Goal: Task Accomplishment & Management: Manage account settings

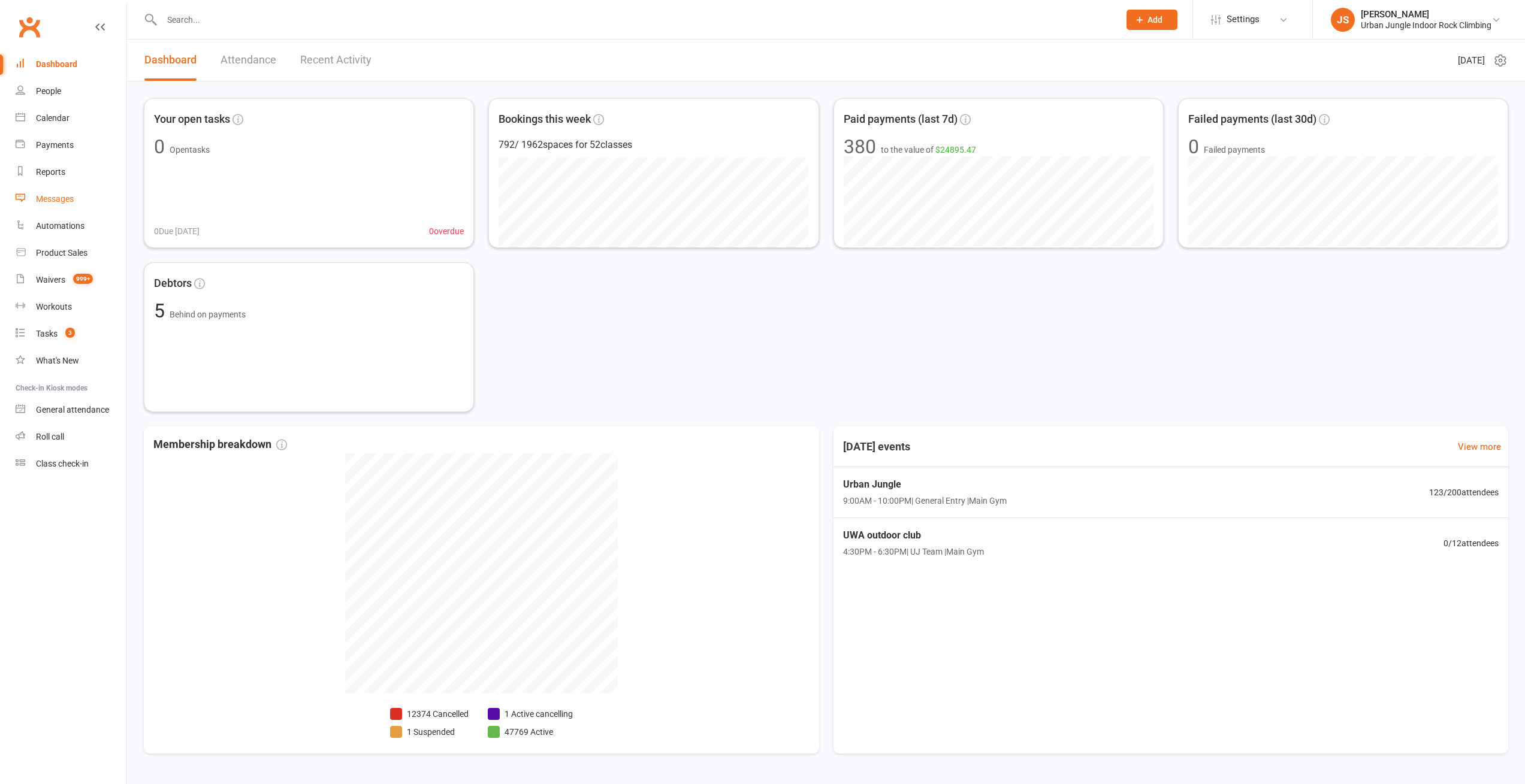
click at [56, 202] on div "Messages" at bounding box center [55, 198] width 38 height 9
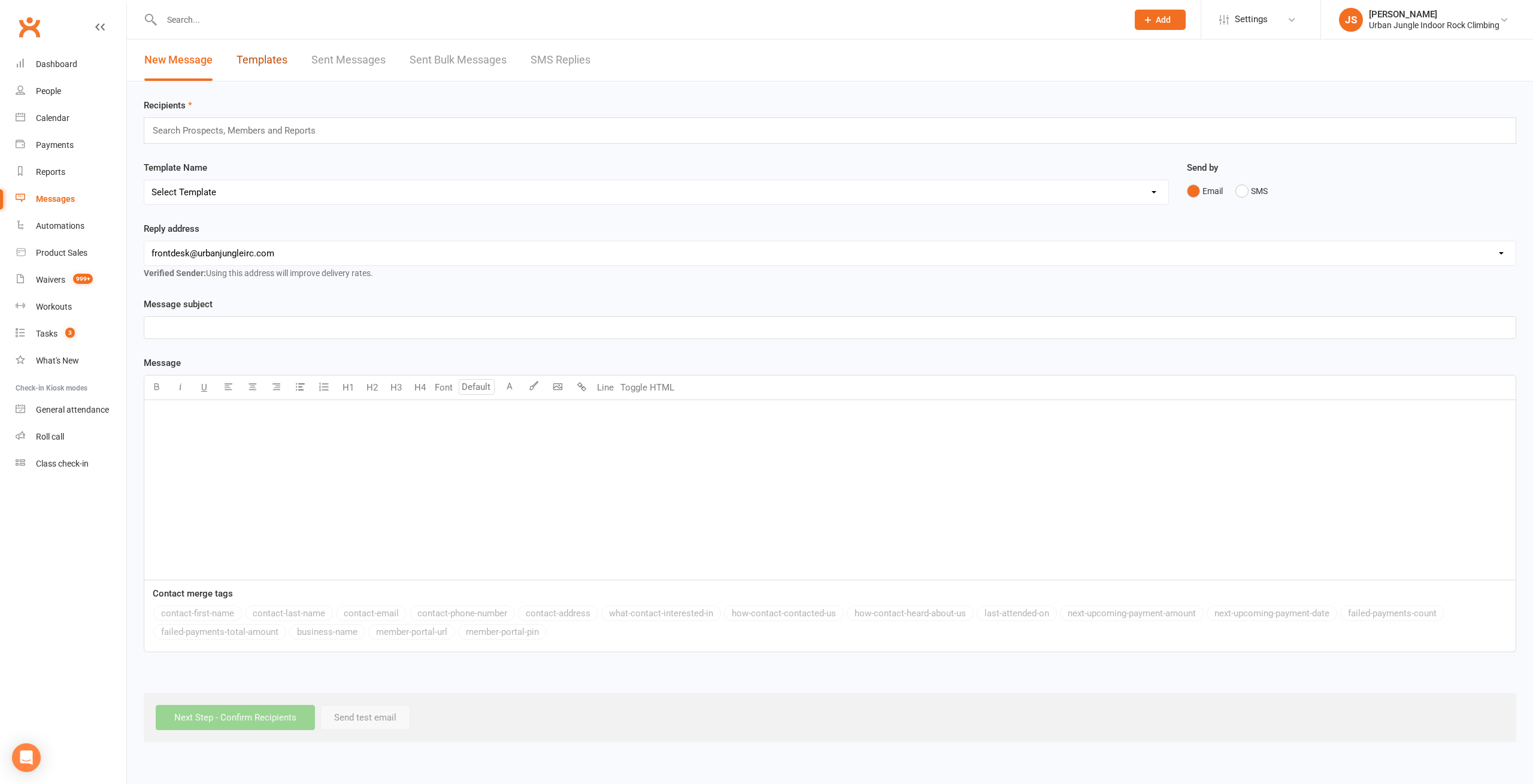
drag, startPoint x: 261, startPoint y: 61, endPoint x: 347, endPoint y: 62, distance: 86.0
click at [262, 61] on link "Templates" at bounding box center [261, 60] width 51 height 42
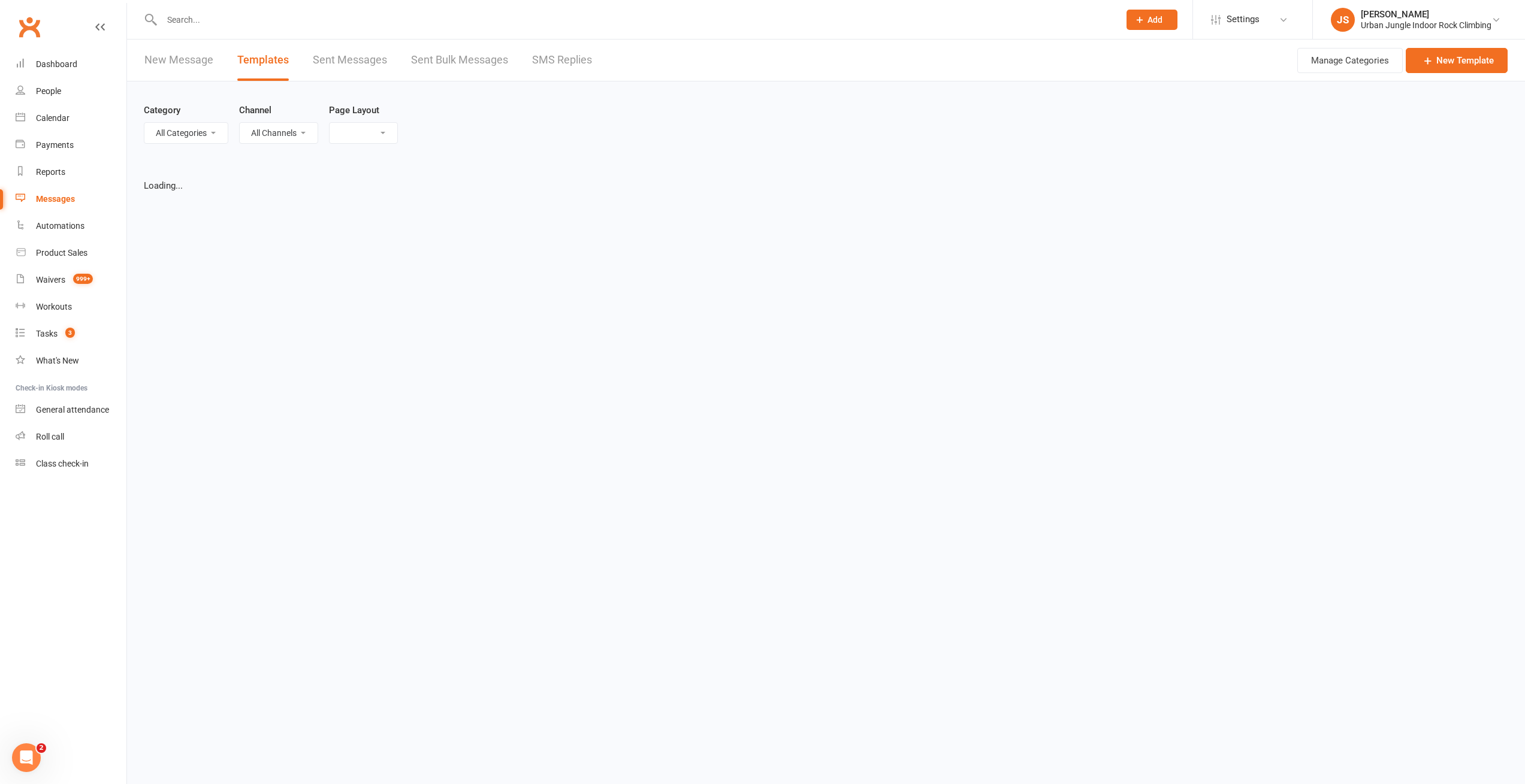
select select "list"
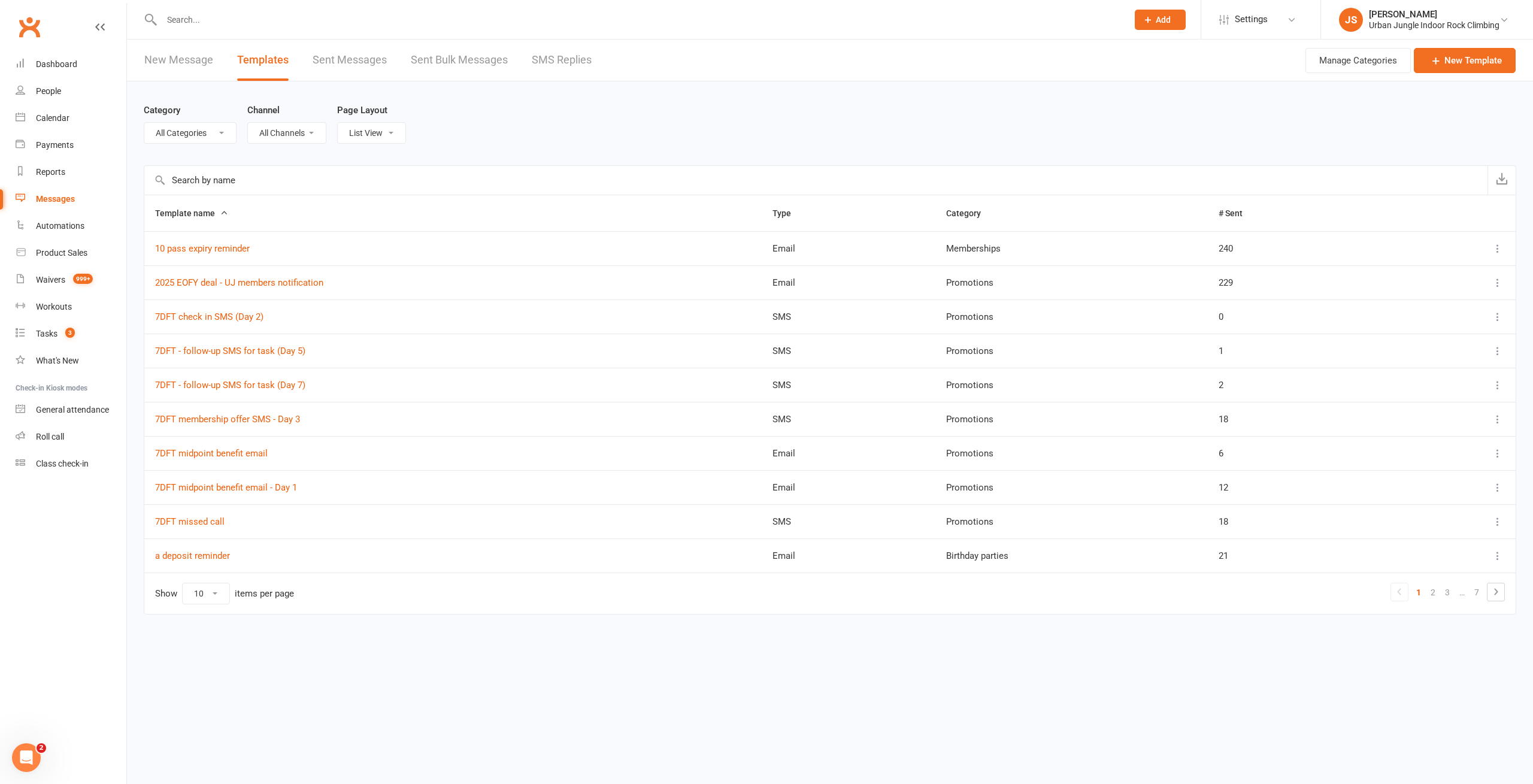
select select "-1"
click at [144, 123] on select "All Categories (No category) Birthday parties Bookings Courses General Membersh…" at bounding box center [190, 133] width 92 height 20
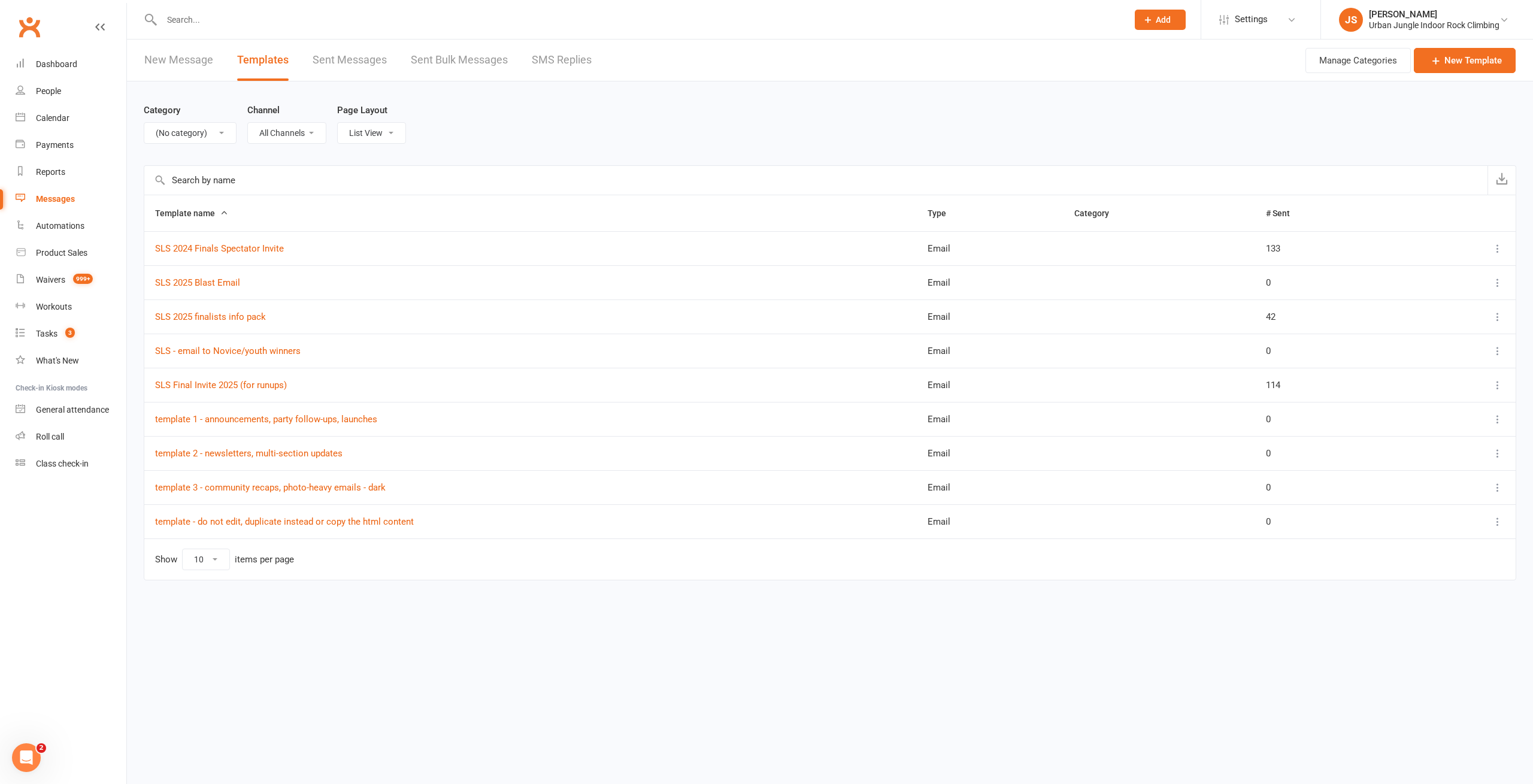
click at [613, 139] on div "Category All Categories (No category) Birthday parties Bookings Courses General…" at bounding box center [830, 123] width 1373 height 84
drag, startPoint x: 236, startPoint y: 419, endPoint x: 269, endPoint y: 418, distance: 33.0
click at [236, 418] on link "template 1 - announcements, party follow-ups, launches" at bounding box center [266, 419] width 222 height 11
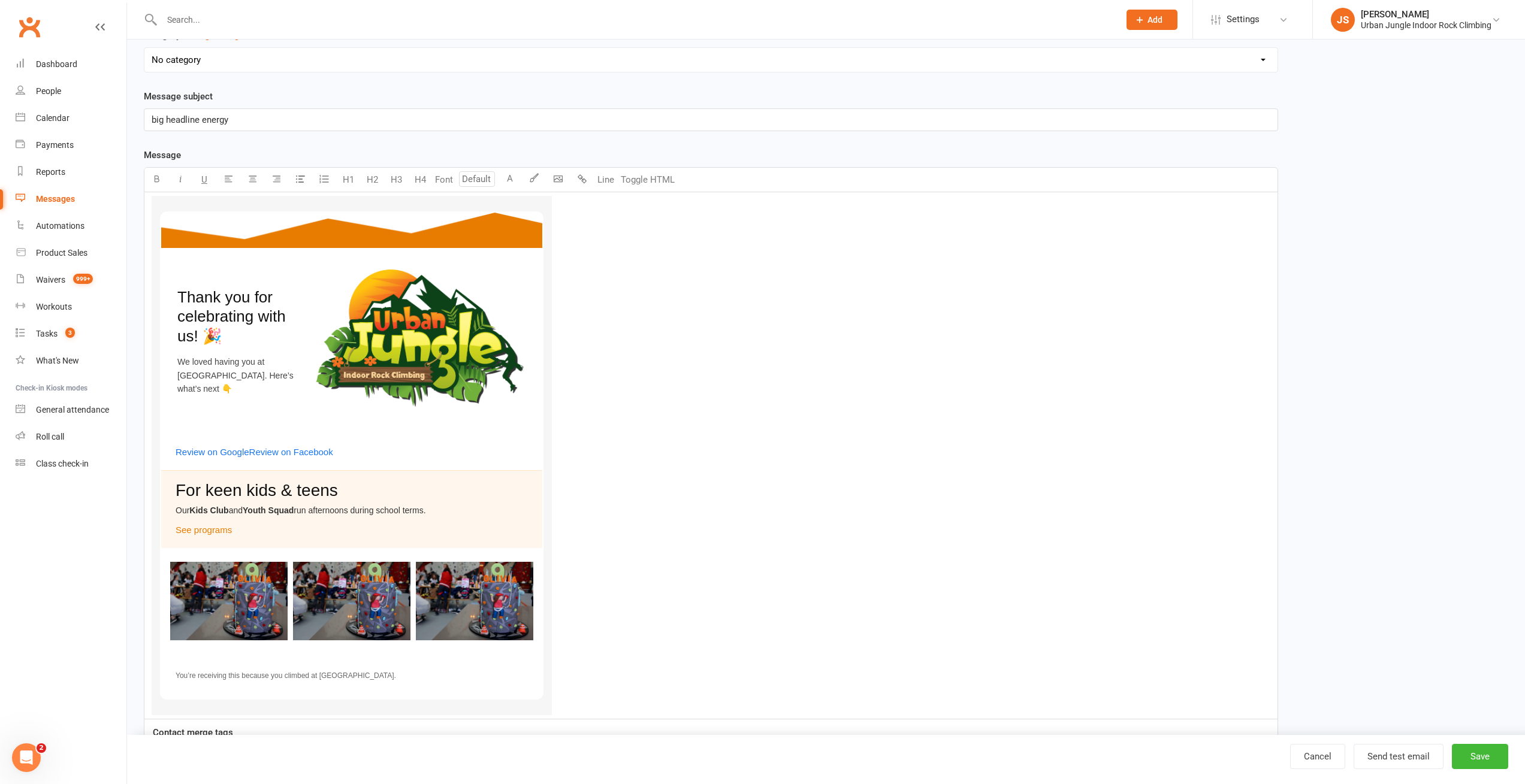
scroll to position [1, 0]
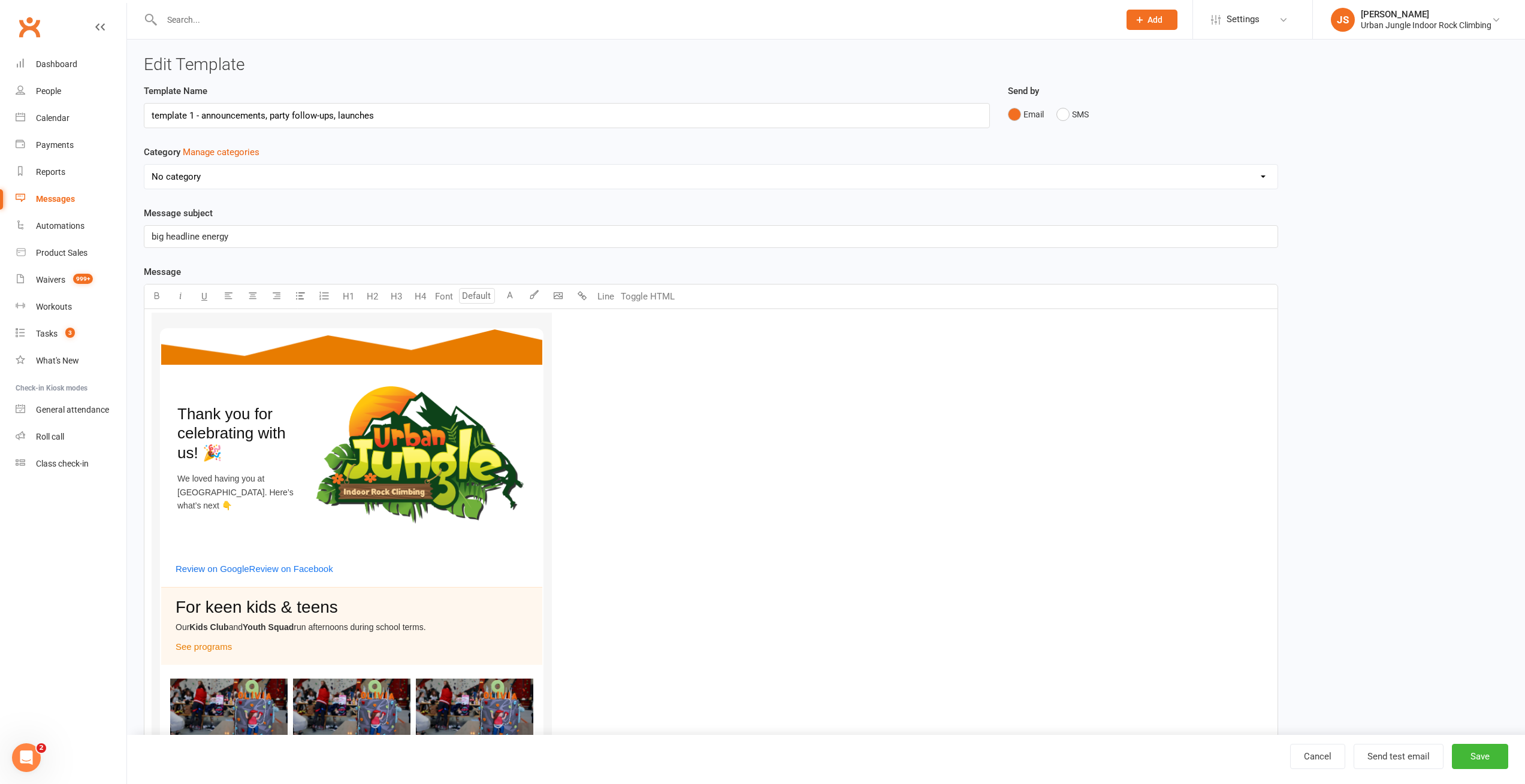
click at [384, 347] on img at bounding box center [351, 347] width 381 height 36
click at [641, 302] on button "Toggle HTML" at bounding box center [647, 296] width 60 height 24
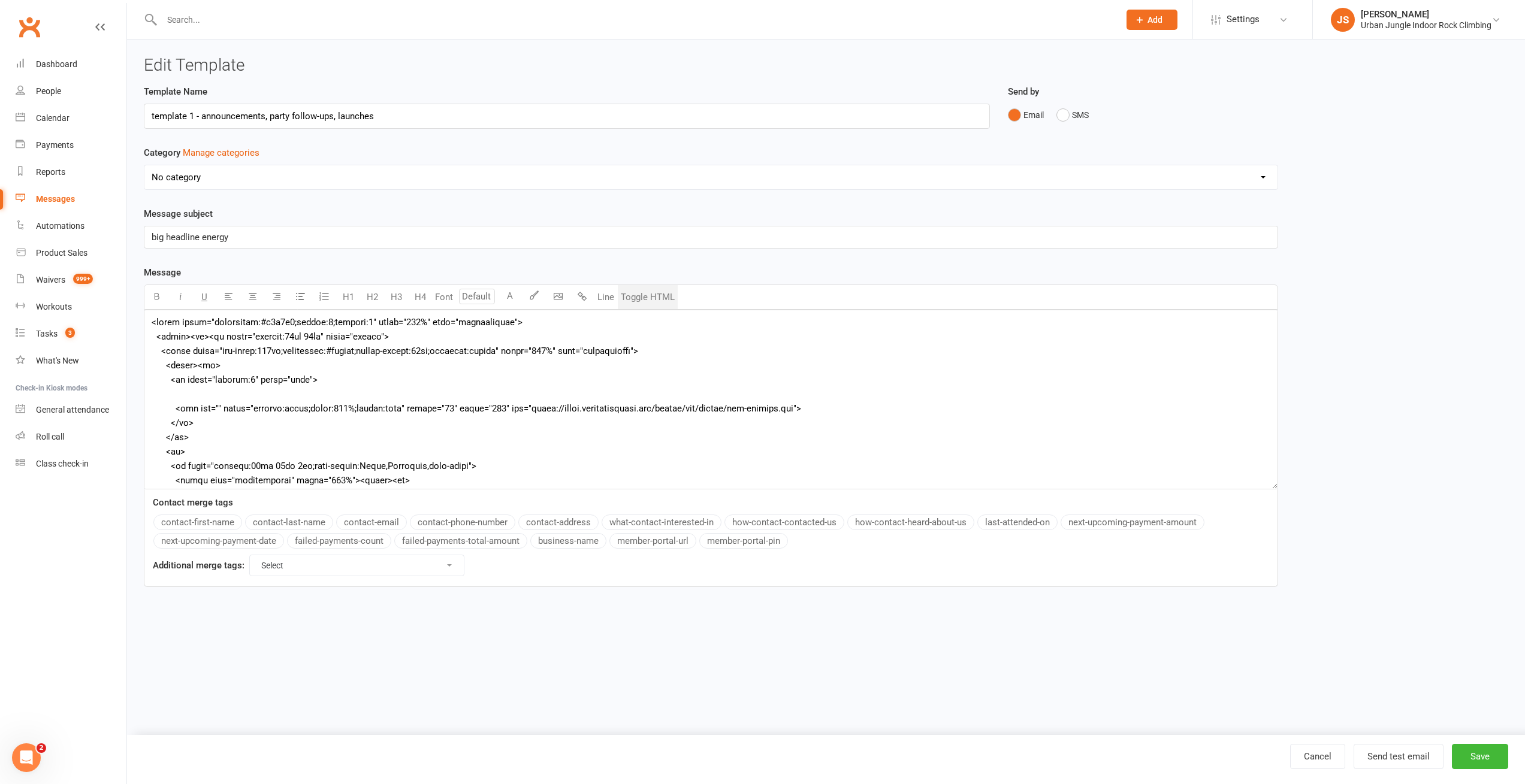
scroll to position [0, 0]
click at [365, 349] on textarea at bounding box center [714, 399] width 1141 height 179
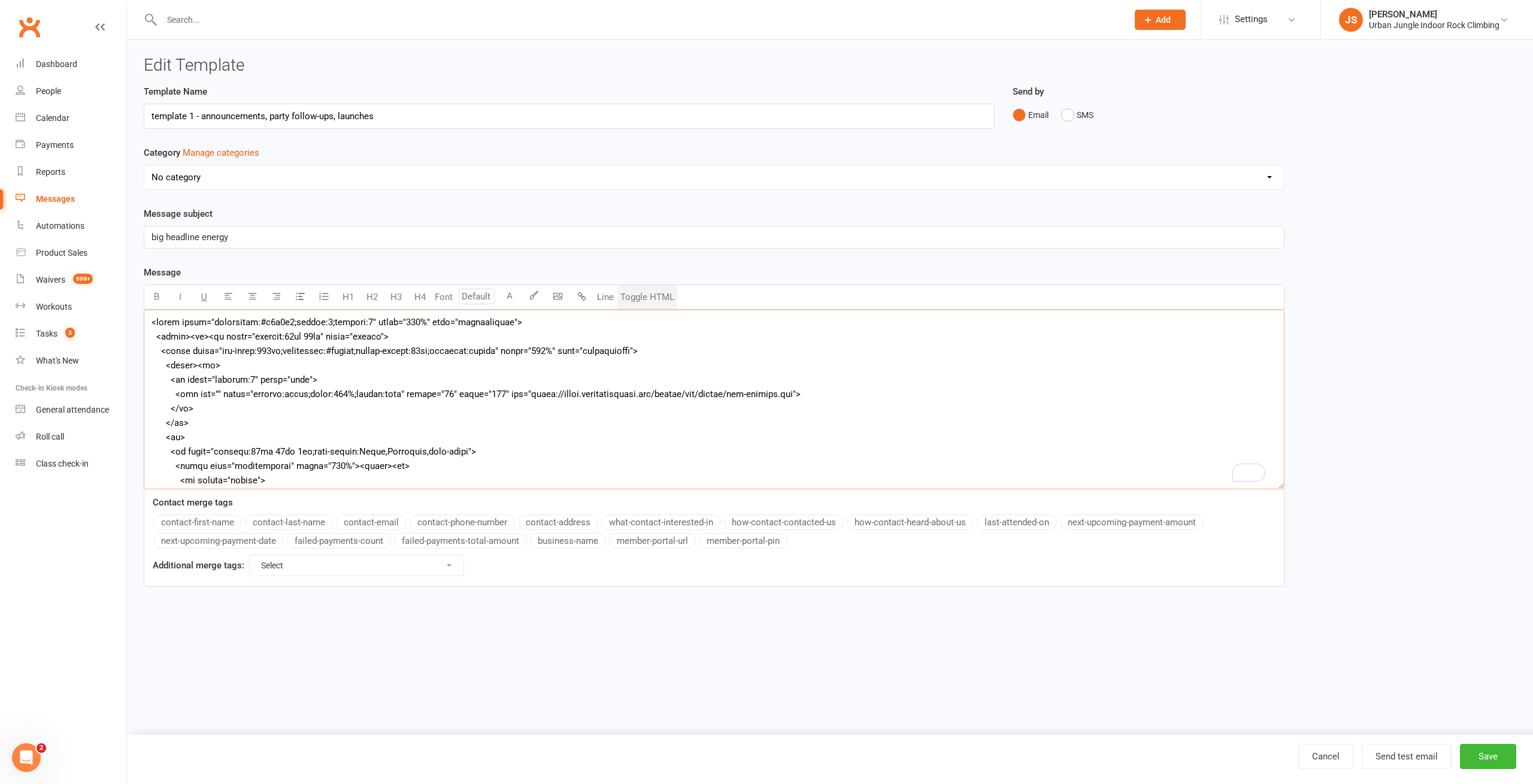
type textarea "<lorem ipsum="dolorsitam:#c2a6e0;seddoe:2;tempori:5" utlab="118%" etdo="magnaal…"
click at [1416, 229] on div "Template Name template 1 - announcements, party follow-ups, launches Send by Em…" at bounding box center [830, 344] width 1391 height 519
click at [648, 291] on button "Toggle HTML" at bounding box center [647, 297] width 60 height 24
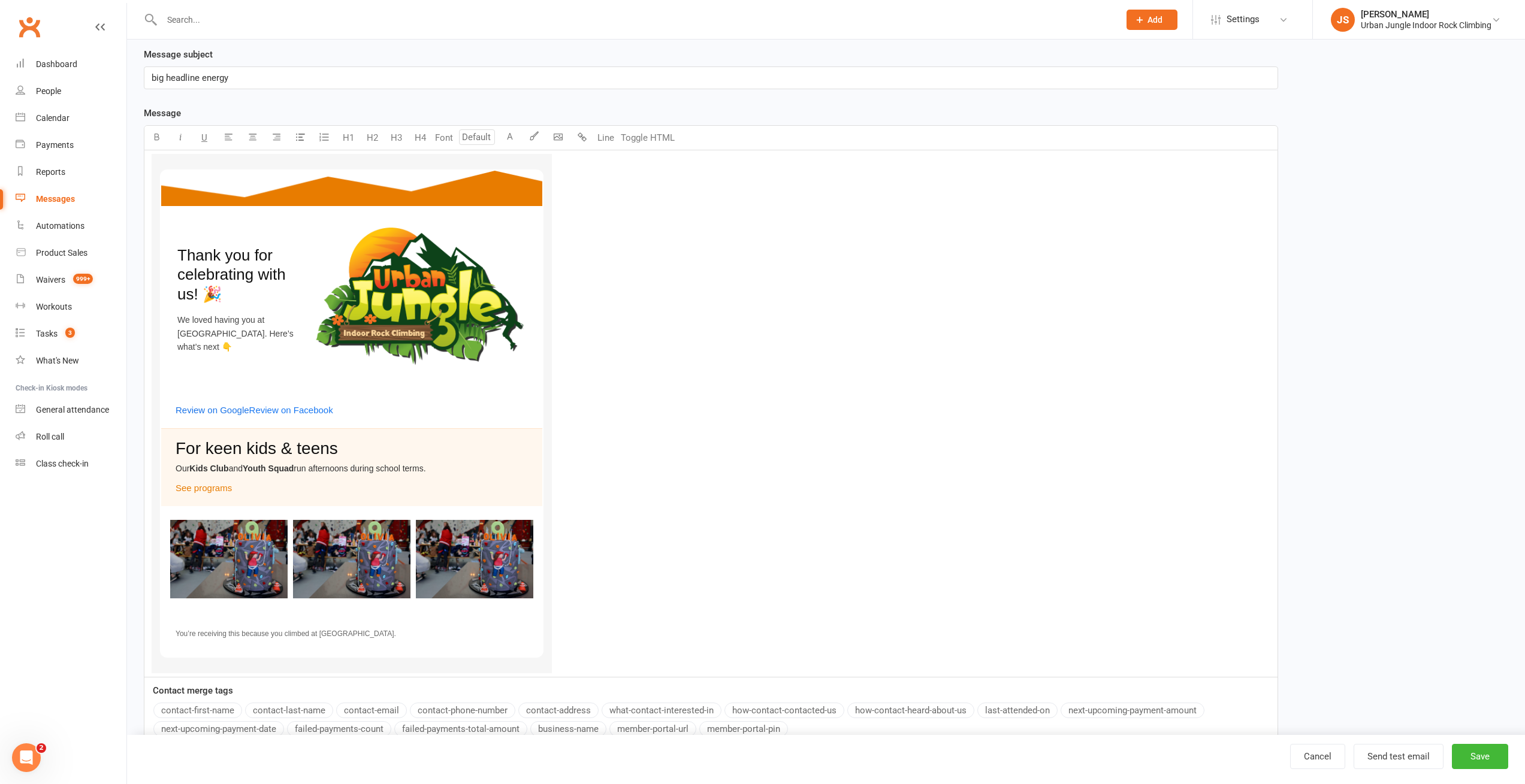
scroll to position [1, 0]
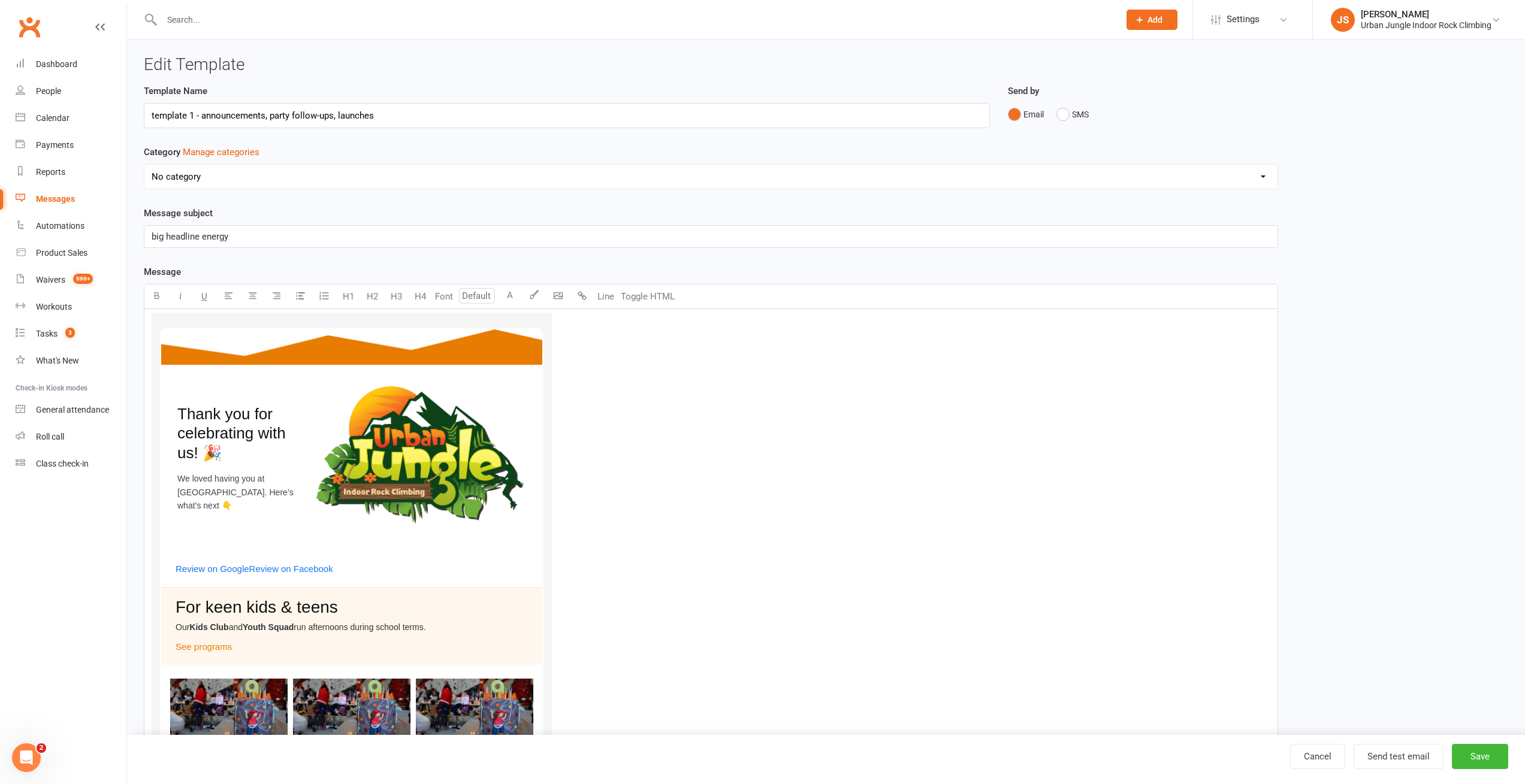
click at [1404, 158] on div "Template Name template 1 - announcements, party follow-ups, launches Send by Em…" at bounding box center [826, 517] width 1382 height 867
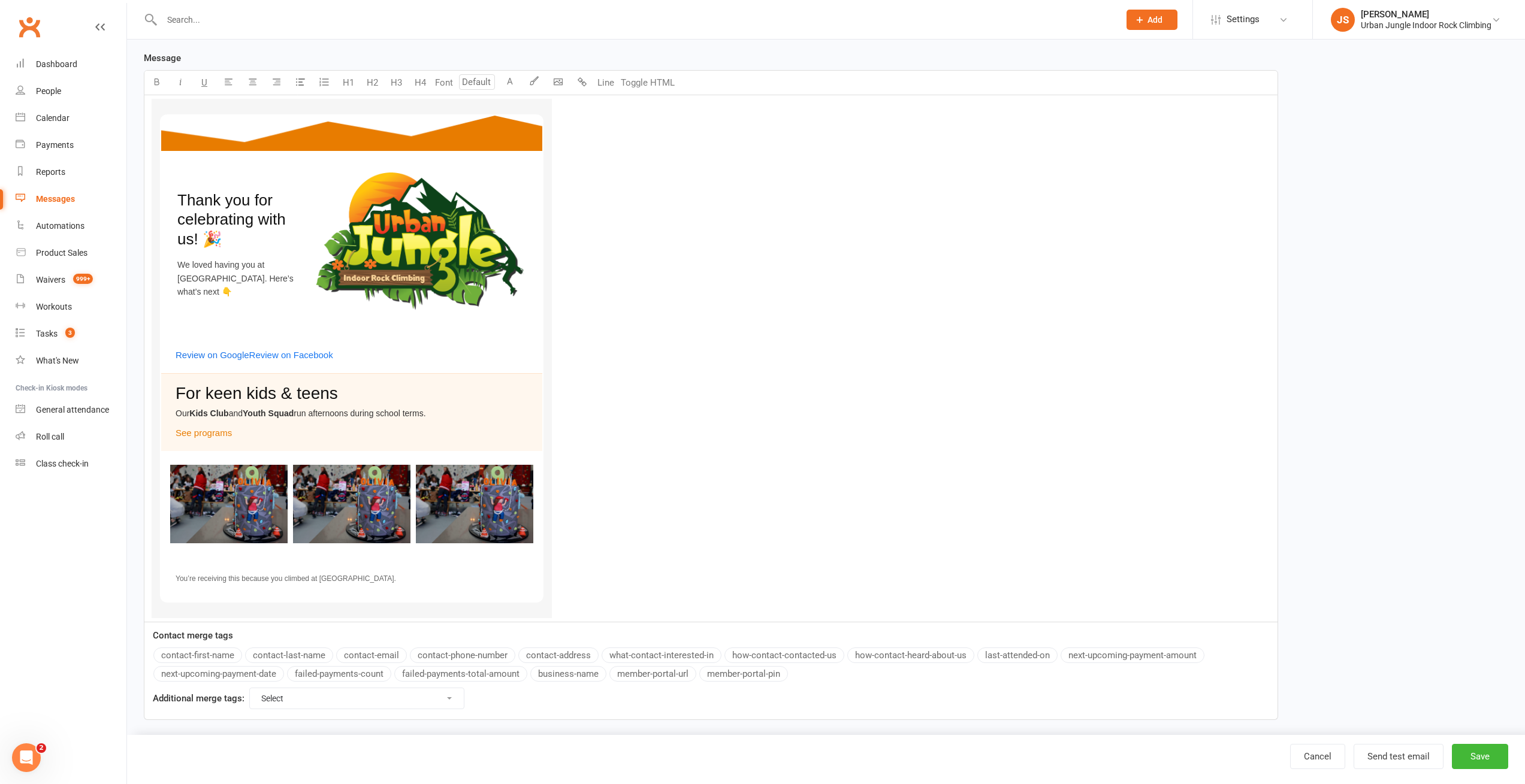
scroll to position [0, 0]
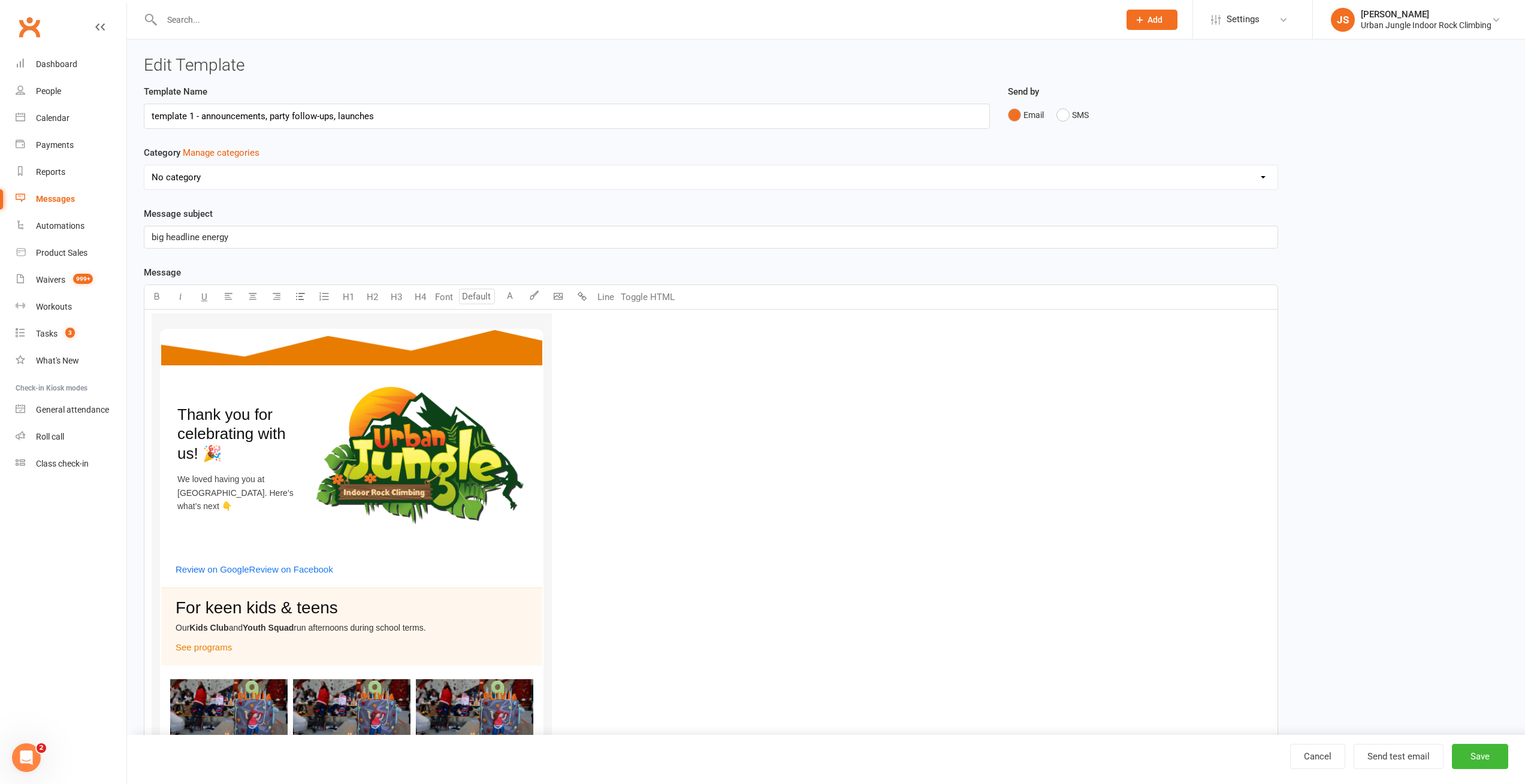
click at [56, 200] on div "Messages" at bounding box center [55, 198] width 39 height 9
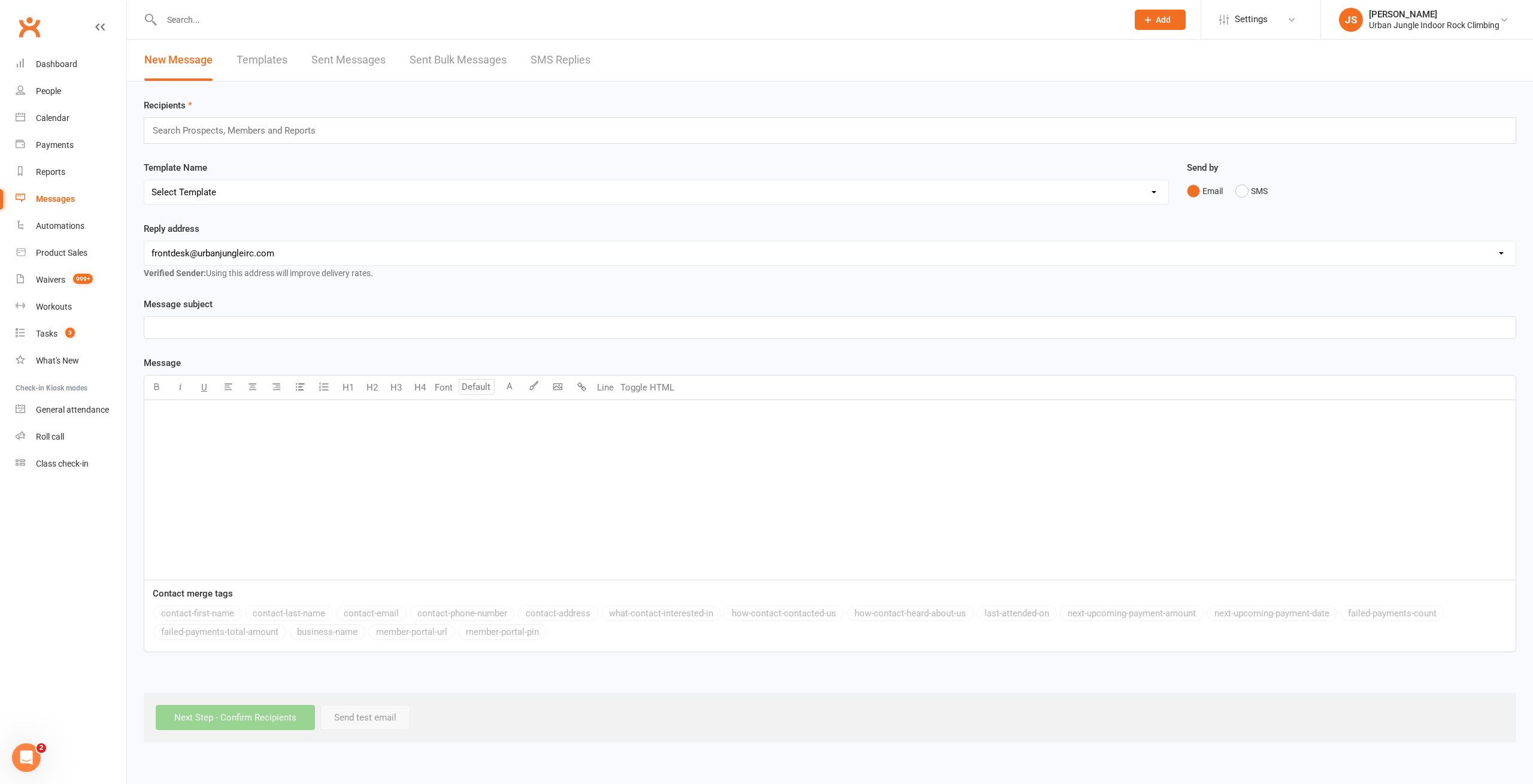
click at [256, 57] on link "Templates" at bounding box center [261, 60] width 51 height 42
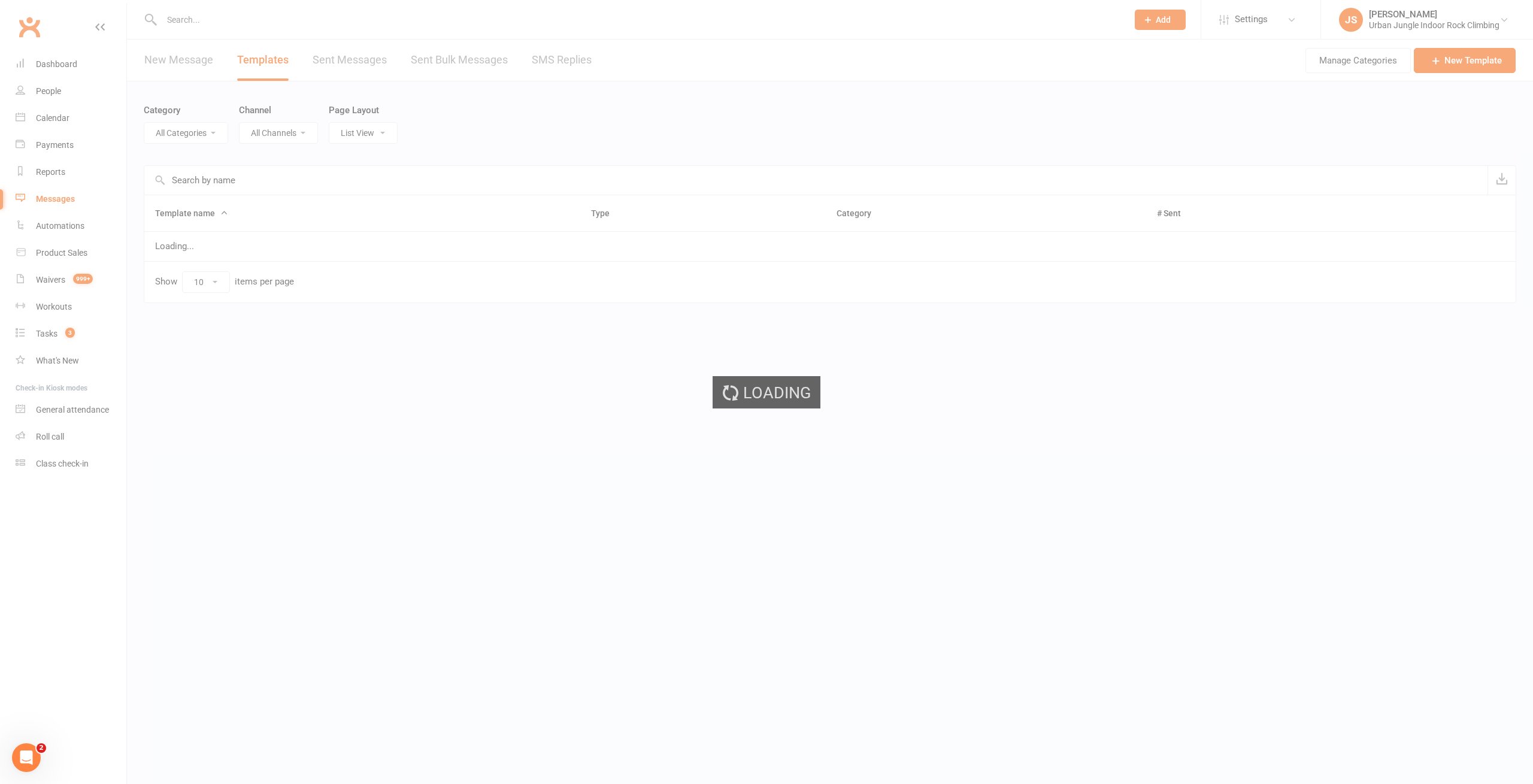
select select "-1"
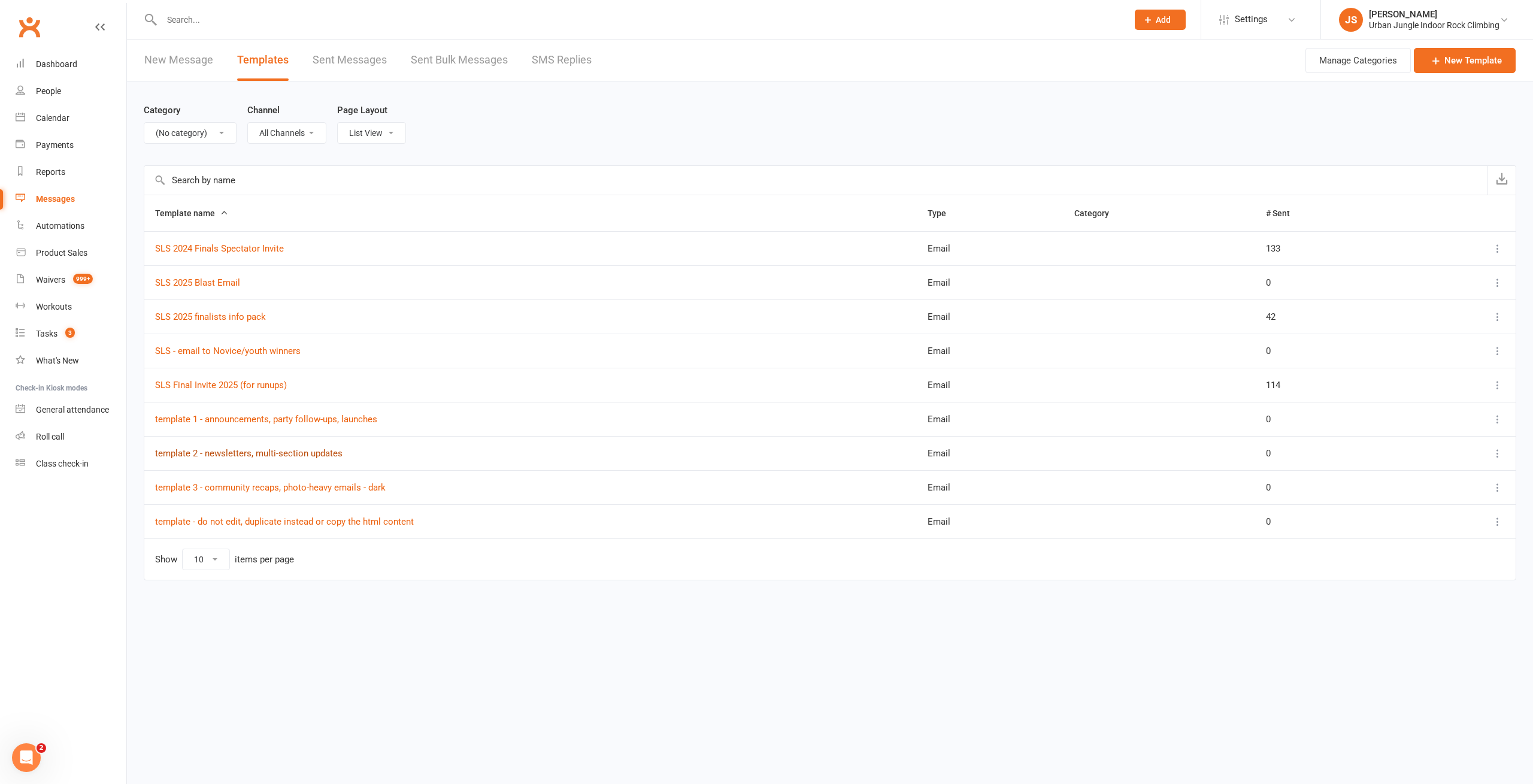
click at [229, 452] on link "template 2 - newsletters, multi-section updates" at bounding box center [248, 453] width 187 height 11
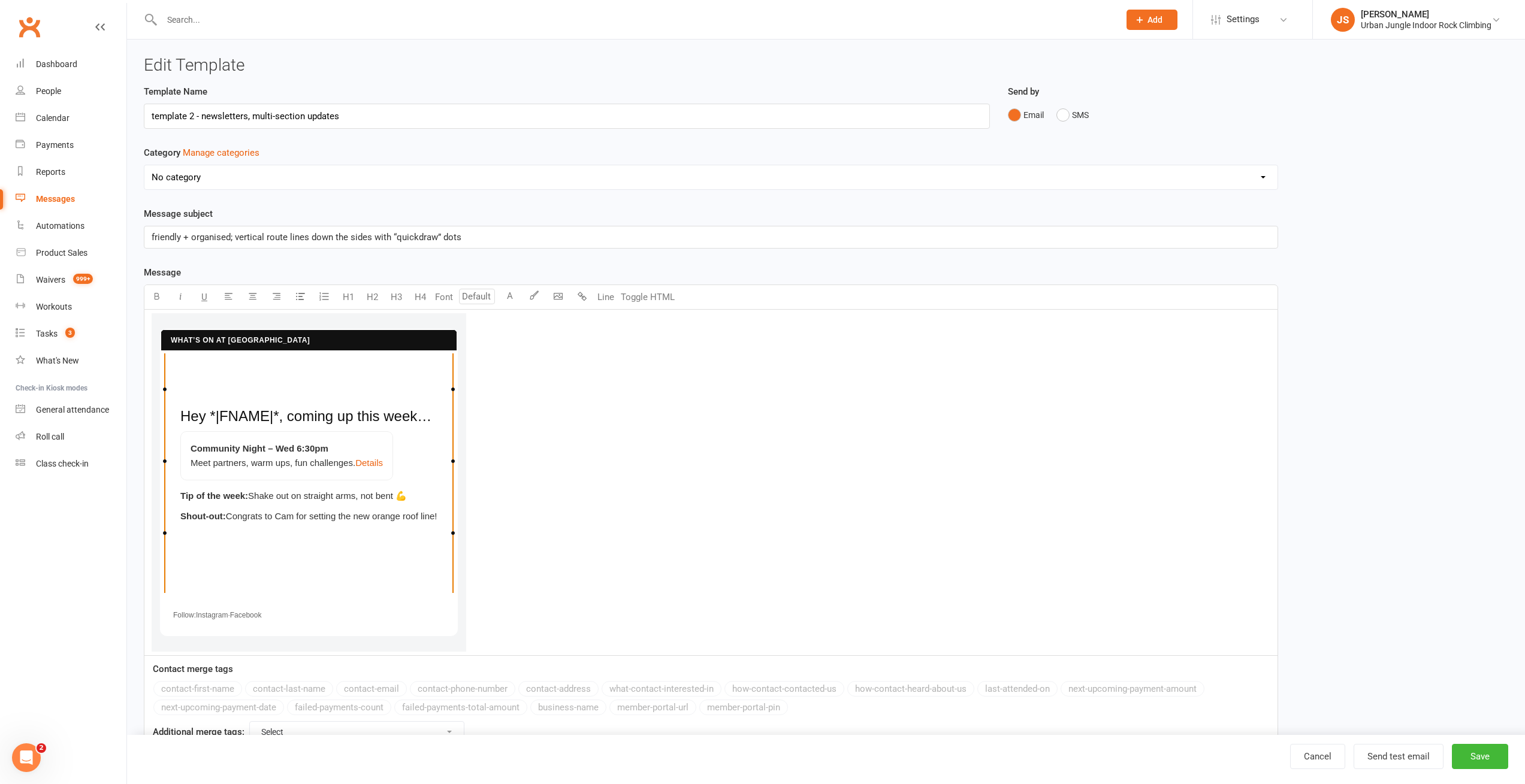
click at [57, 200] on div "Messages" at bounding box center [55, 198] width 39 height 9
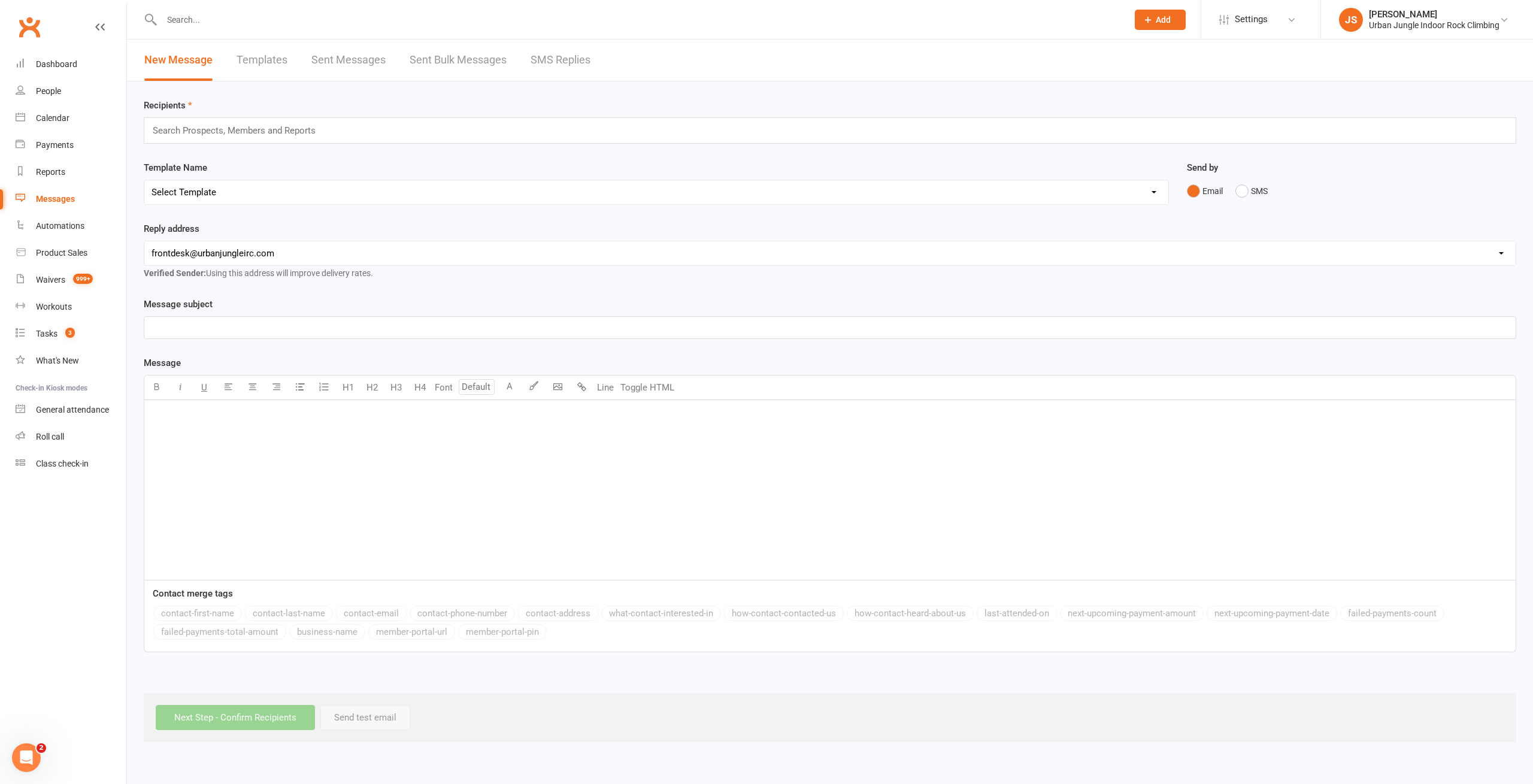
click at [247, 63] on link "Templates" at bounding box center [261, 60] width 51 height 42
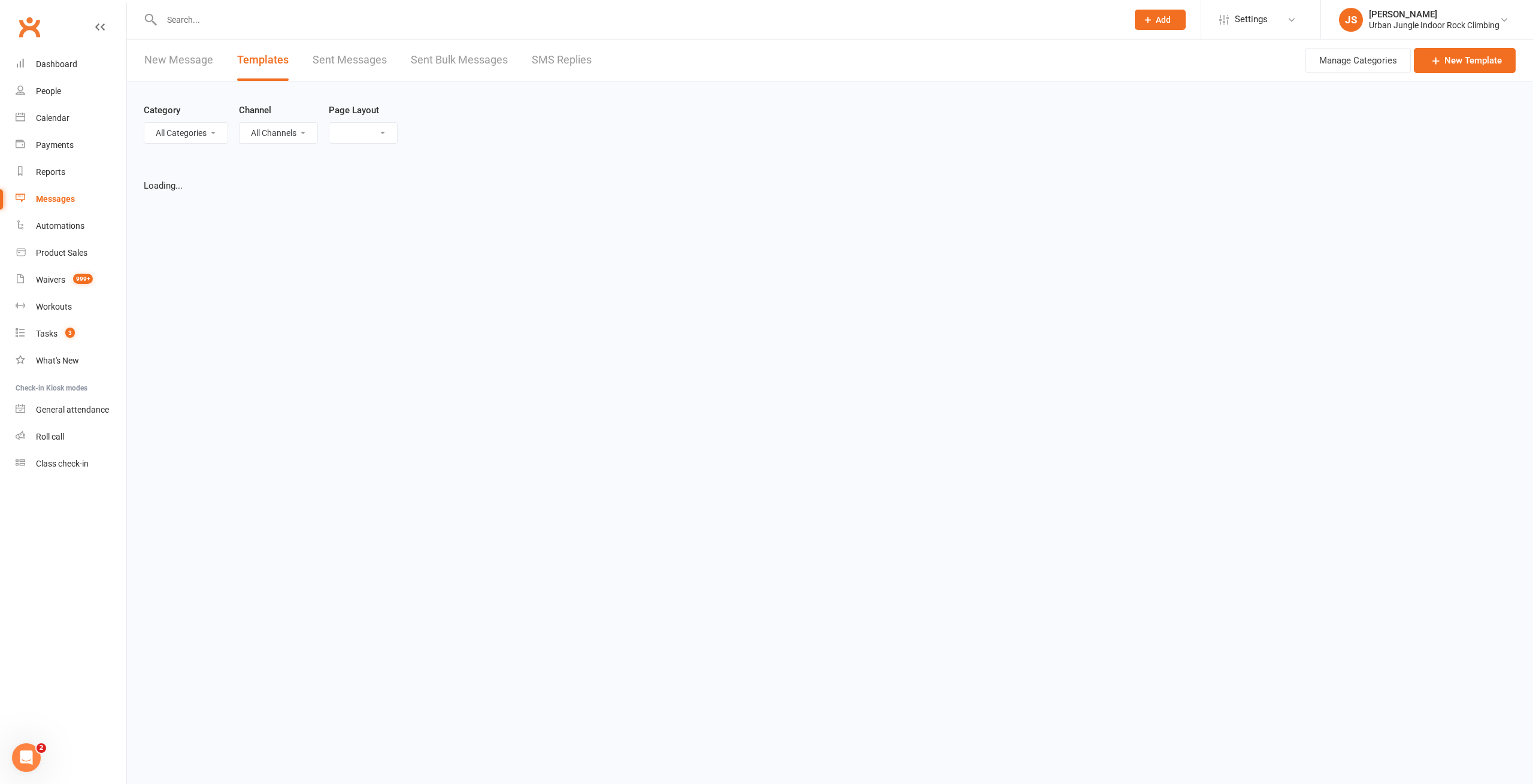
select select "list"
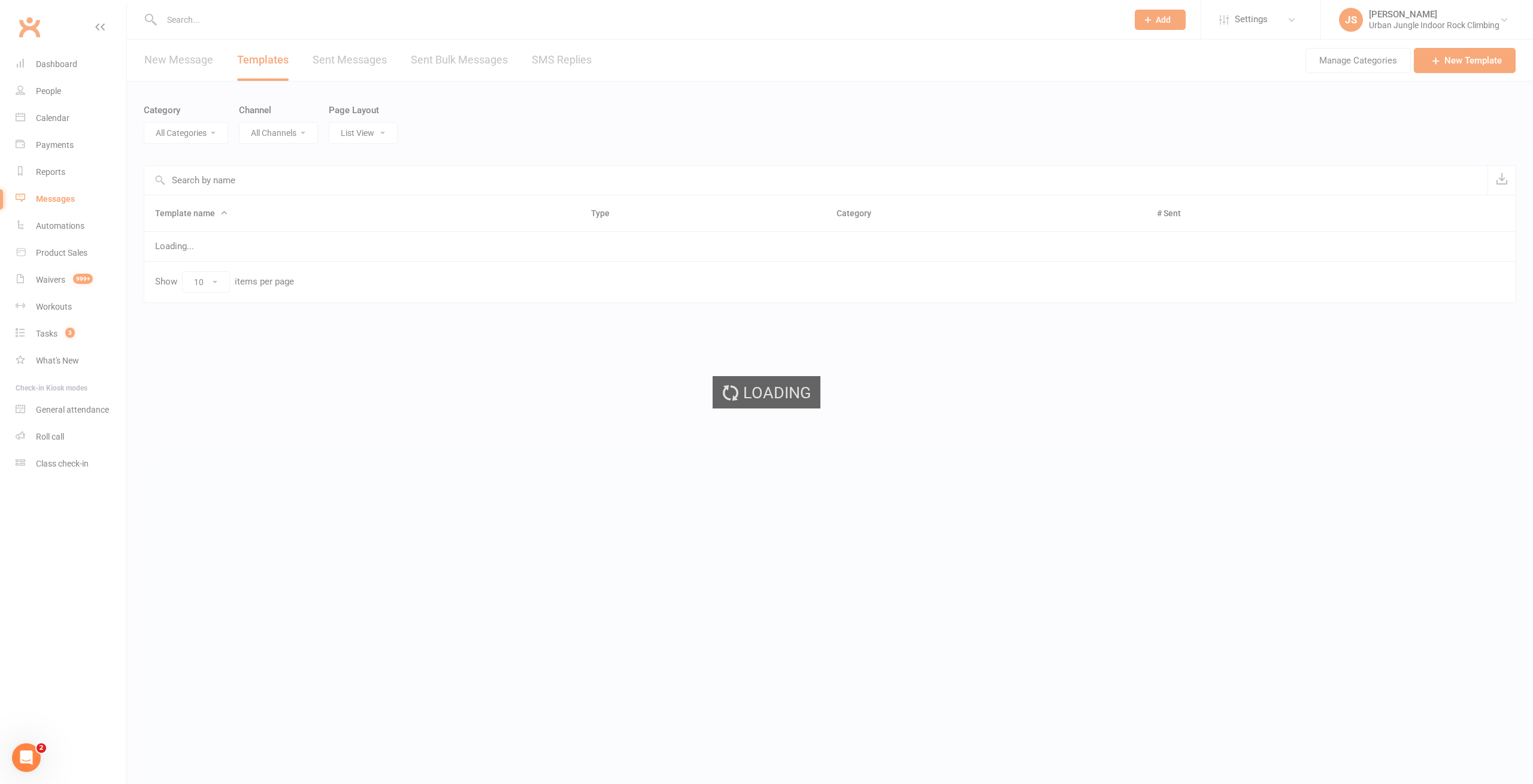
select select "-1"
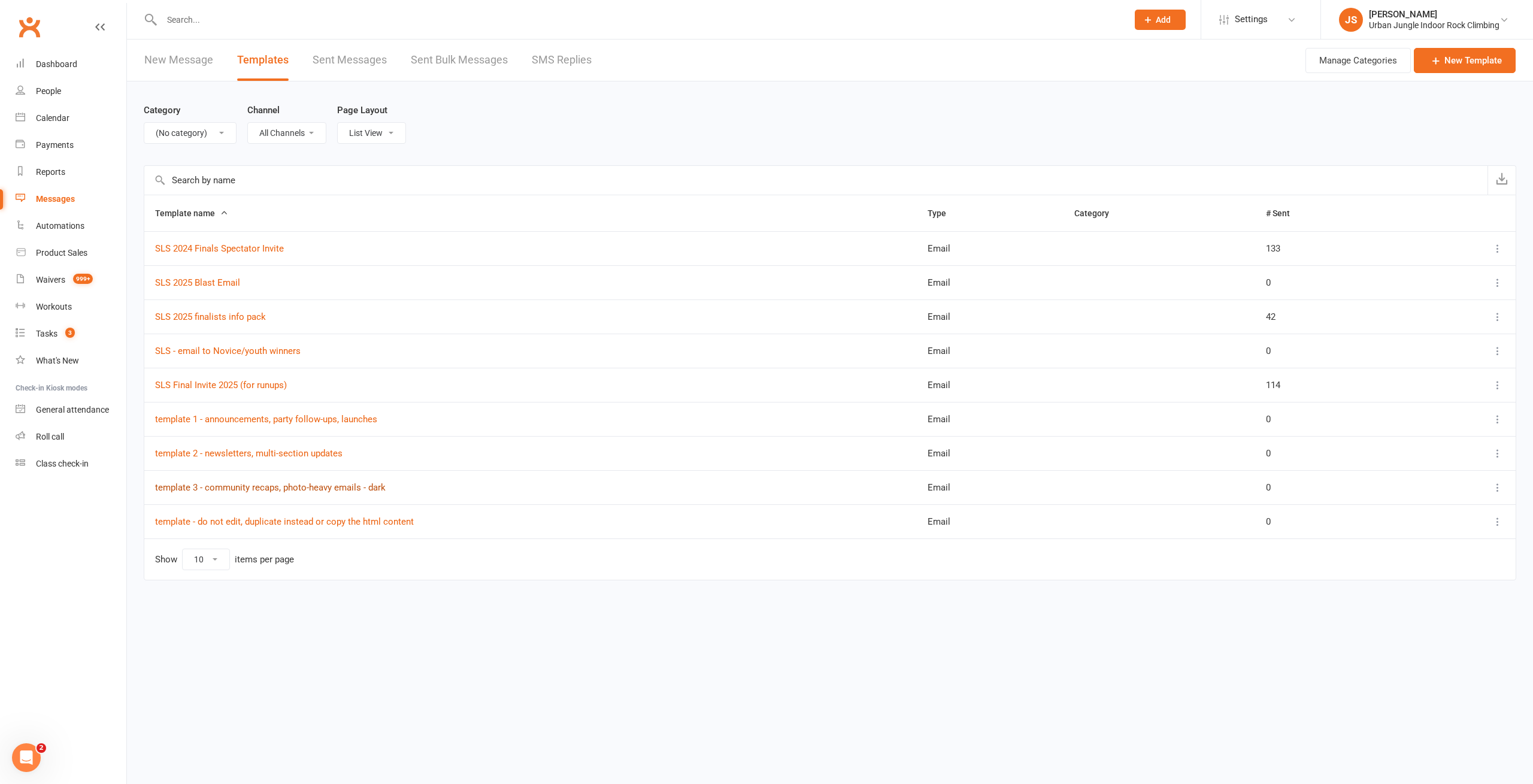
click at [210, 487] on link "template 3 - community recaps, photo-heavy emails - dark" at bounding box center [270, 487] width 230 height 11
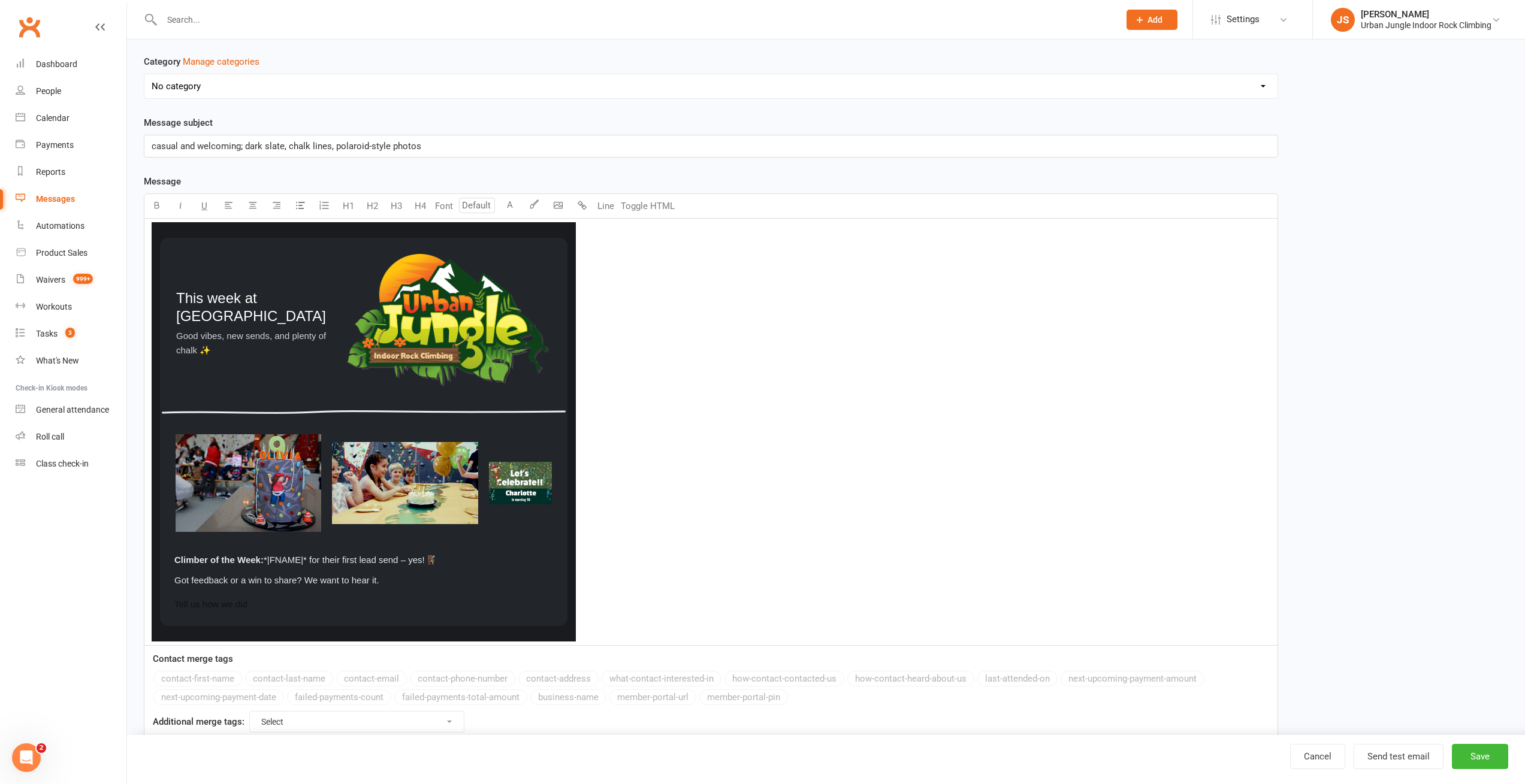
scroll to position [179, 0]
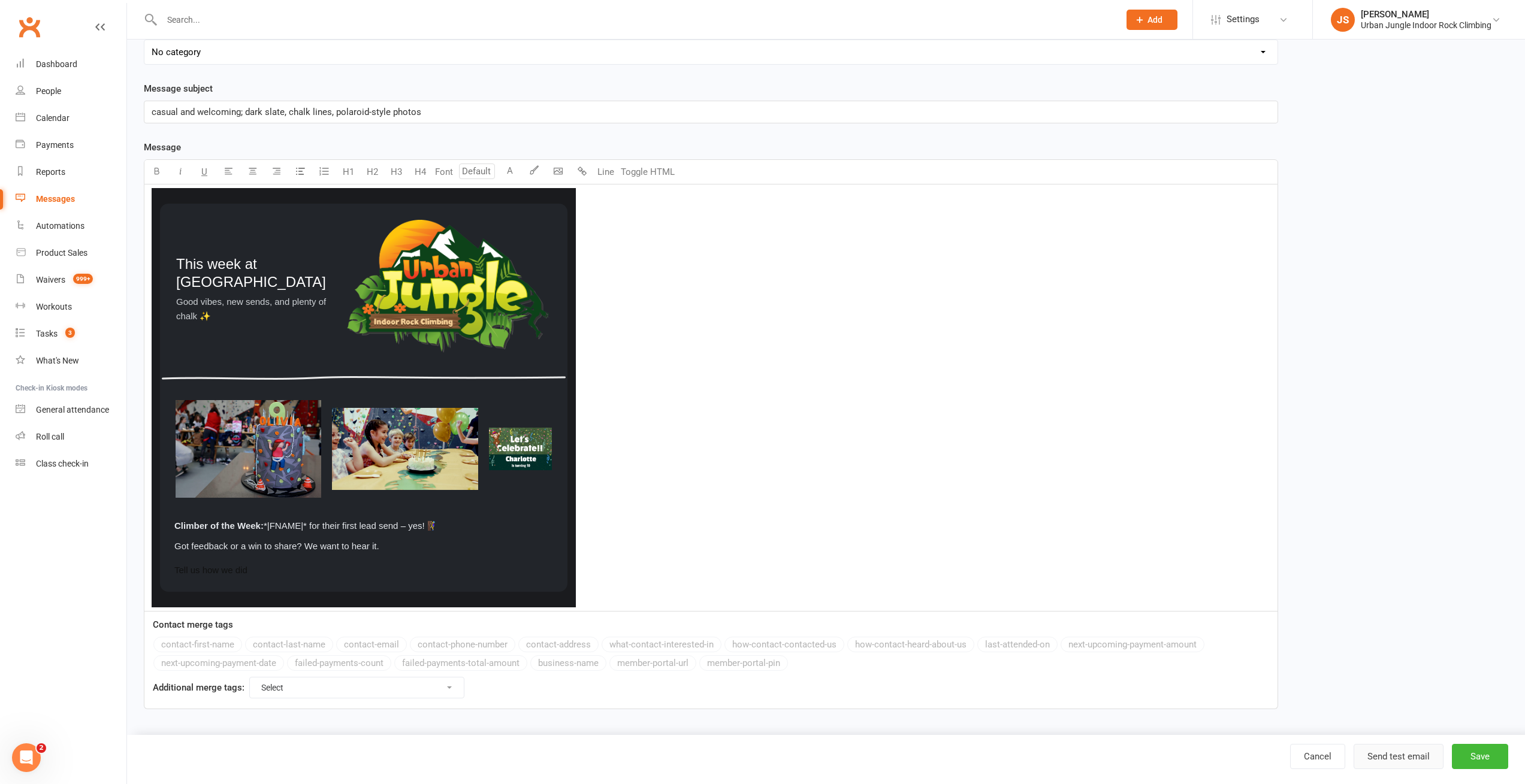
click at [1402, 752] on button "Send test email" at bounding box center [1398, 756] width 90 height 25
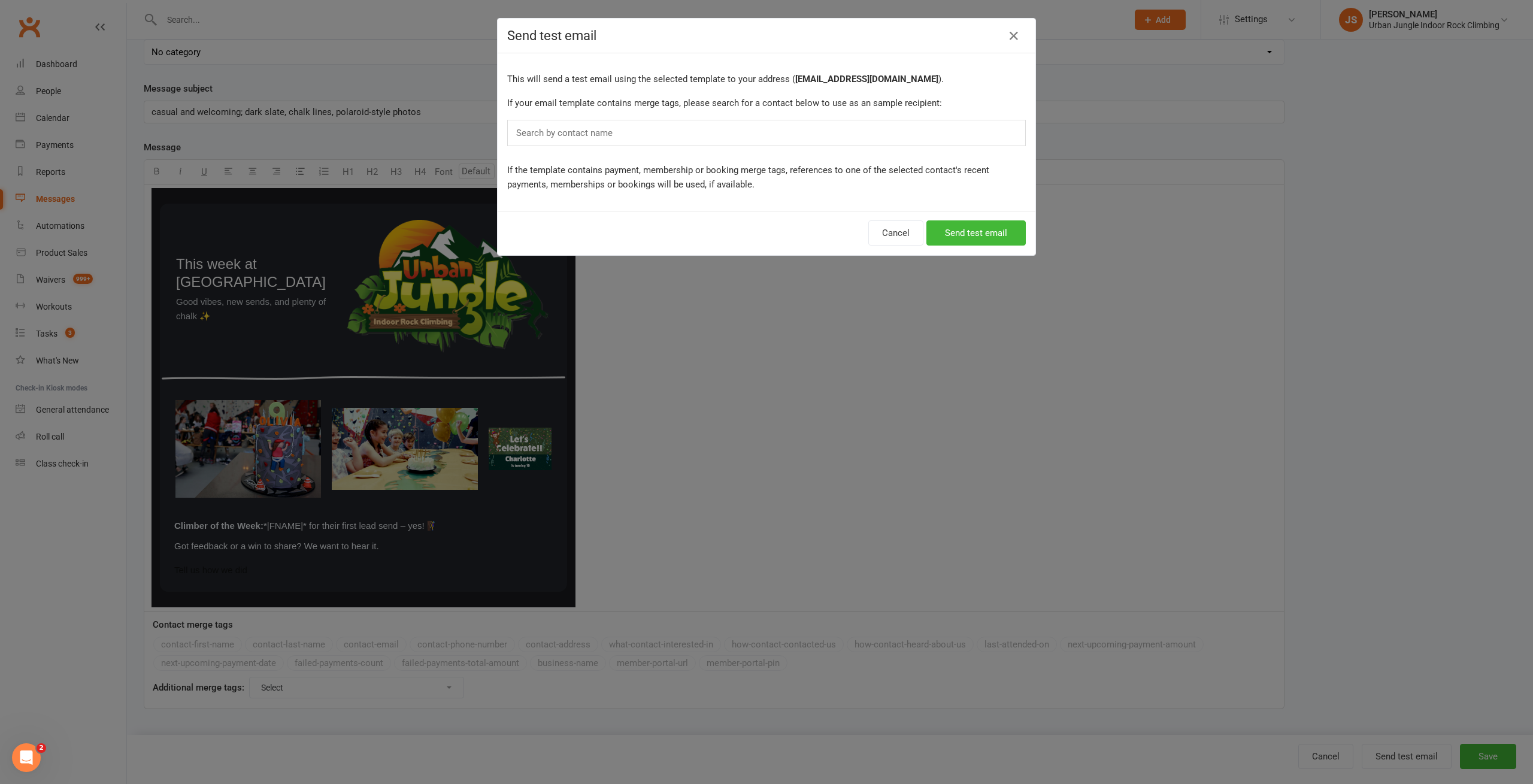
click at [702, 132] on div "Search by contact name" at bounding box center [766, 133] width 518 height 27
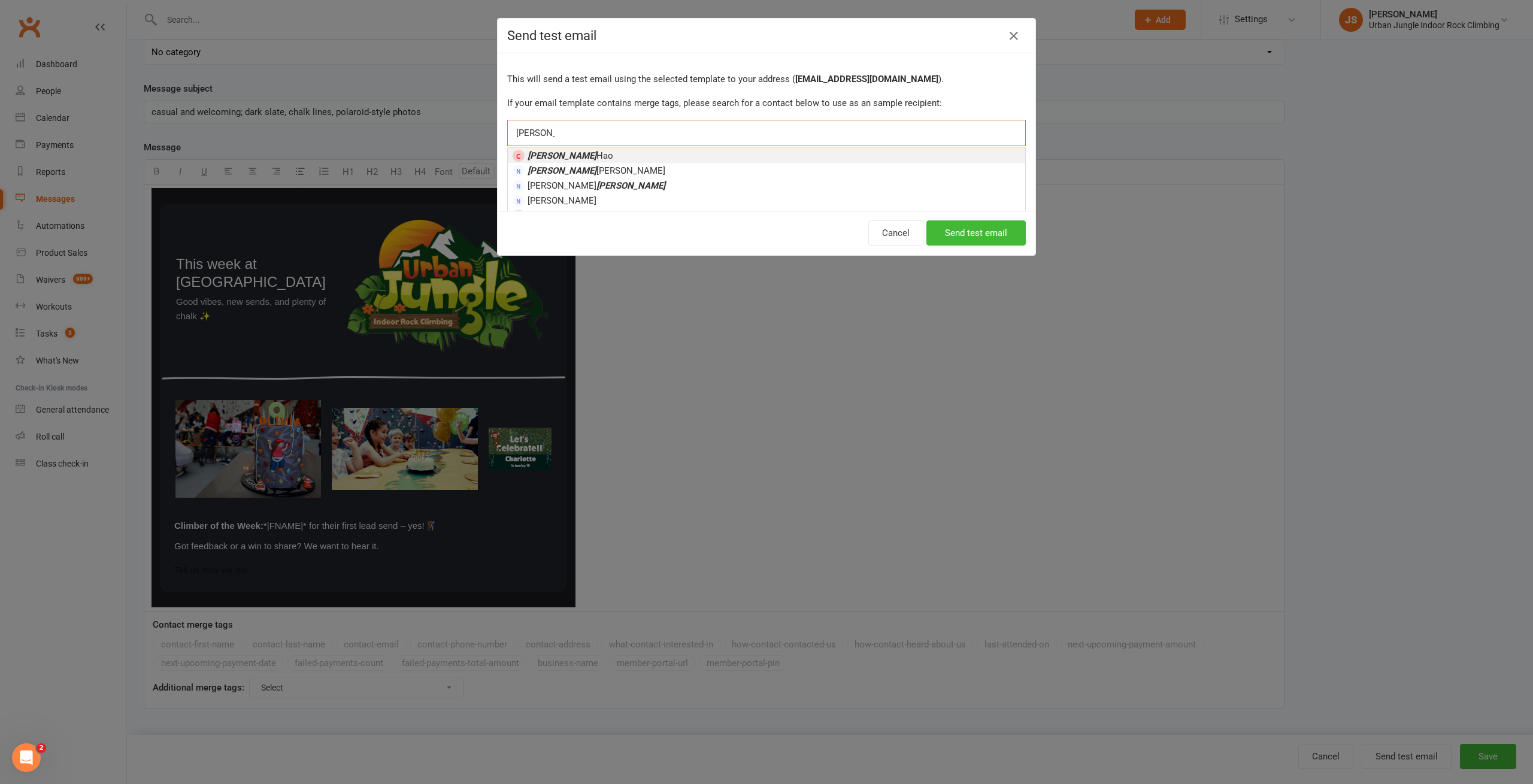
type input "[PERSON_NAME]"
click at [644, 153] on li "[PERSON_NAME]" at bounding box center [766, 155] width 518 height 15
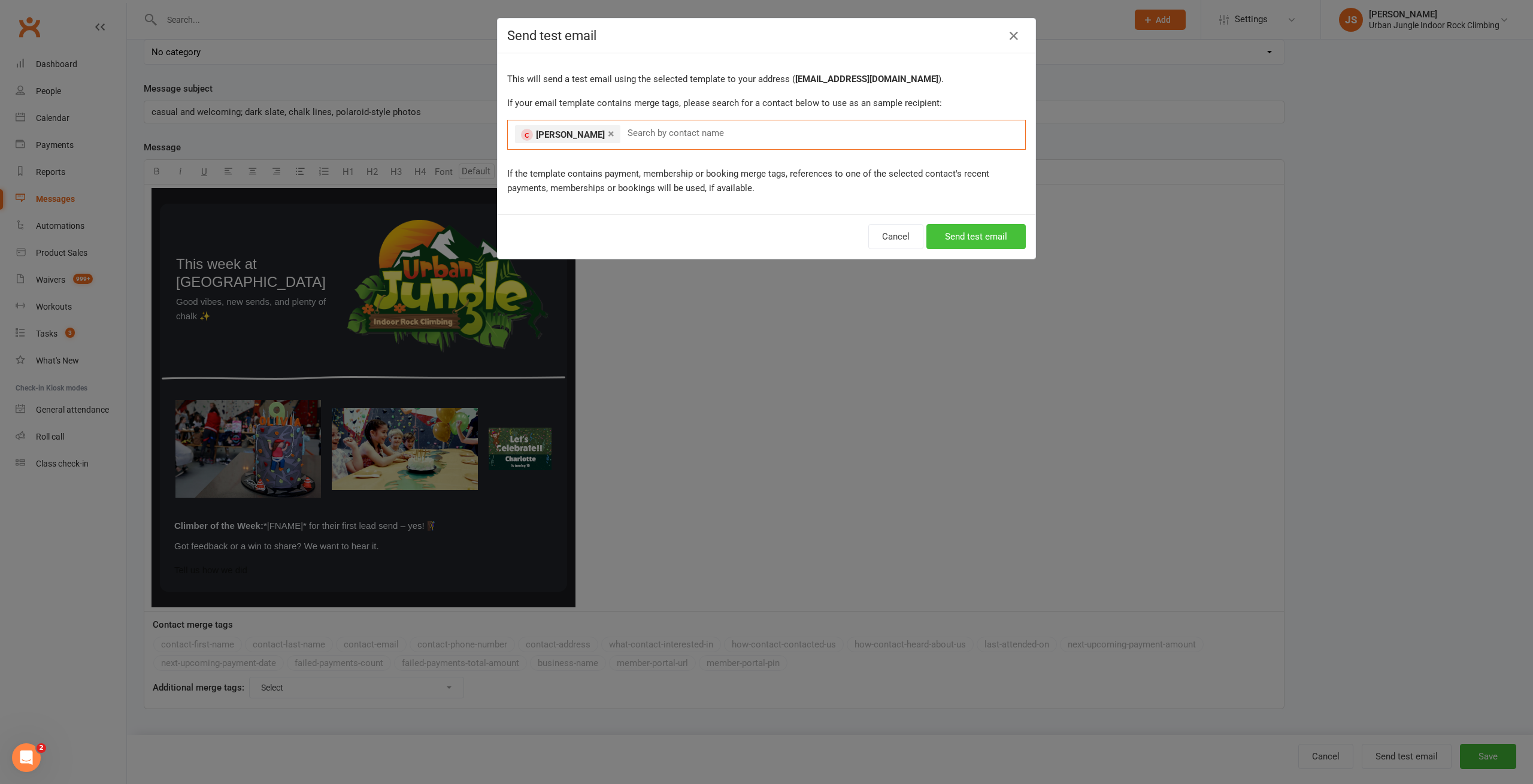
click at [949, 236] on button "Send test email" at bounding box center [976, 236] width 99 height 25
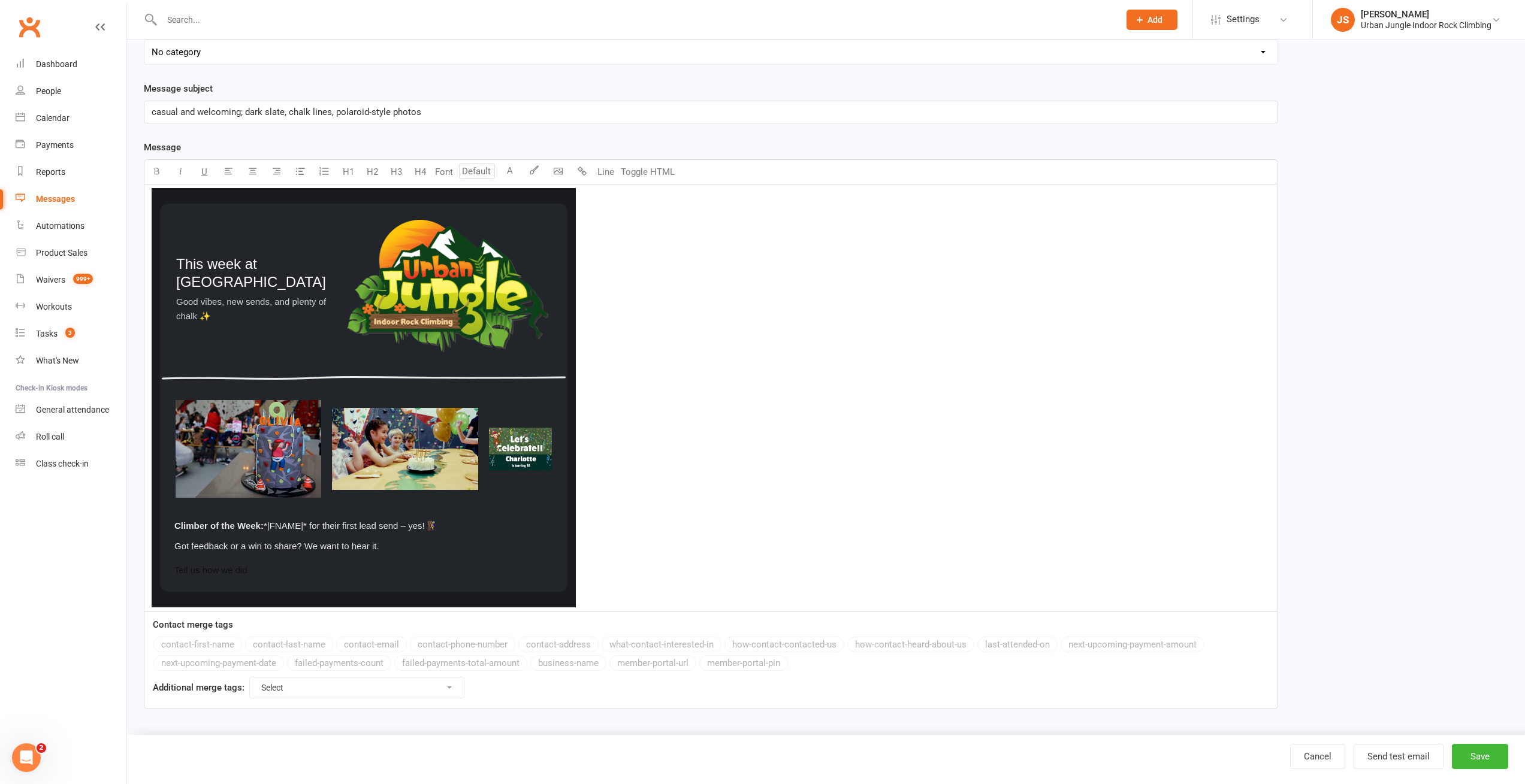
click at [67, 200] on div "Messages" at bounding box center [55, 198] width 39 height 9
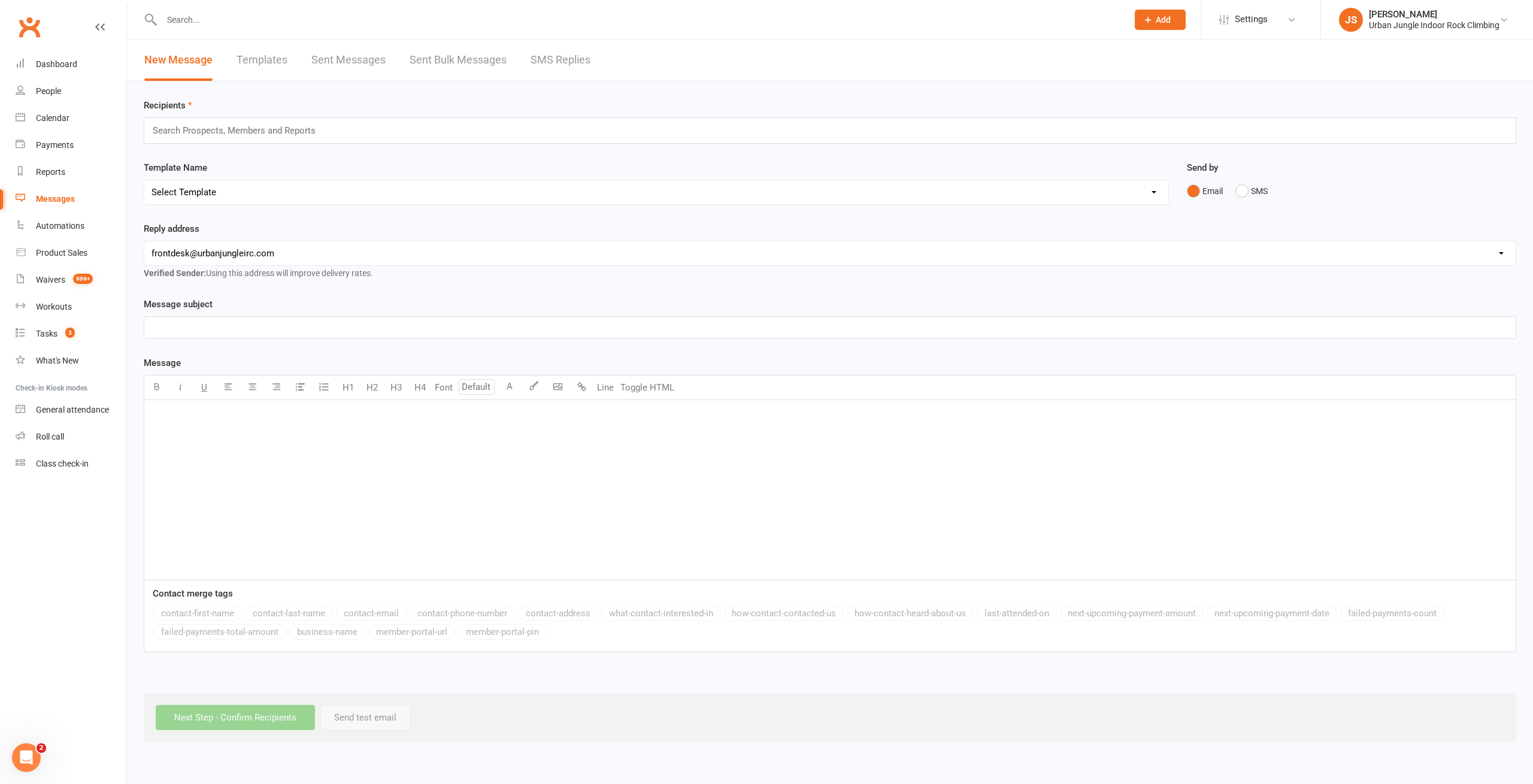
click at [269, 64] on link "Templates" at bounding box center [261, 60] width 51 height 42
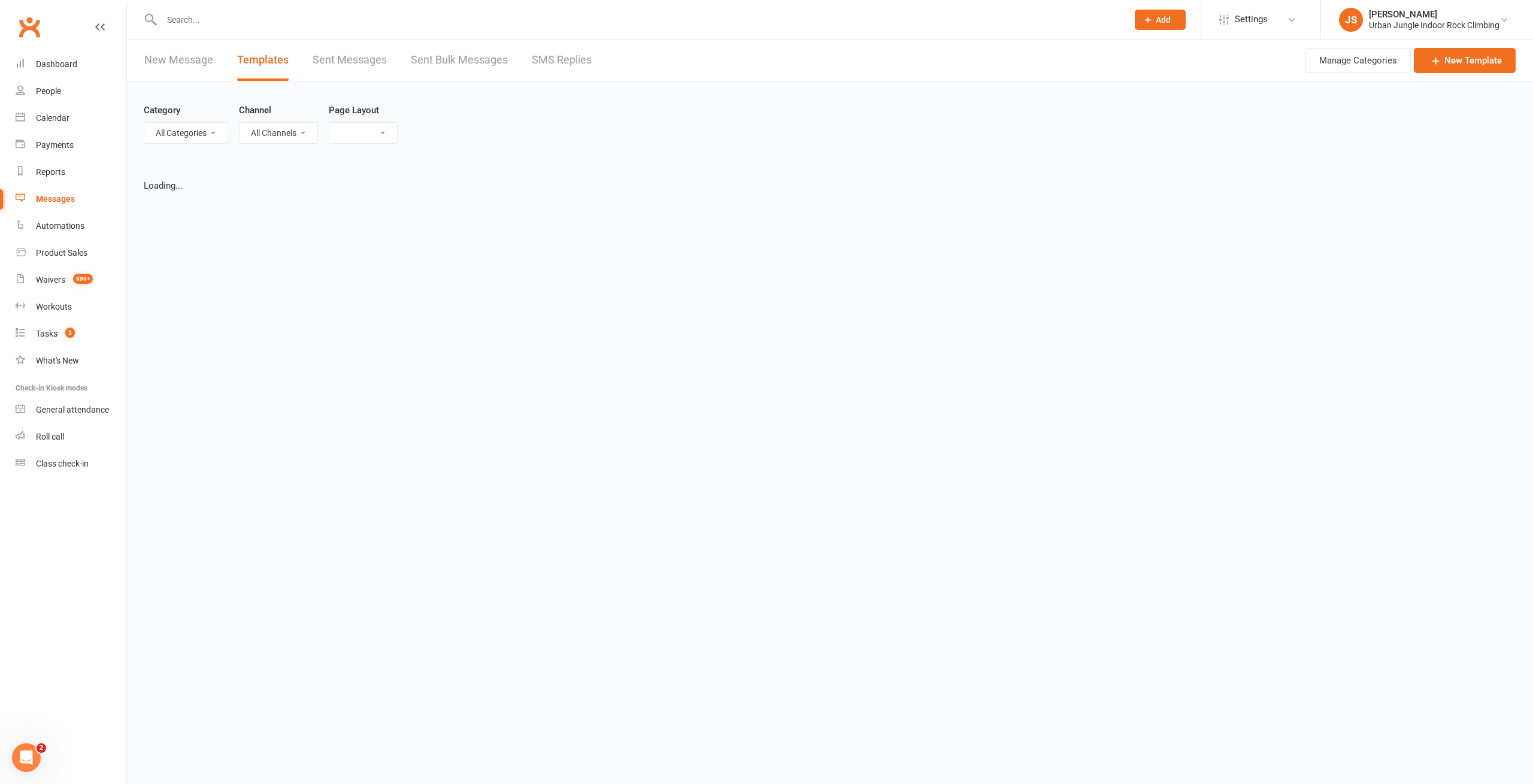
select select "list"
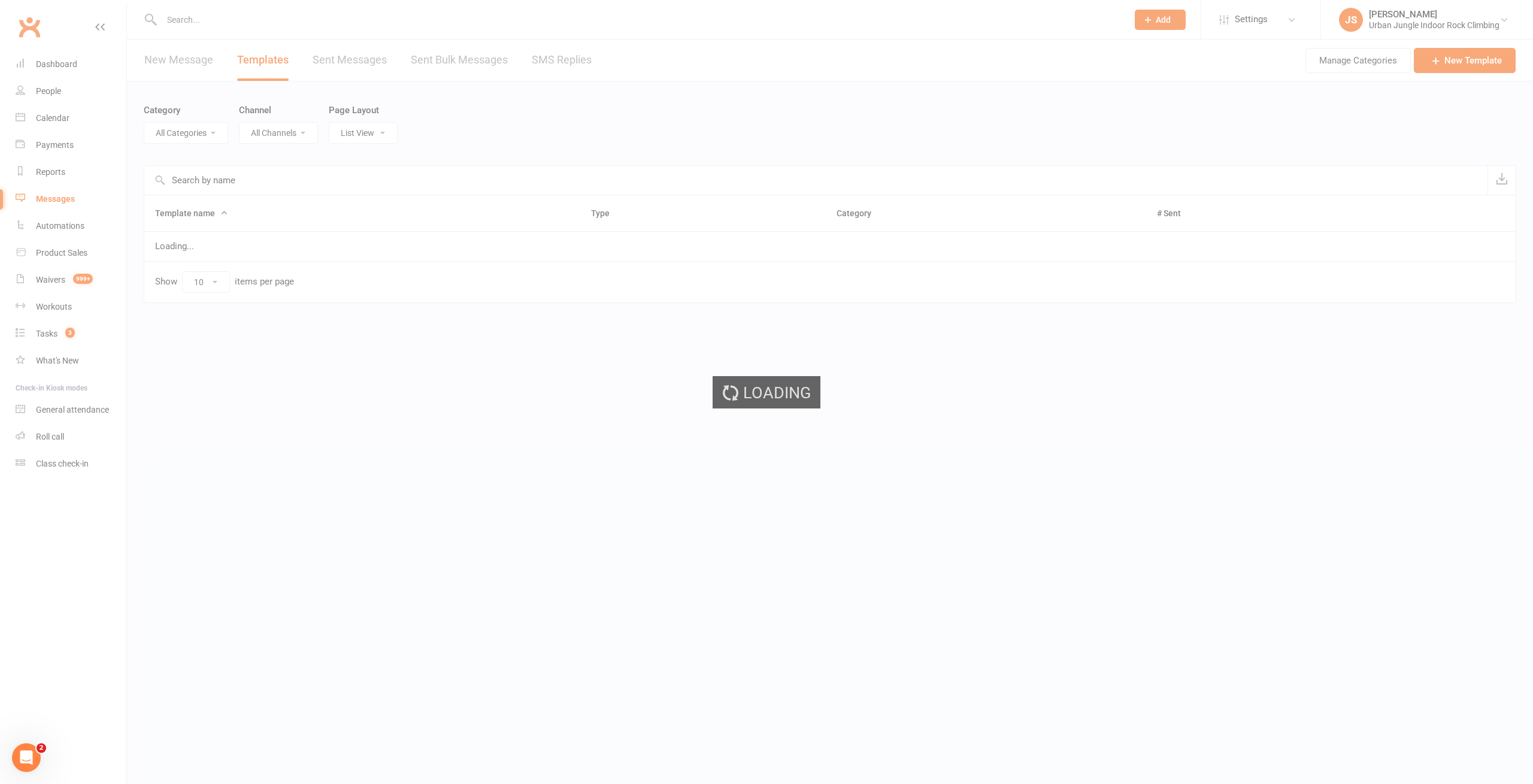
select select "-1"
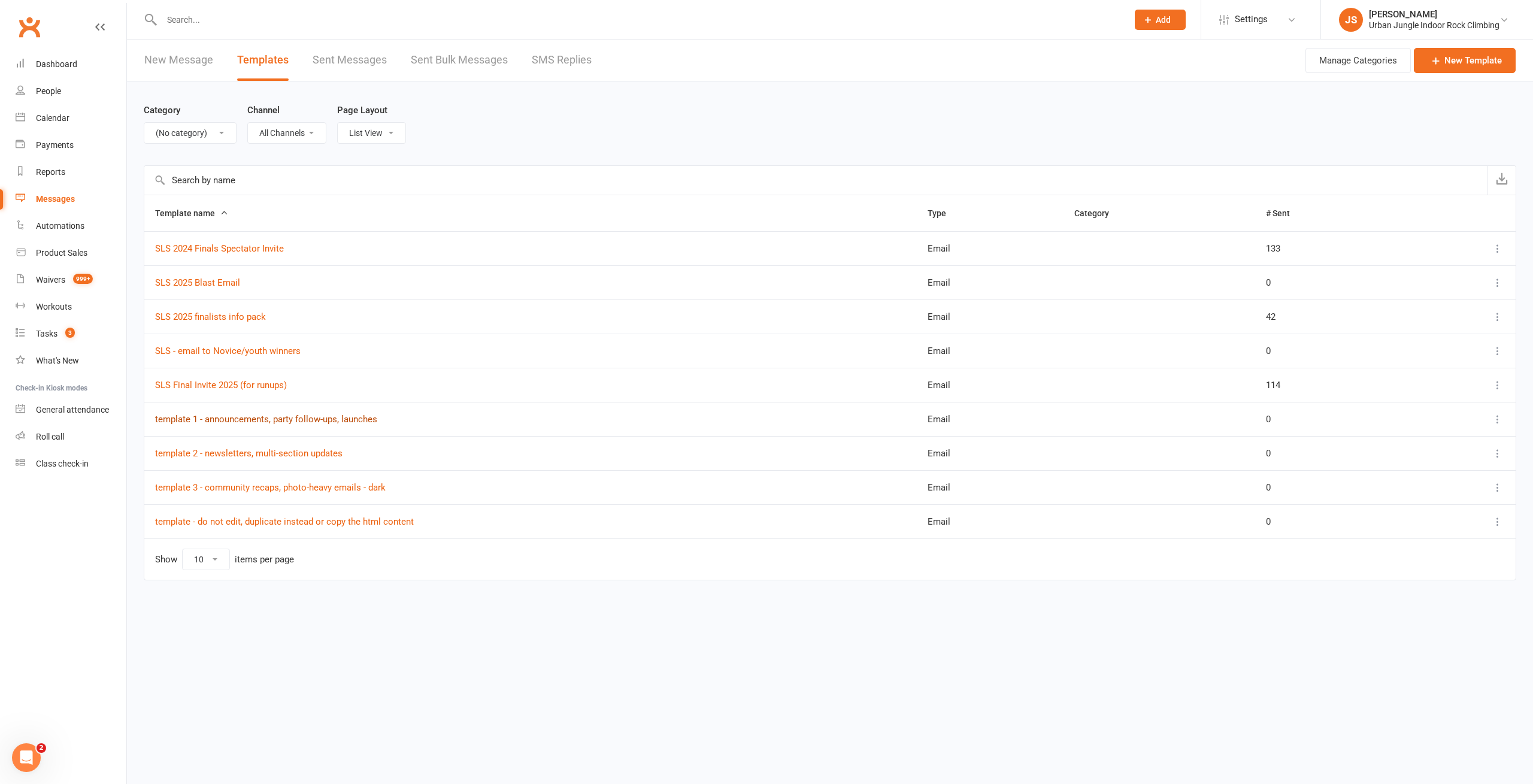
click at [250, 418] on link "template 1 - announcements, party follow-ups, launches" at bounding box center [266, 419] width 222 height 11
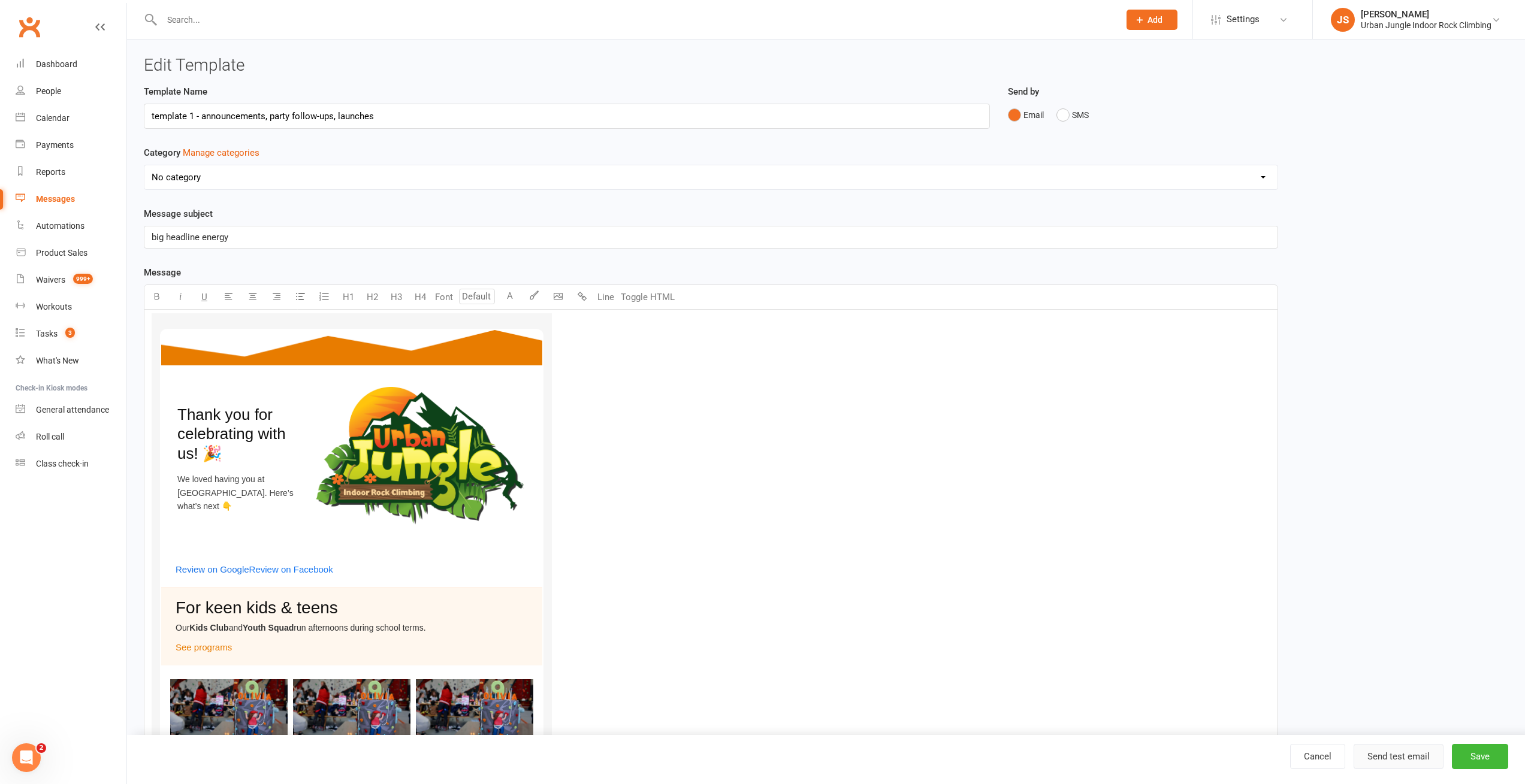
click at [1400, 759] on button "Send test email" at bounding box center [1398, 756] width 90 height 25
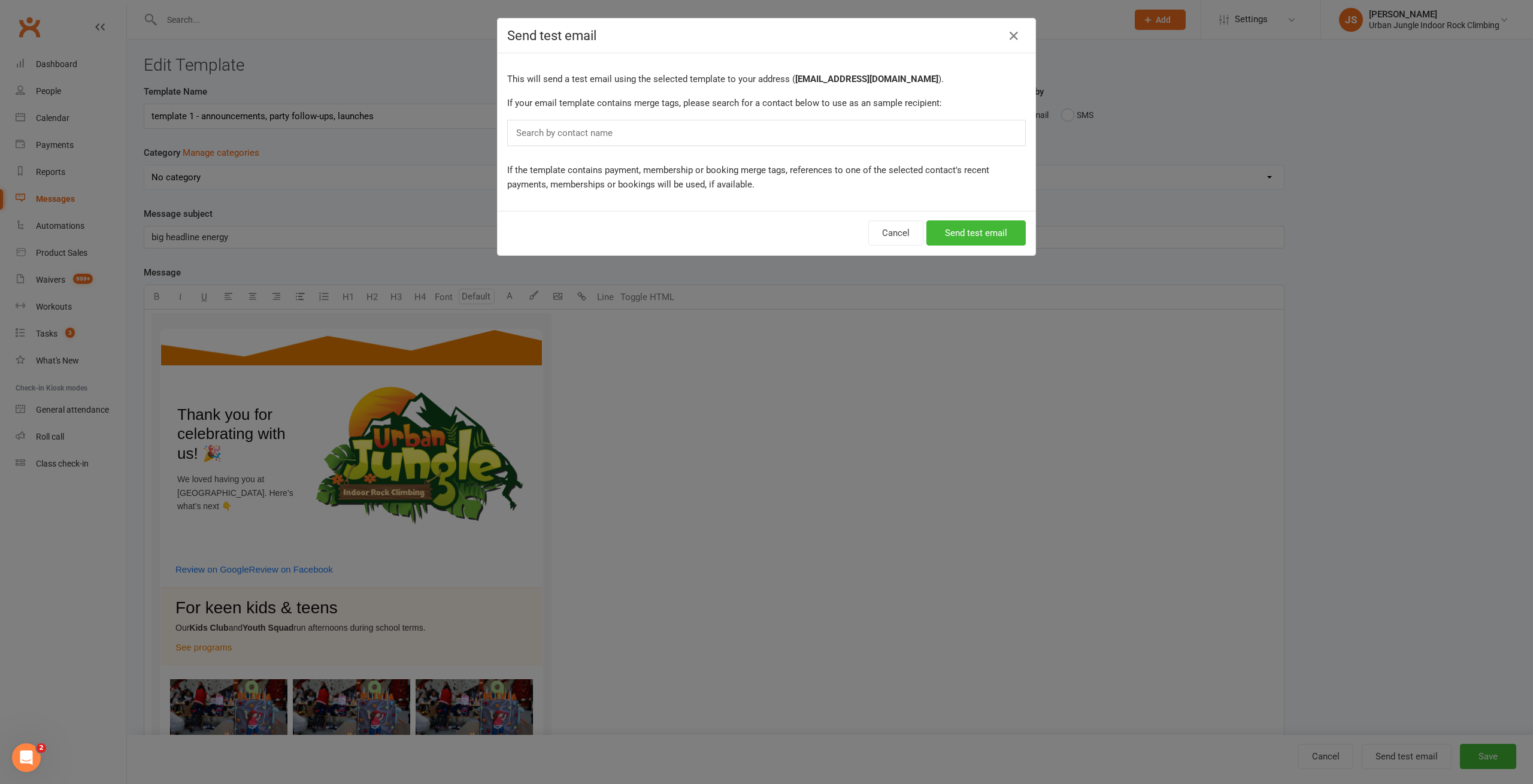
click at [626, 134] on div "Search by contact name" at bounding box center [766, 133] width 518 height 27
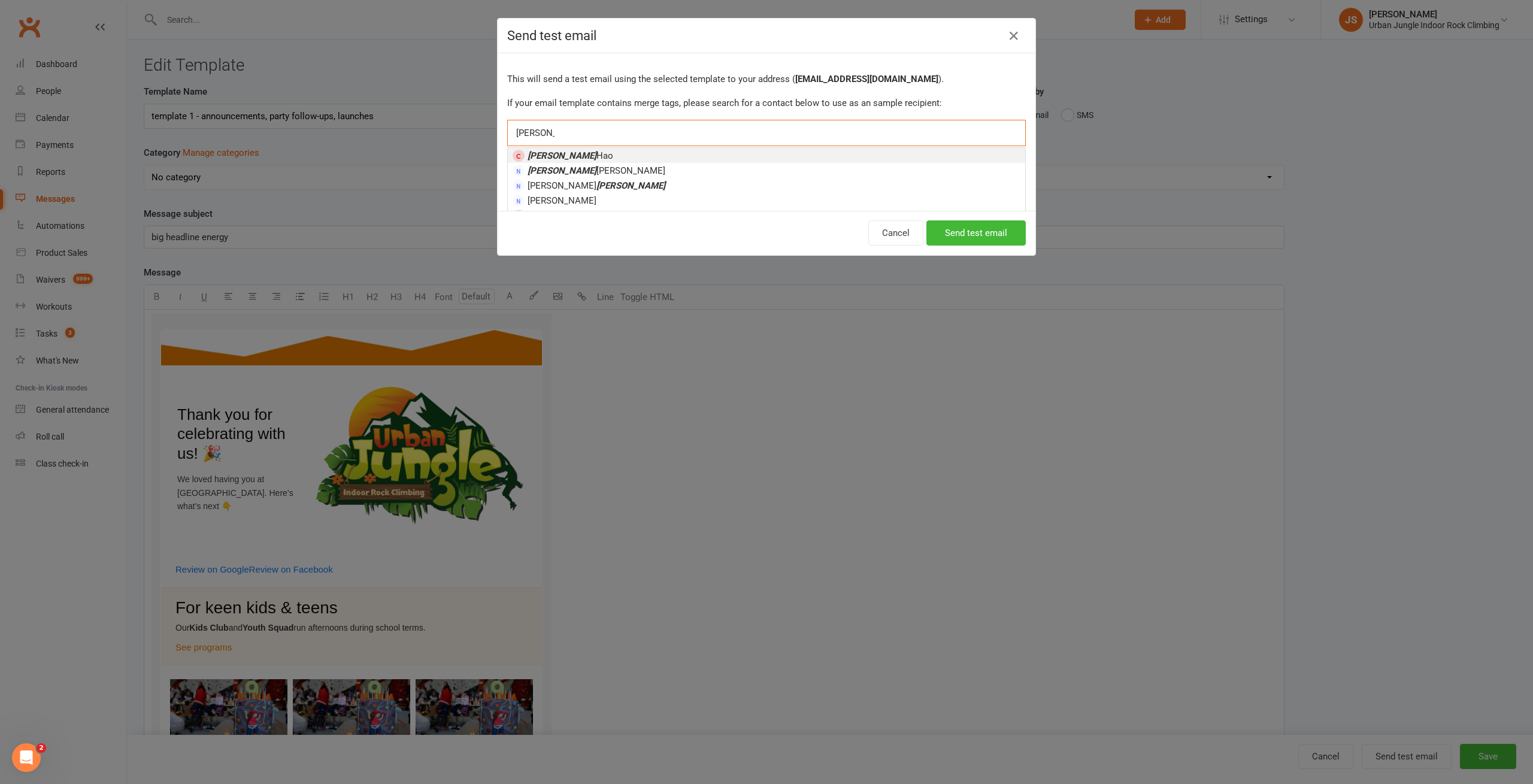
type input "[PERSON_NAME]"
click at [560, 157] on span "[PERSON_NAME]" at bounding box center [570, 155] width 85 height 11
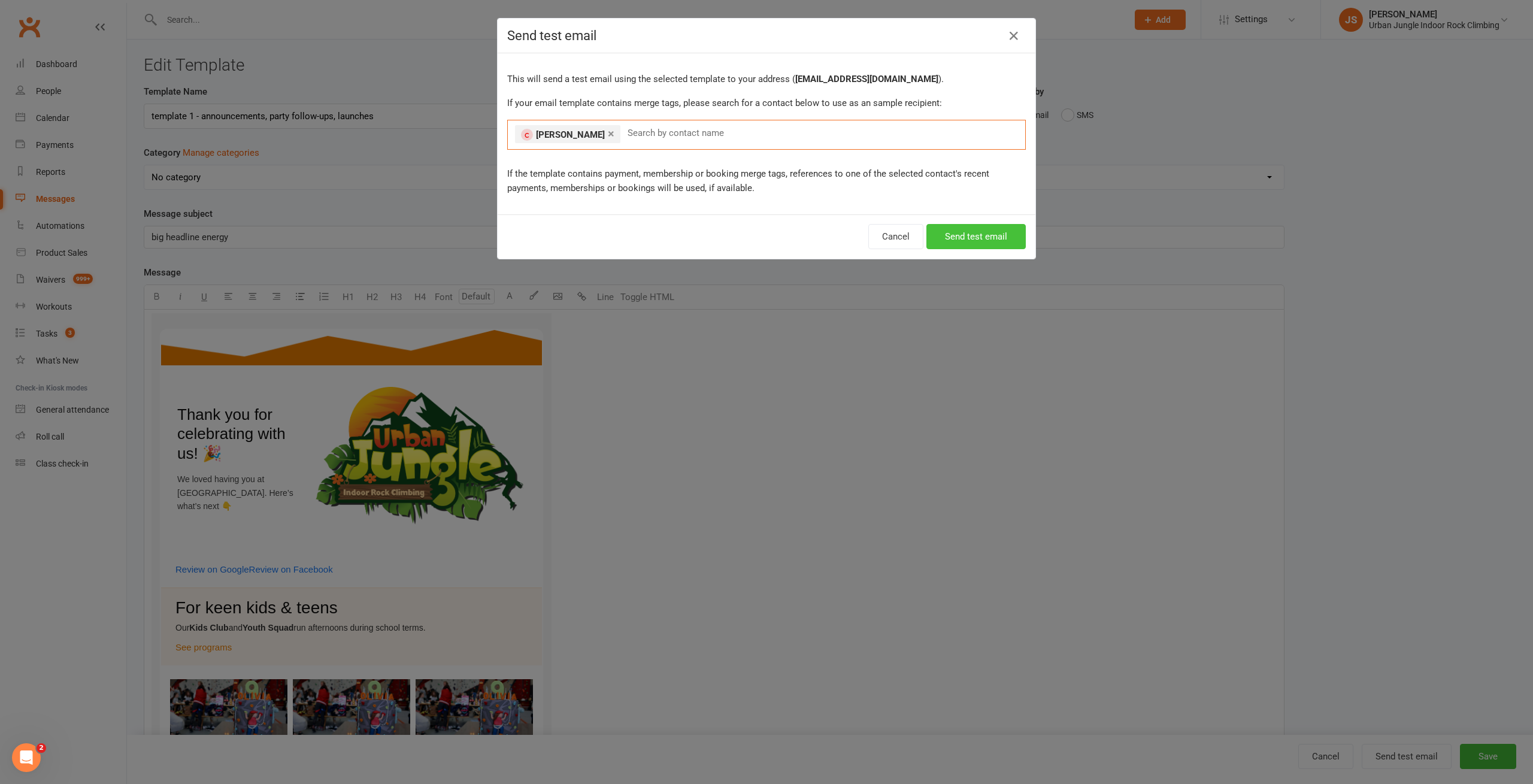
click at [985, 238] on button "Send test email" at bounding box center [976, 236] width 99 height 25
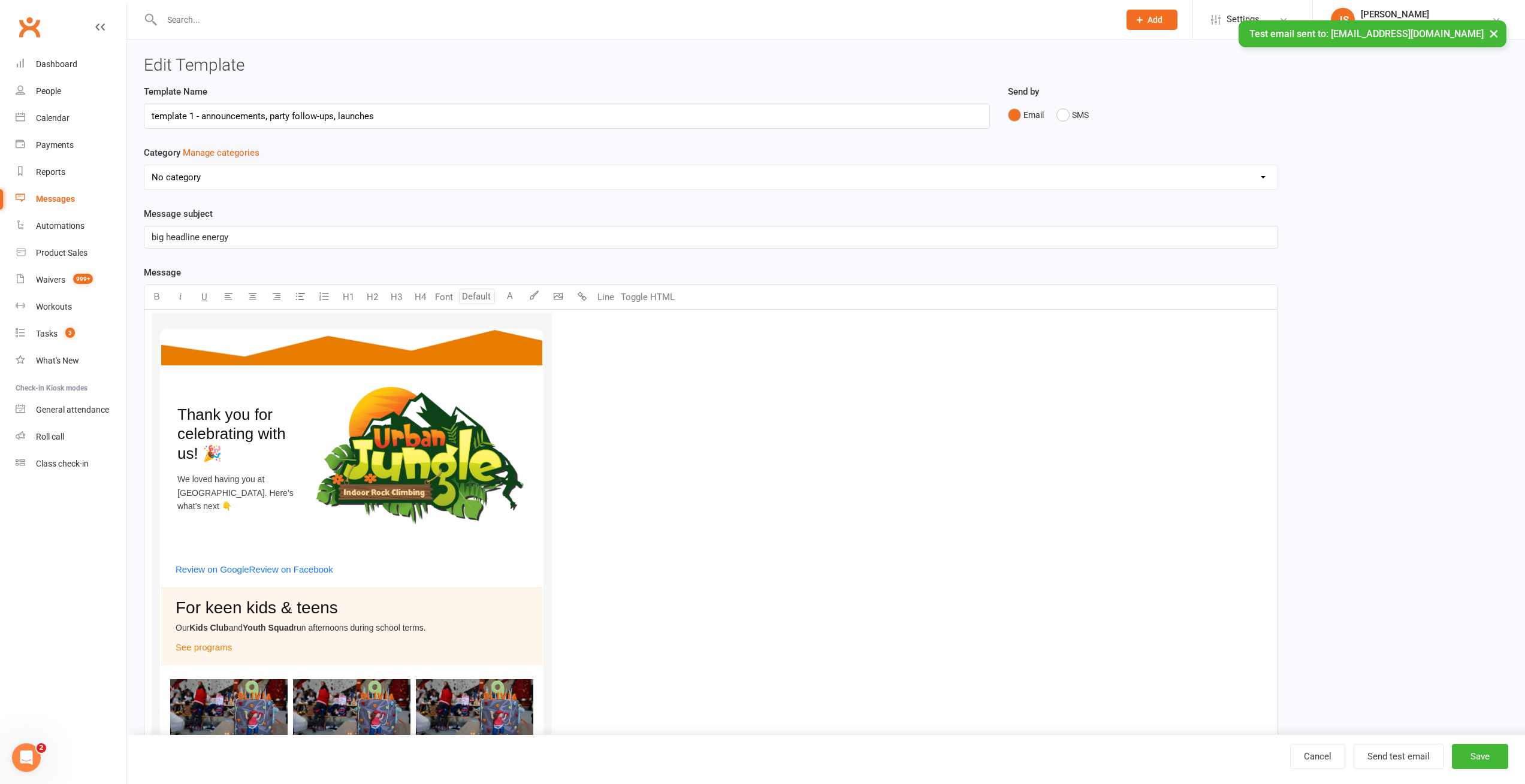
click at [55, 200] on div "Messages" at bounding box center [55, 198] width 39 height 9
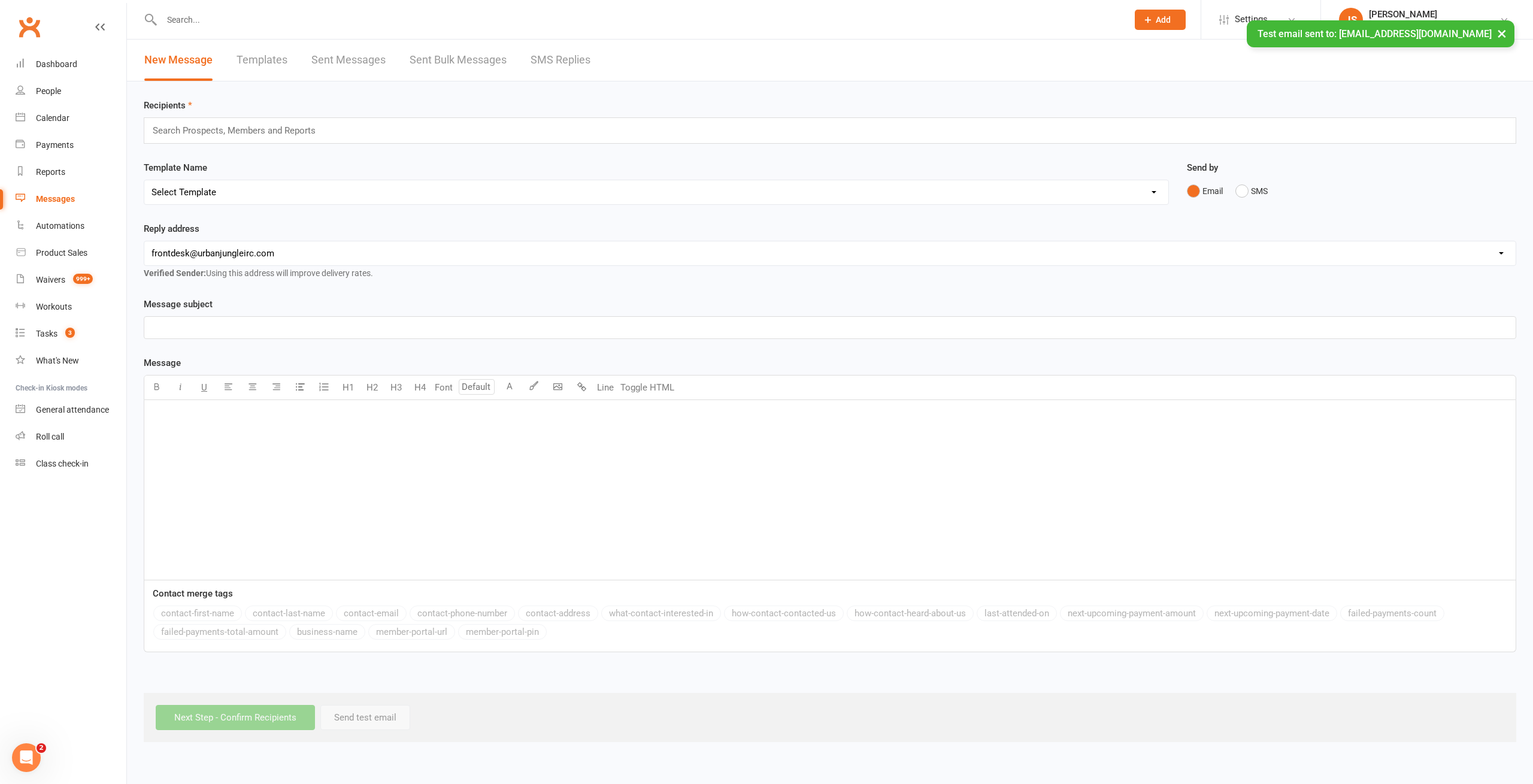
click at [251, 57] on link "Templates" at bounding box center [261, 60] width 51 height 42
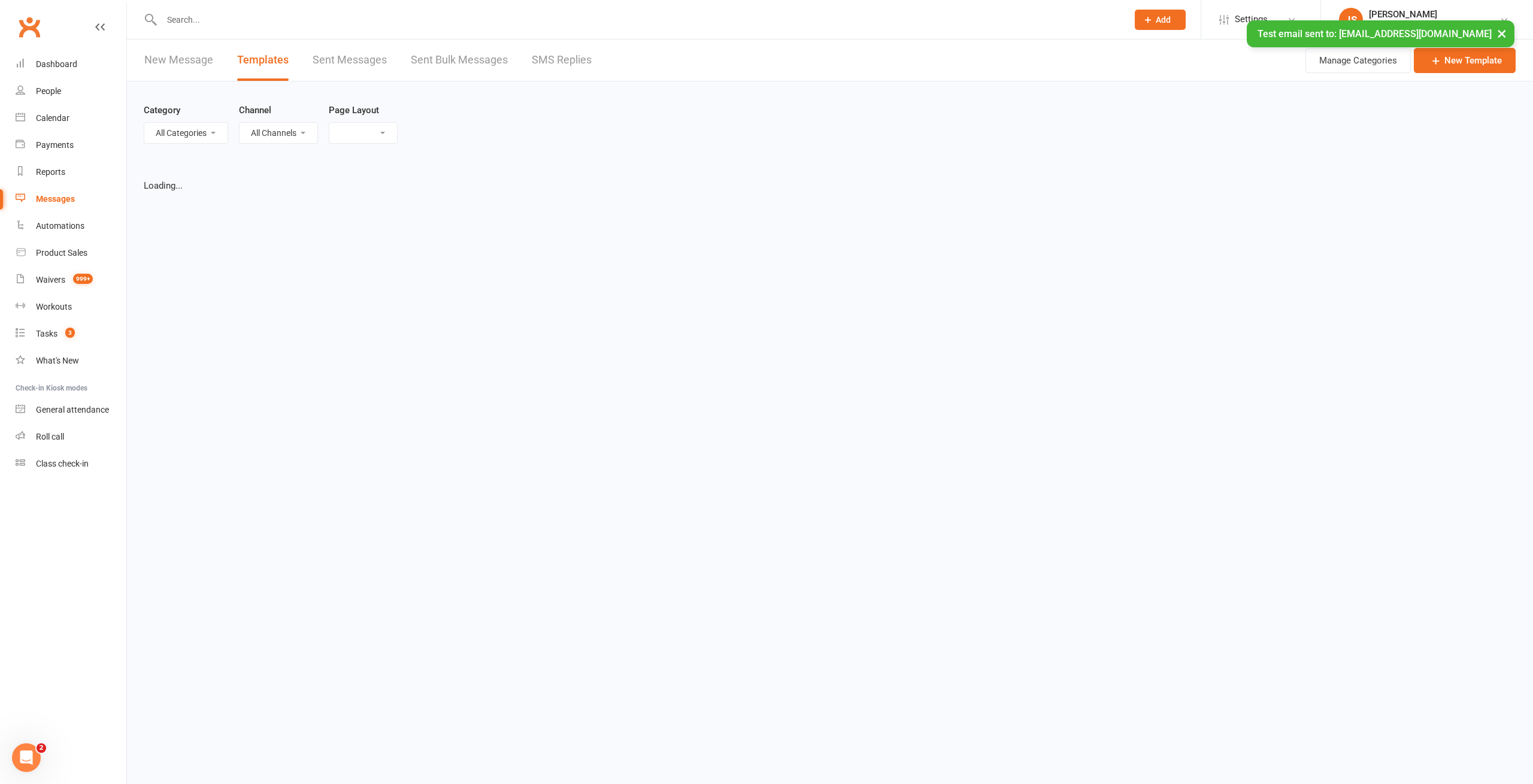
select select "list"
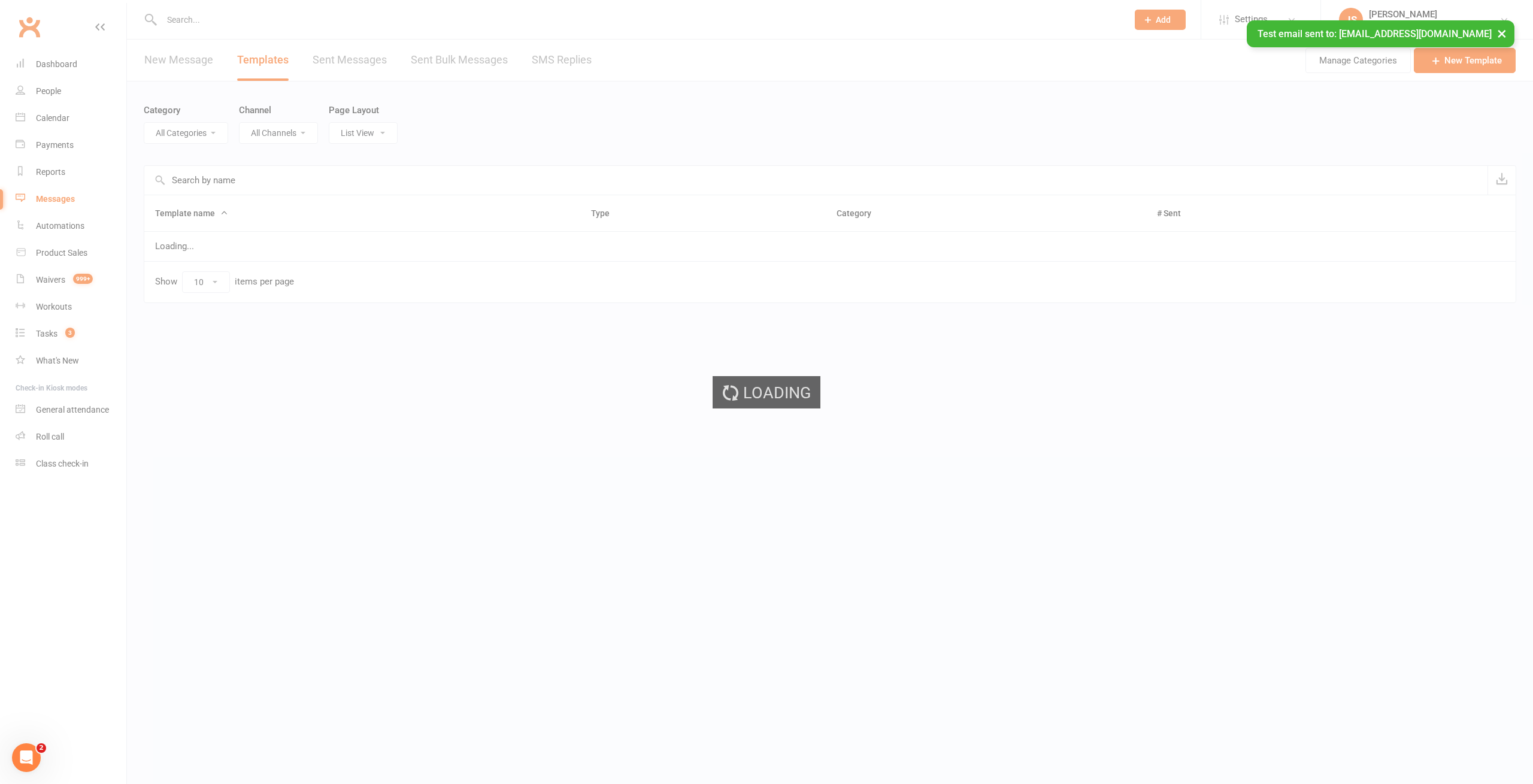
select select "-1"
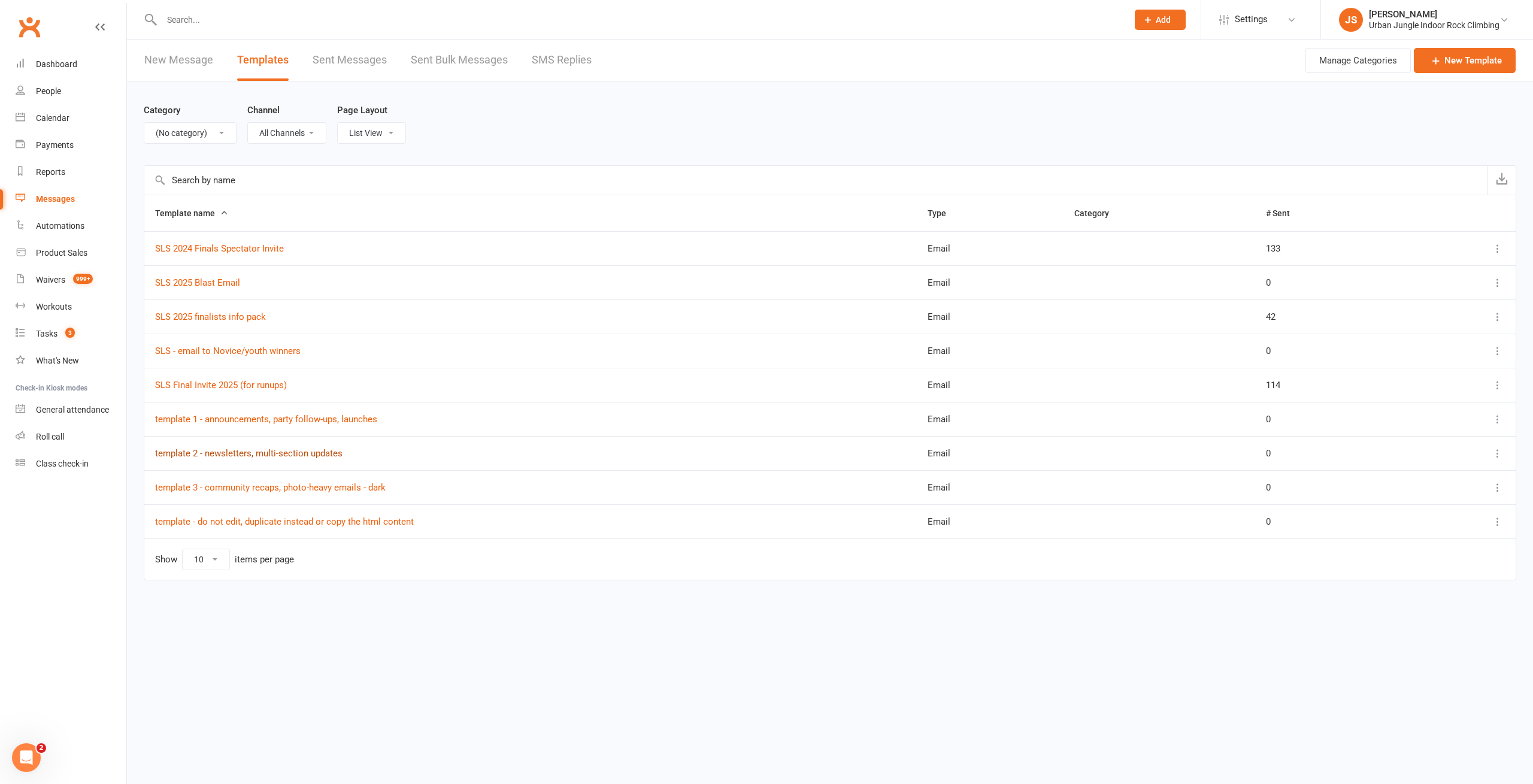
click at [222, 457] on link "template 2 - newsletters, multi-section updates" at bounding box center [248, 453] width 187 height 11
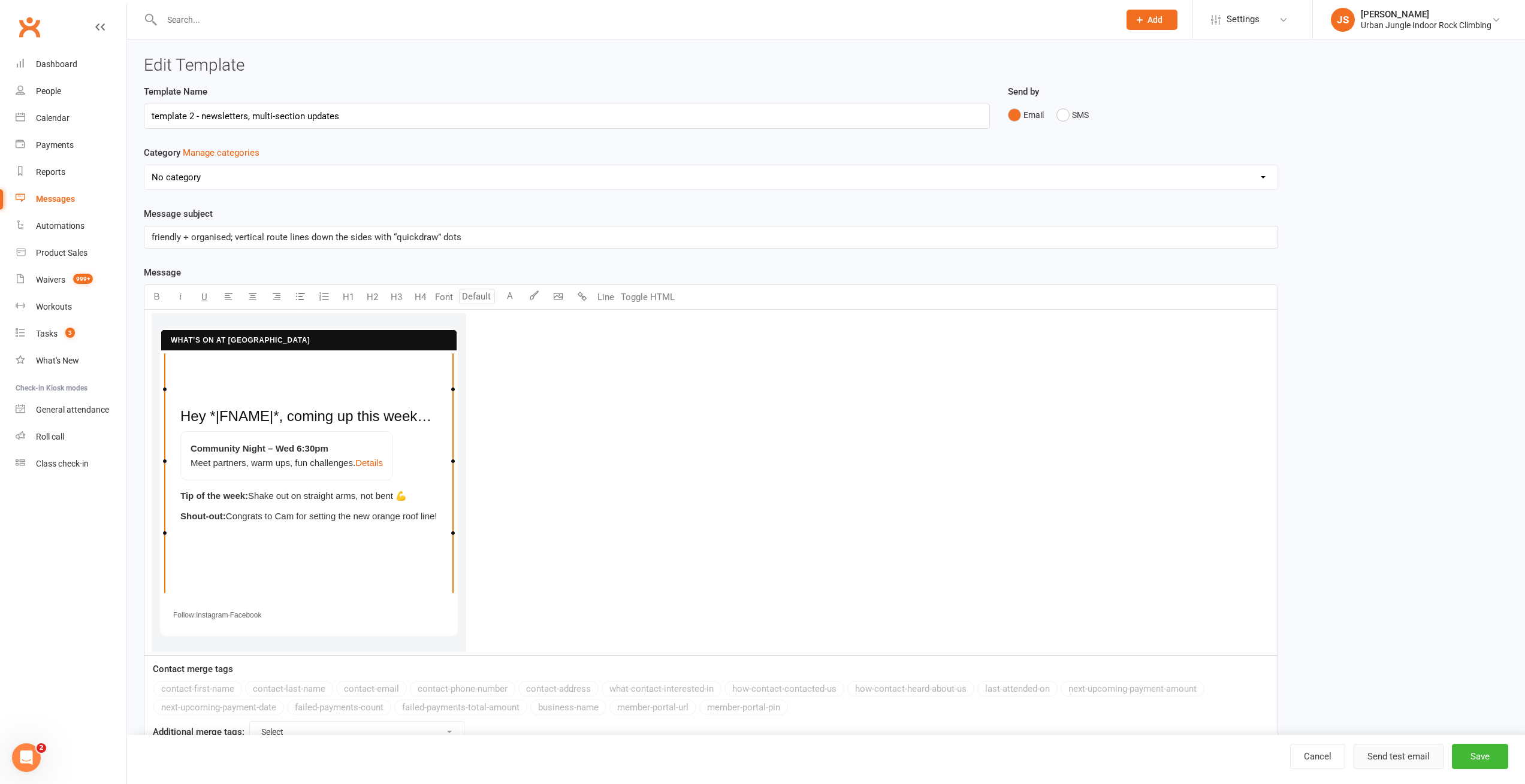
click at [1405, 760] on button "Send test email" at bounding box center [1398, 756] width 90 height 25
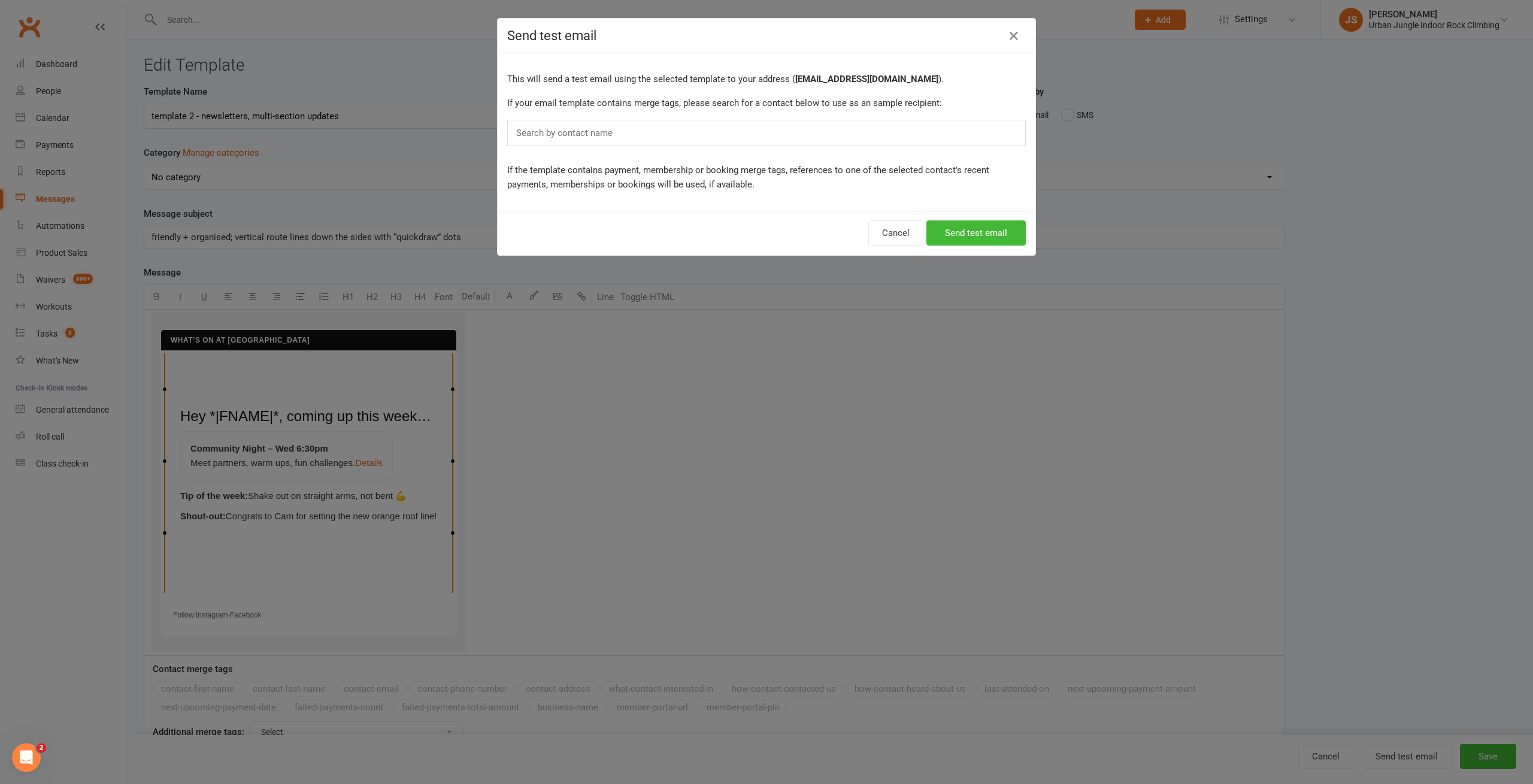
click at [572, 134] on input "text" at bounding box center [567, 133] width 104 height 16
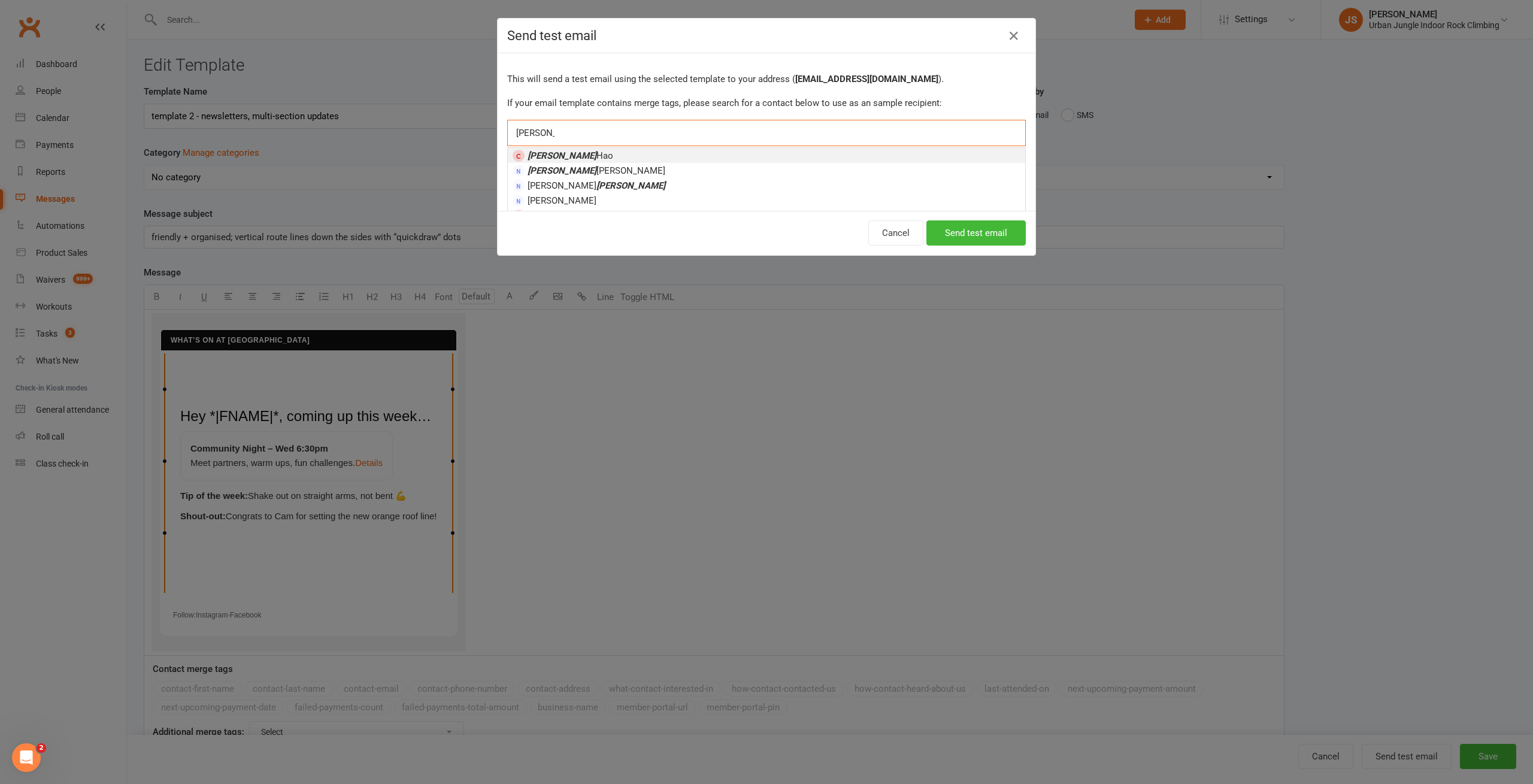
type input "[PERSON_NAME]"
click at [573, 159] on li "[PERSON_NAME]" at bounding box center [766, 155] width 518 height 15
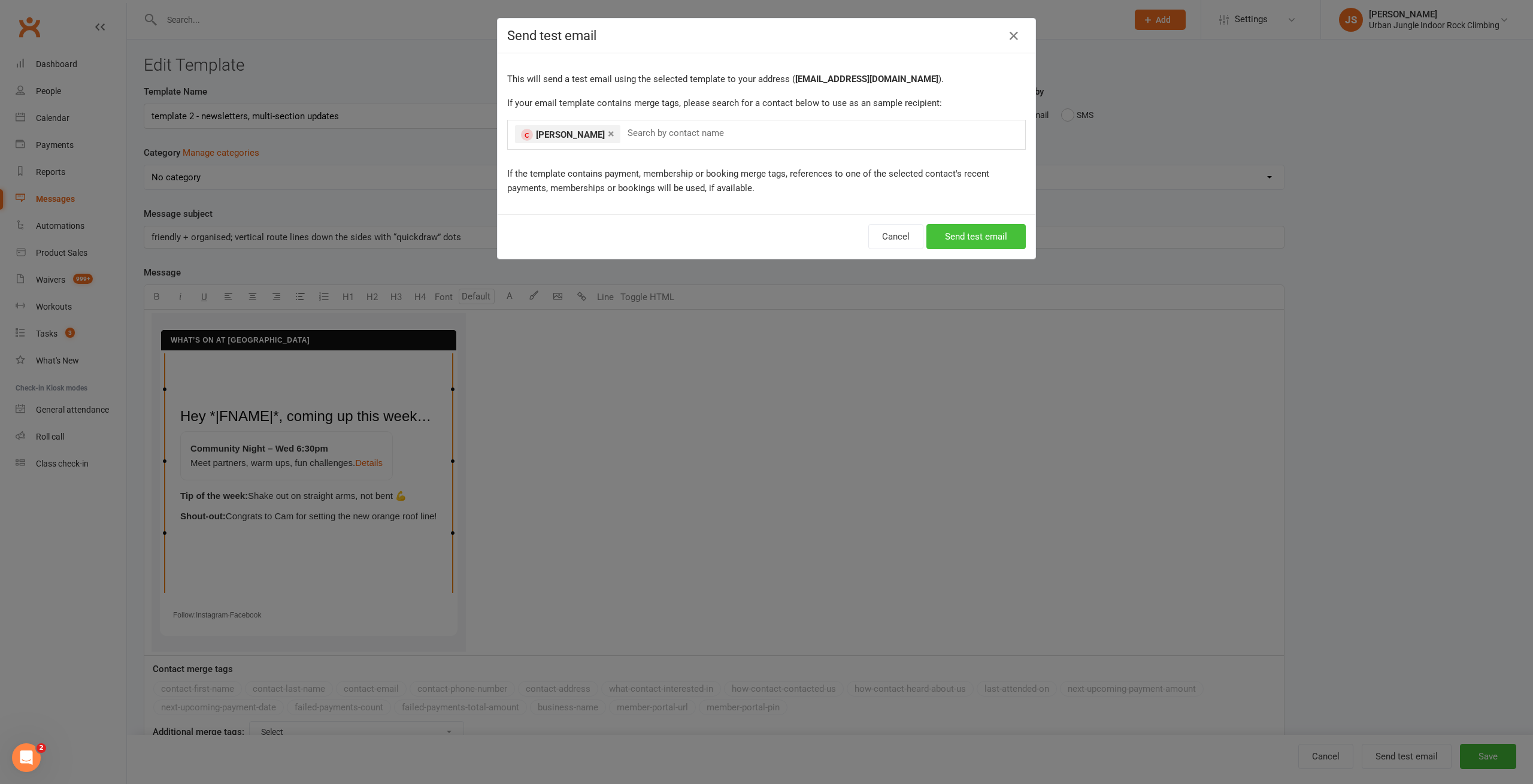
click at [954, 230] on button "Send test email" at bounding box center [976, 236] width 99 height 25
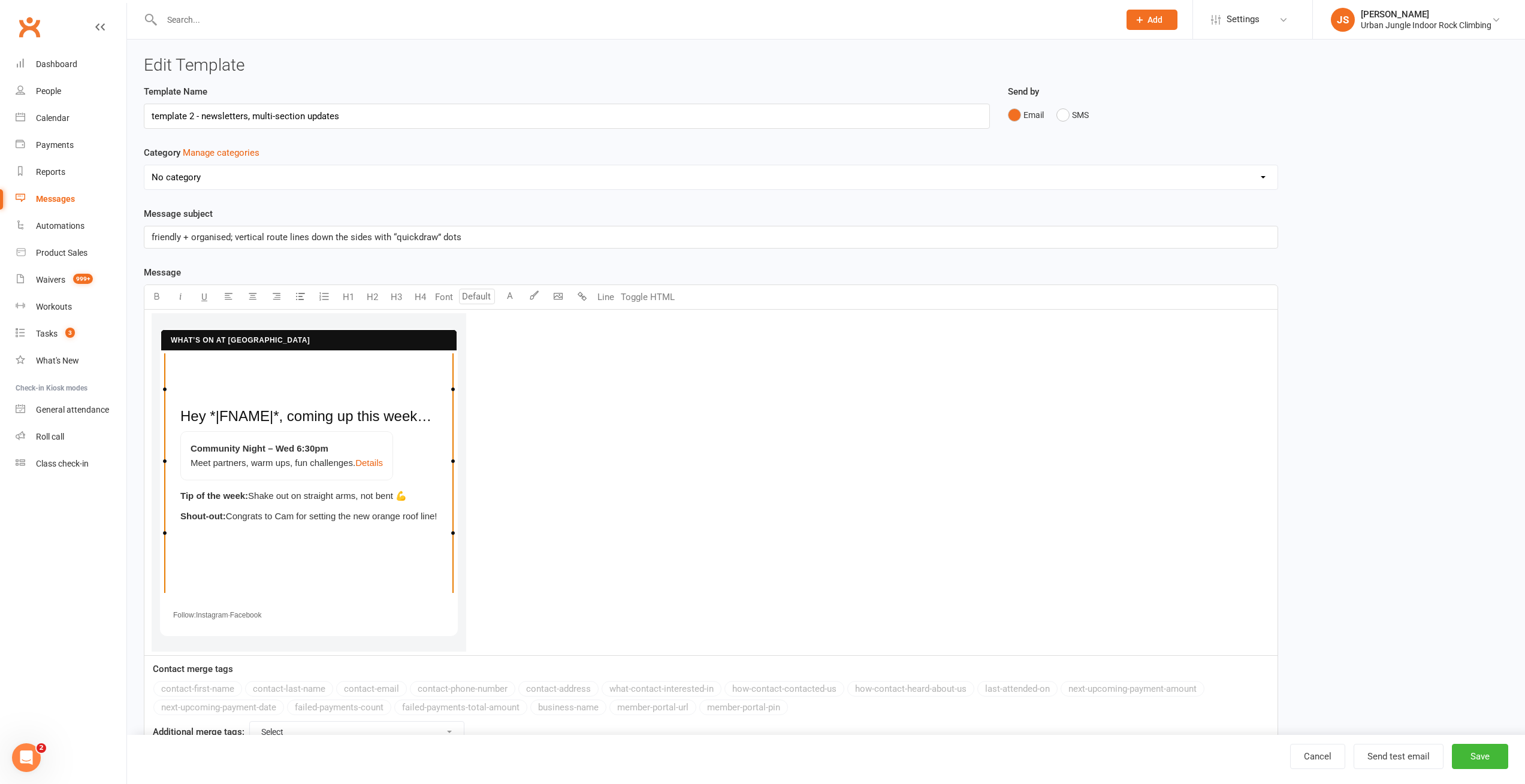
click at [55, 196] on div "Messages" at bounding box center [55, 198] width 39 height 9
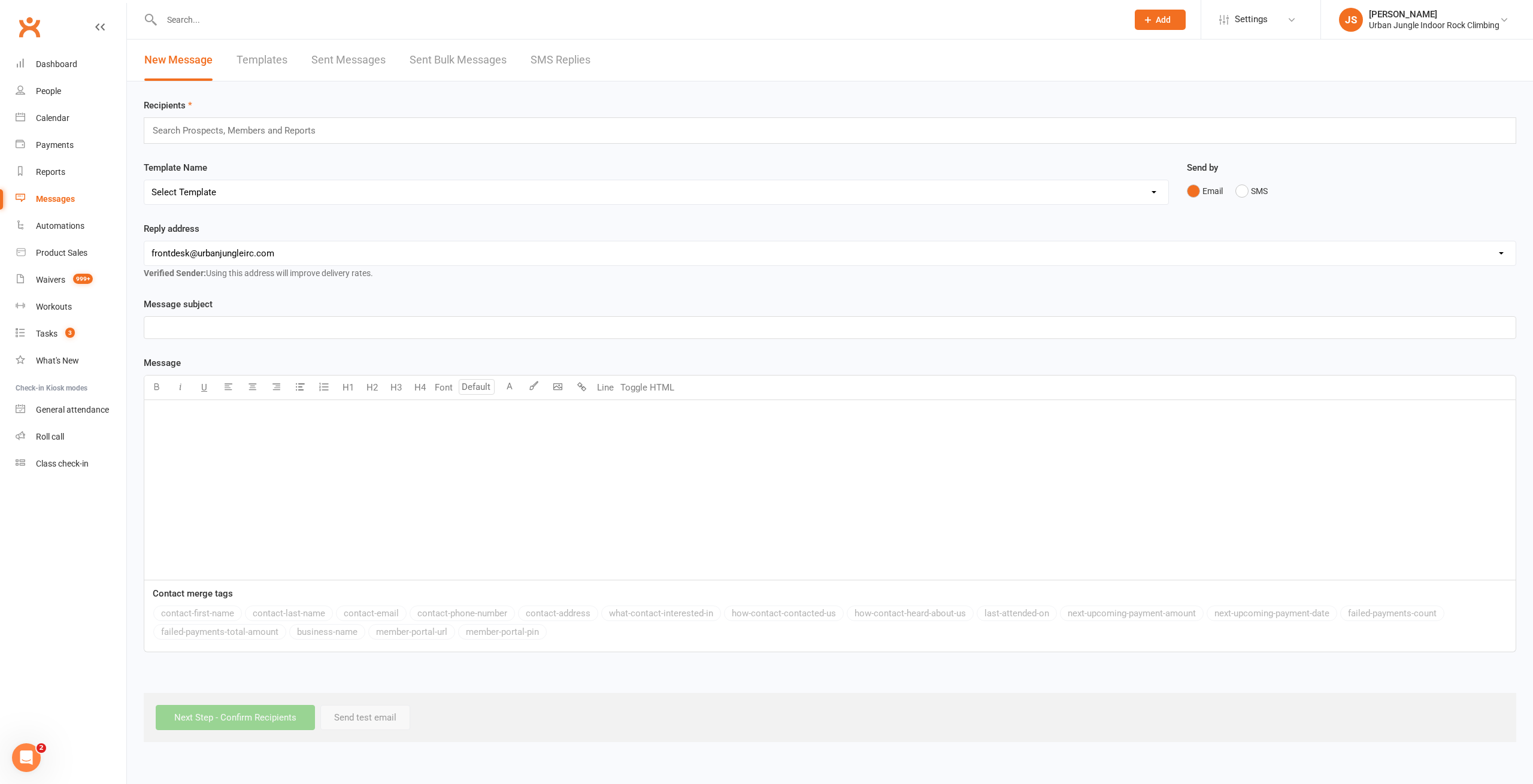
click at [261, 65] on link "Templates" at bounding box center [261, 60] width 51 height 42
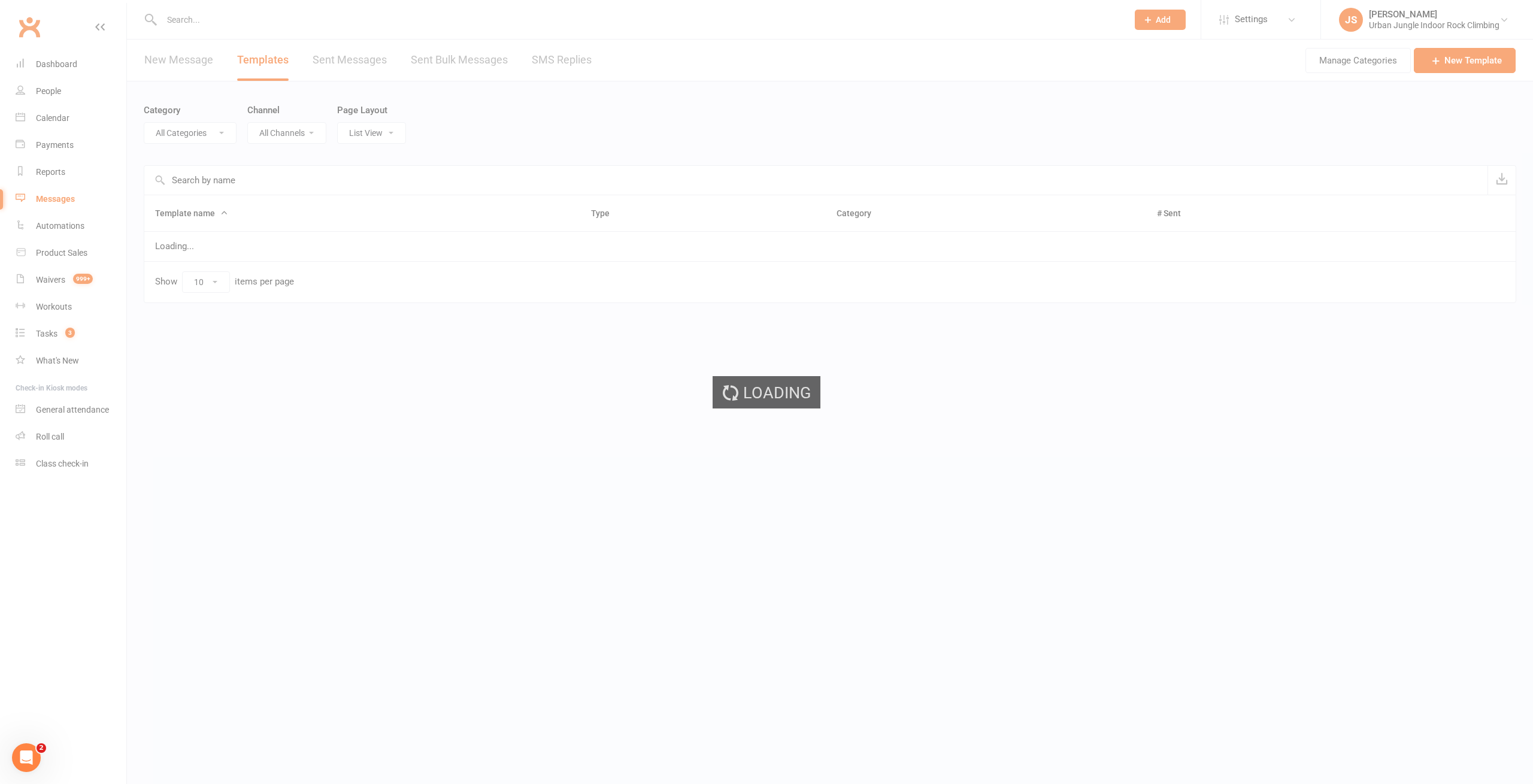
select select "-1"
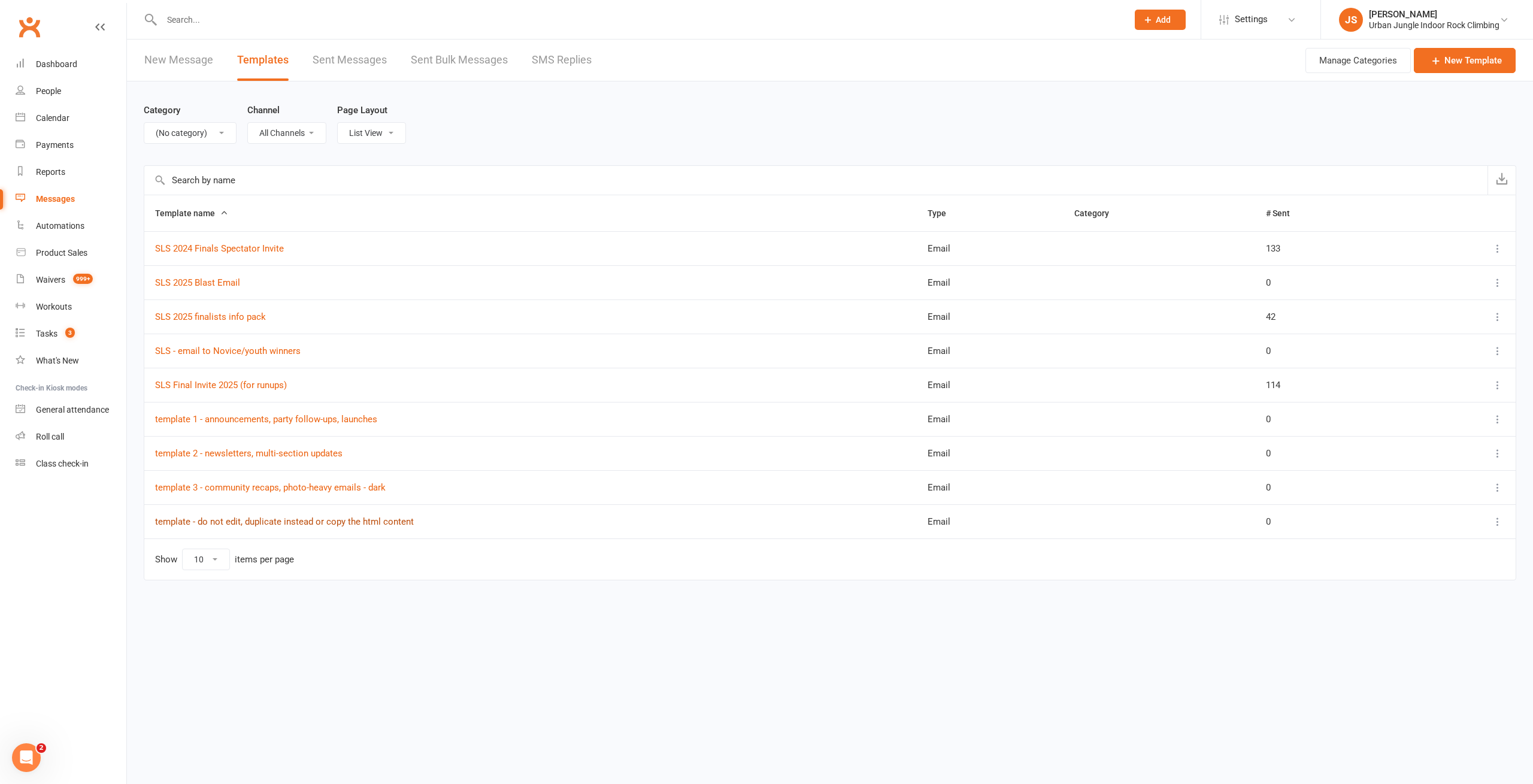
click at [276, 516] on link "template - do not edit, duplicate instead or copy the html content" at bounding box center [284, 521] width 258 height 11
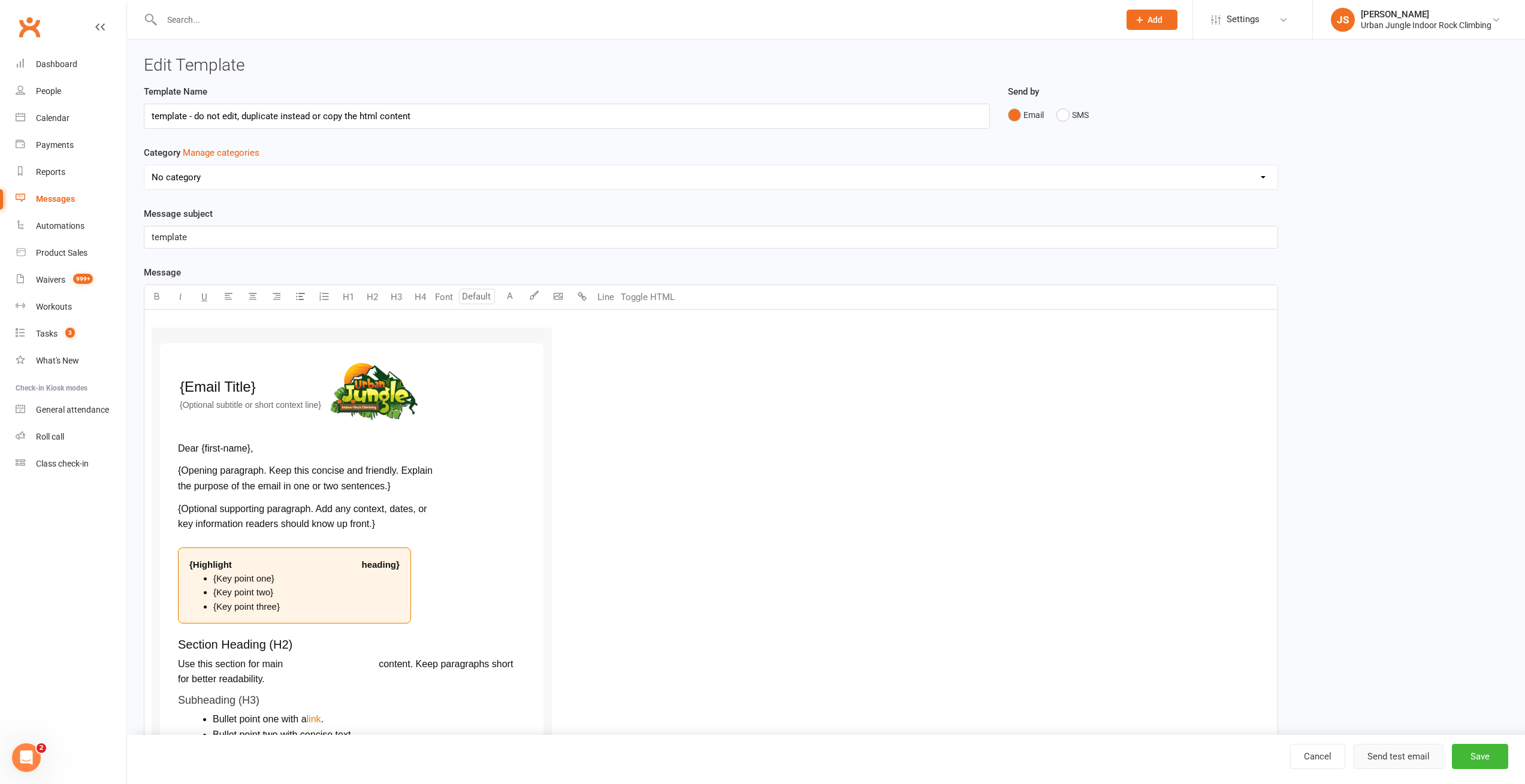
click at [1412, 757] on button "Send test email" at bounding box center [1398, 756] width 90 height 25
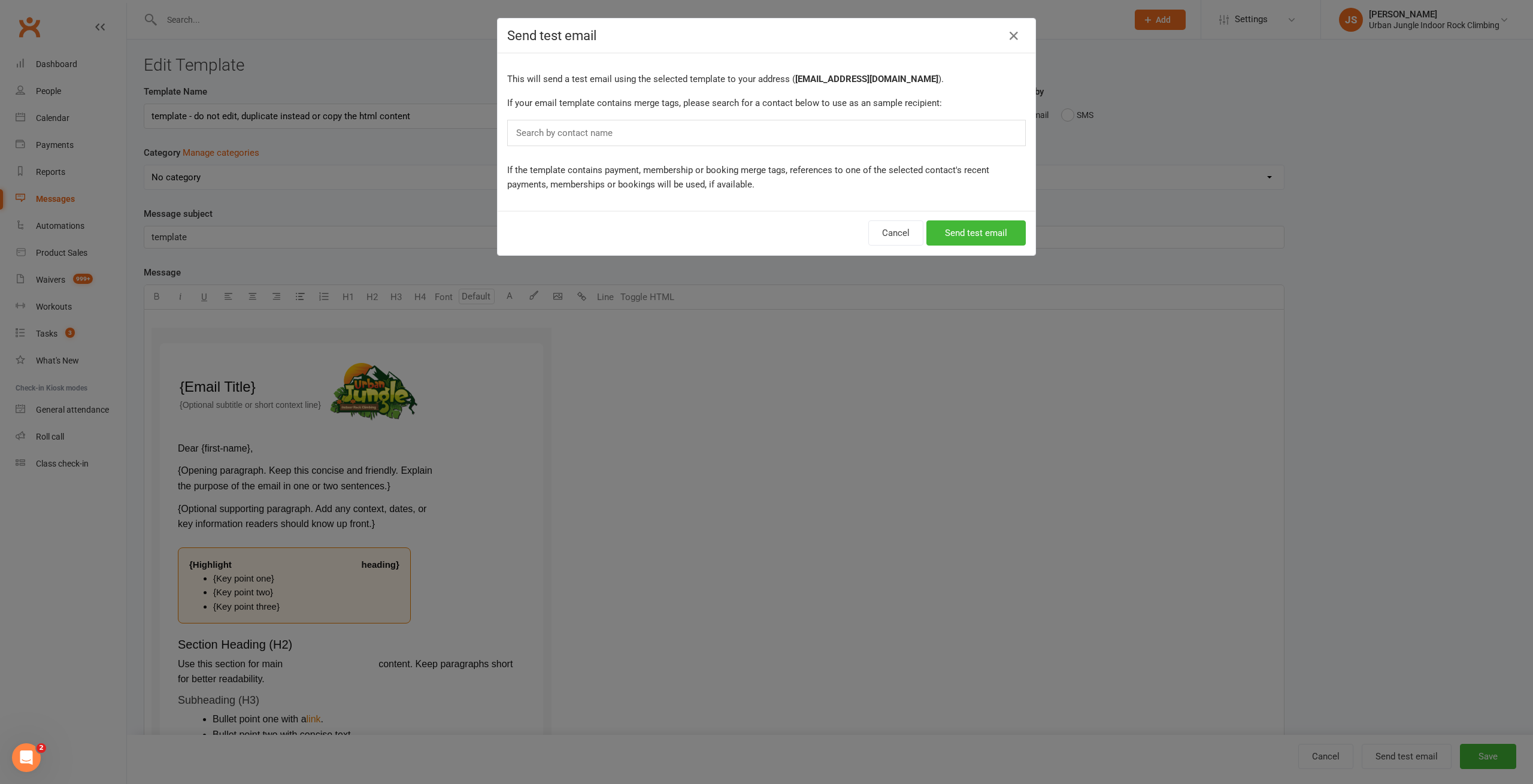
click at [635, 131] on div "Search by contact name" at bounding box center [766, 133] width 518 height 27
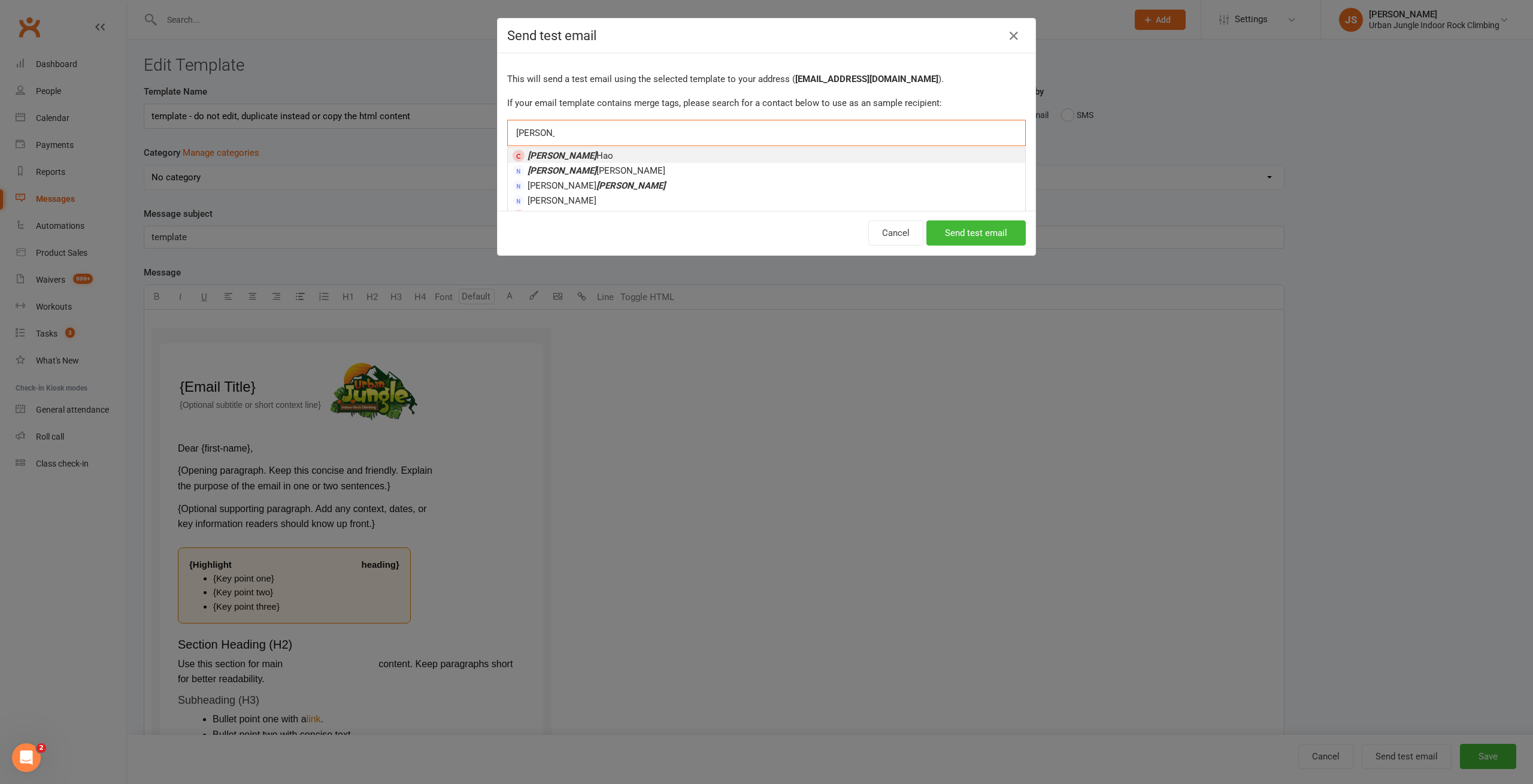
type input "[PERSON_NAME]"
click at [635, 151] on li "[PERSON_NAME]" at bounding box center [766, 155] width 518 height 15
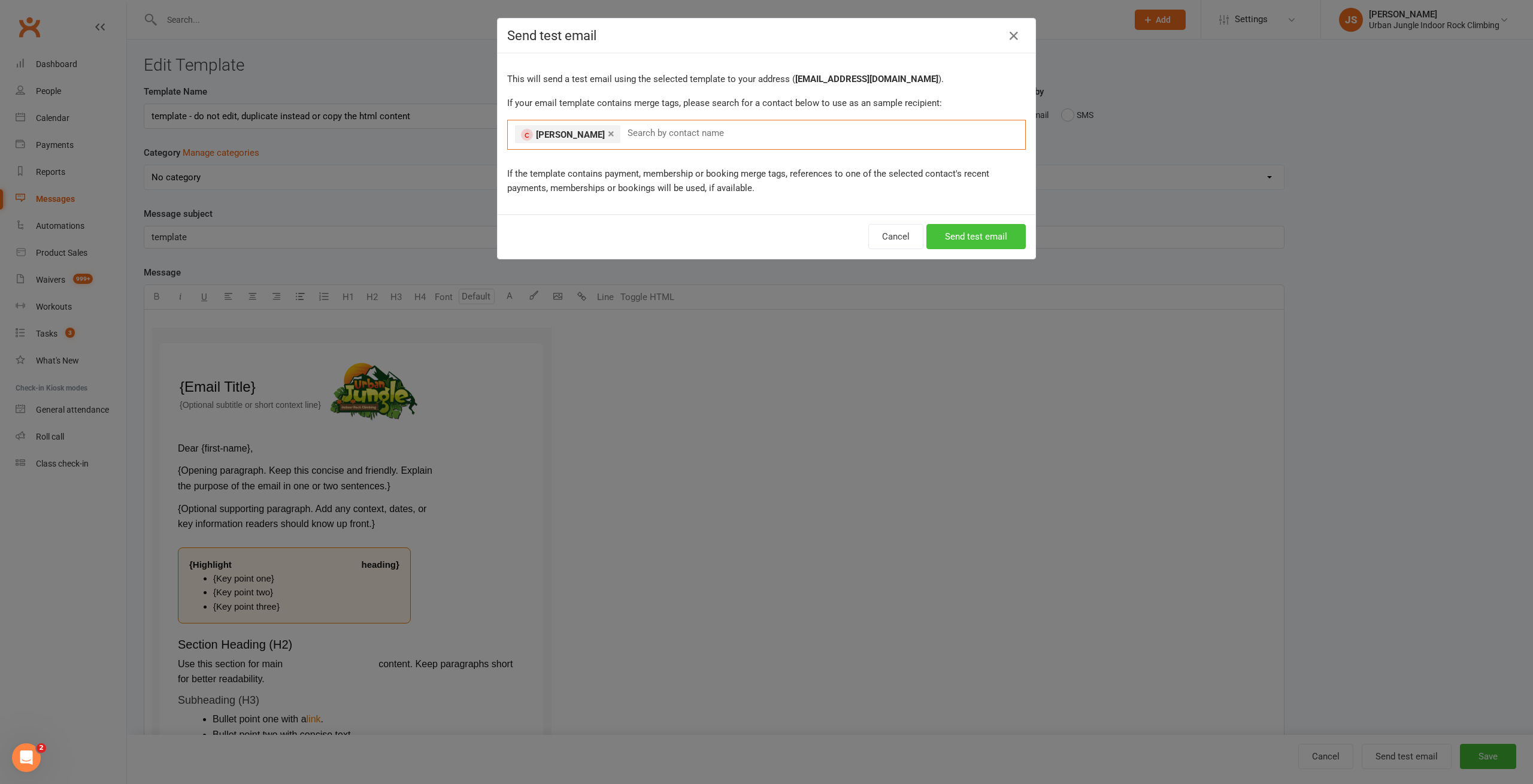
click at [960, 237] on button "Send test email" at bounding box center [976, 236] width 99 height 25
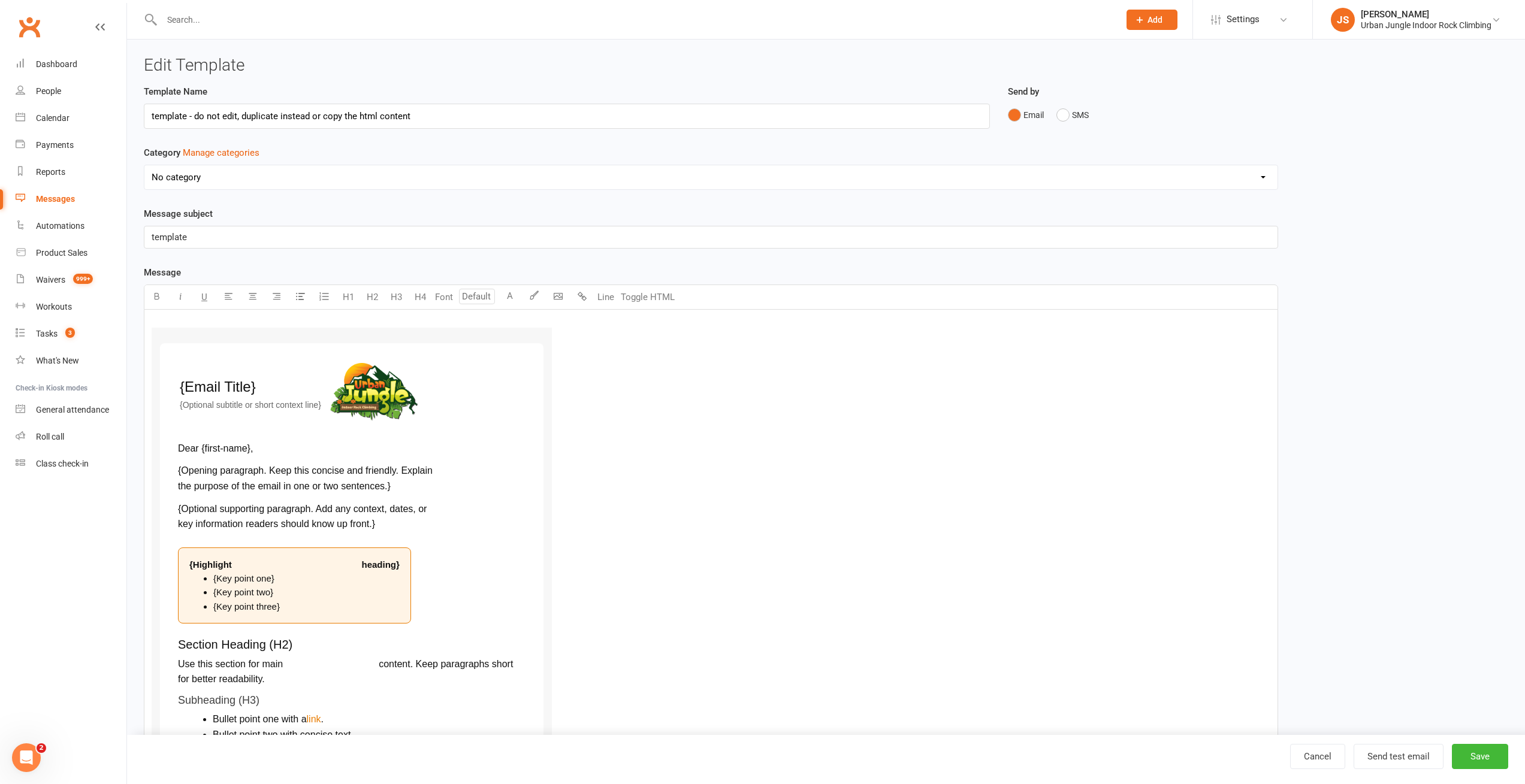
click at [49, 198] on div "Messages" at bounding box center [55, 198] width 39 height 9
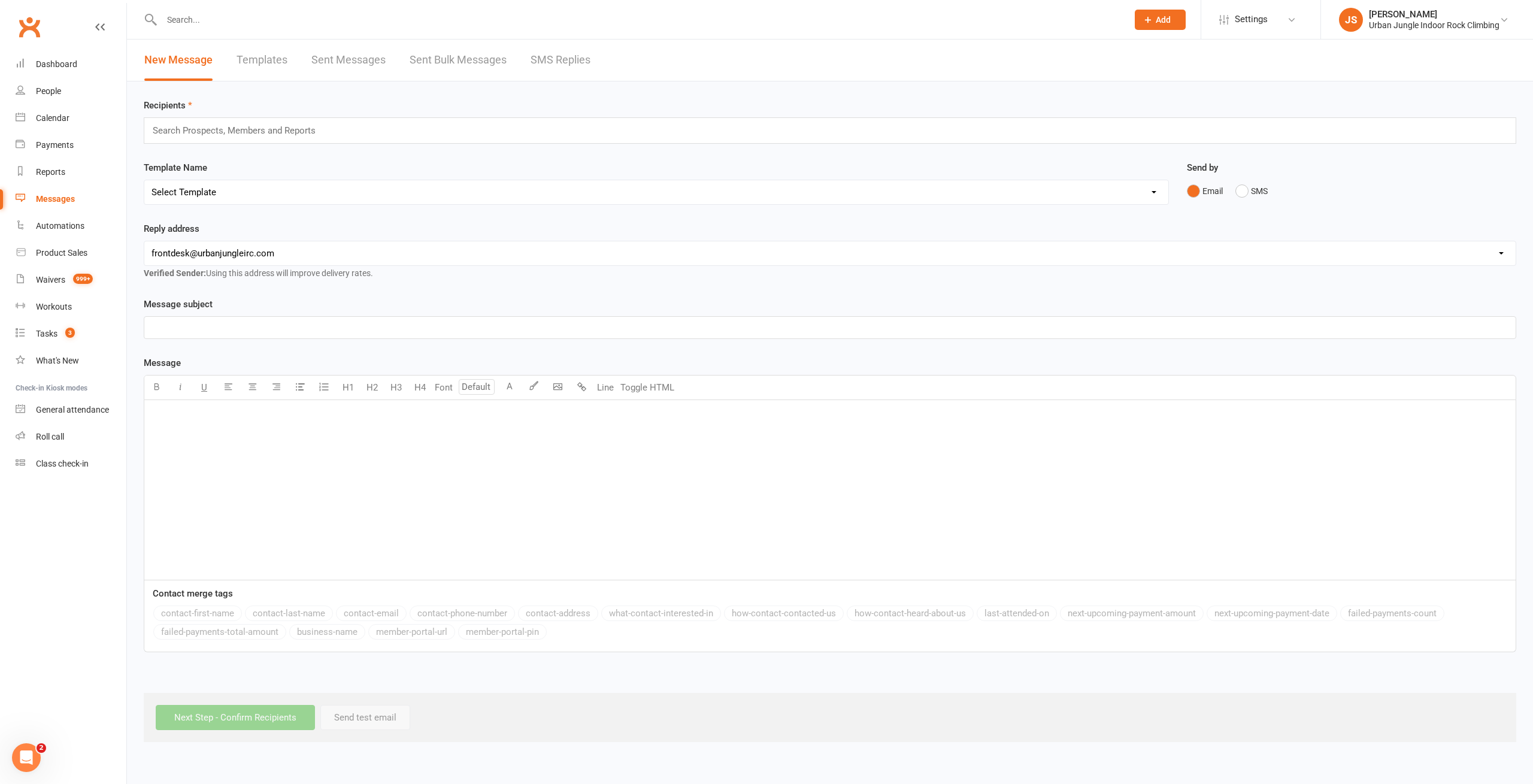
click at [272, 60] on link "Templates" at bounding box center [261, 60] width 51 height 42
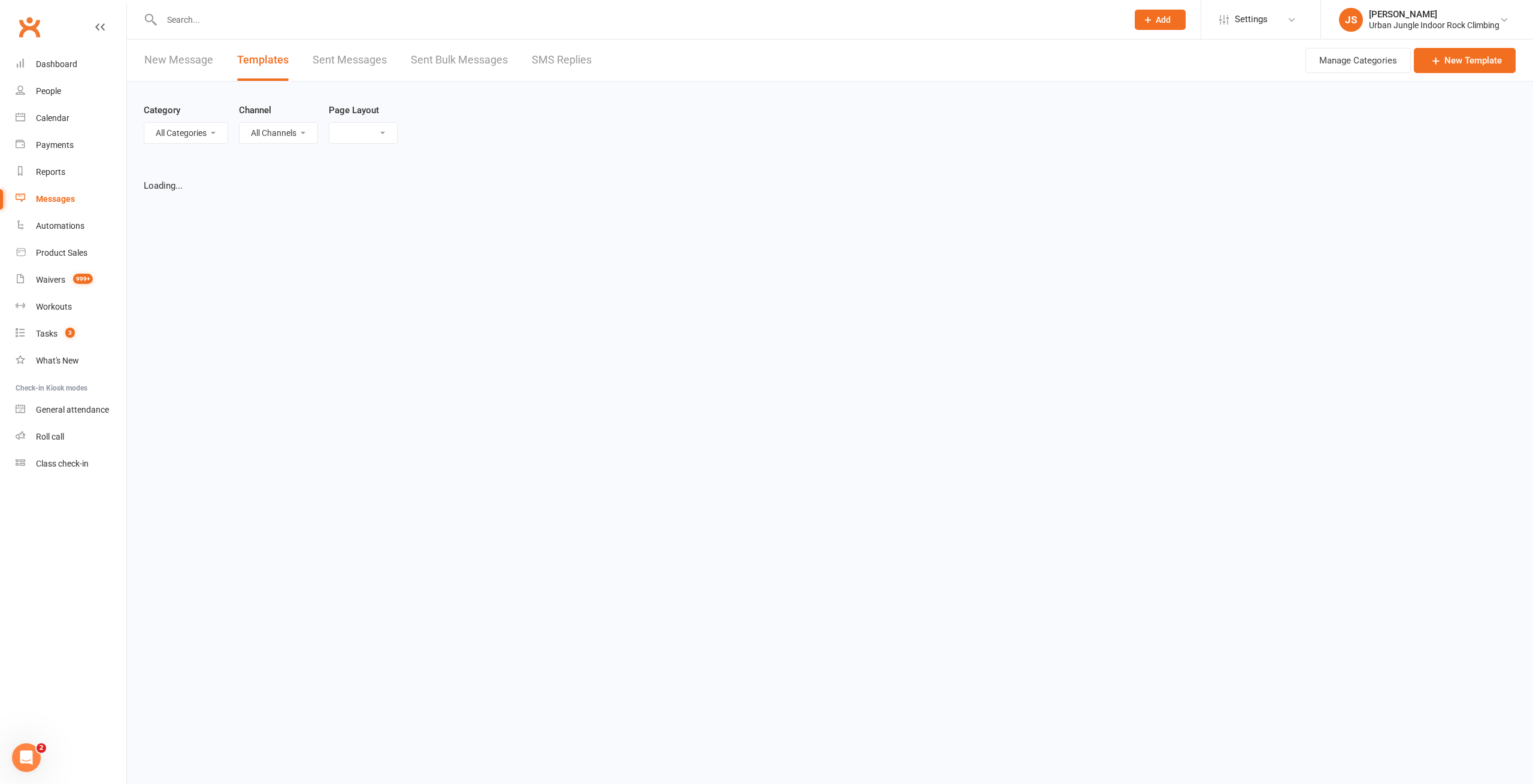
select select "list"
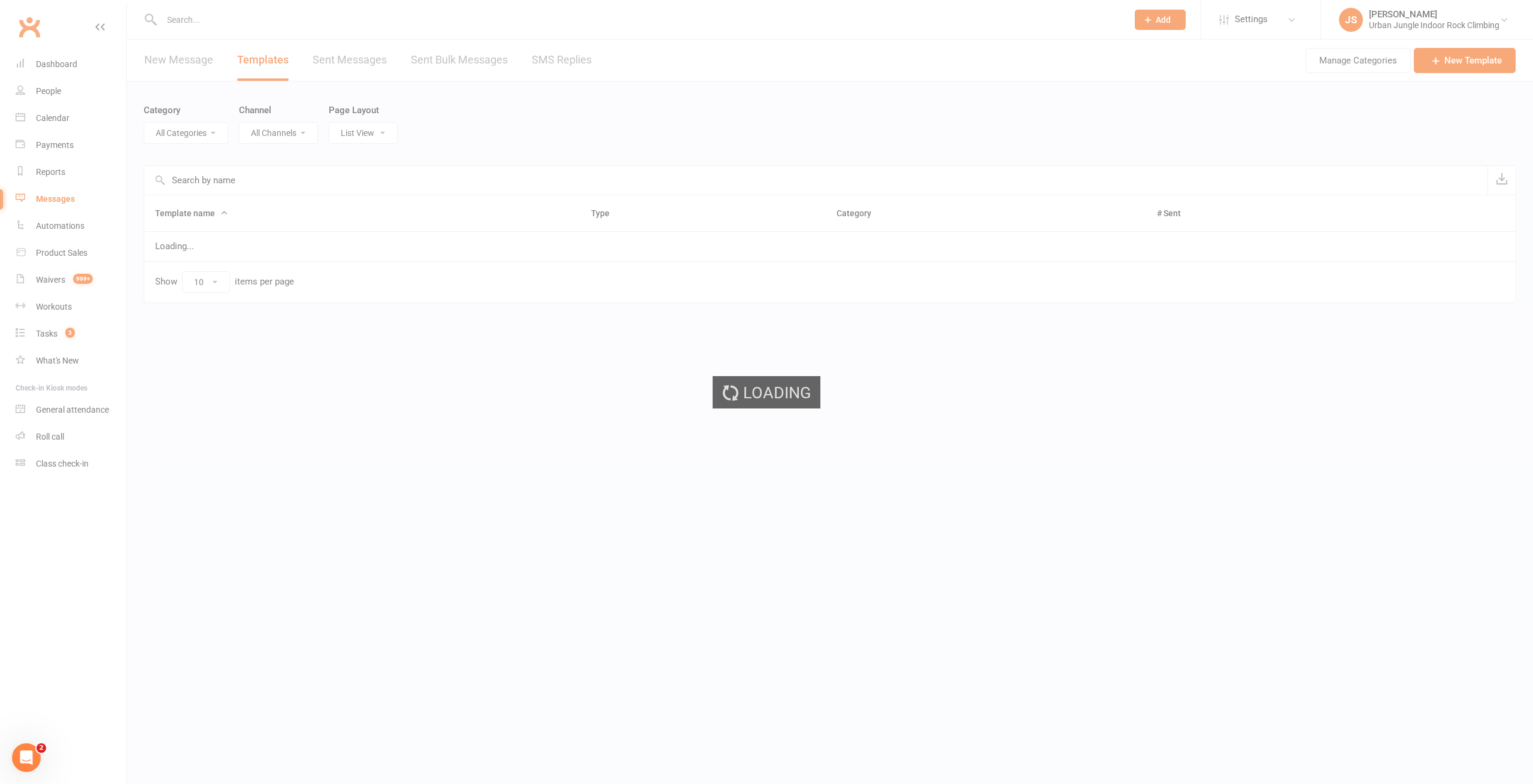
select select "-1"
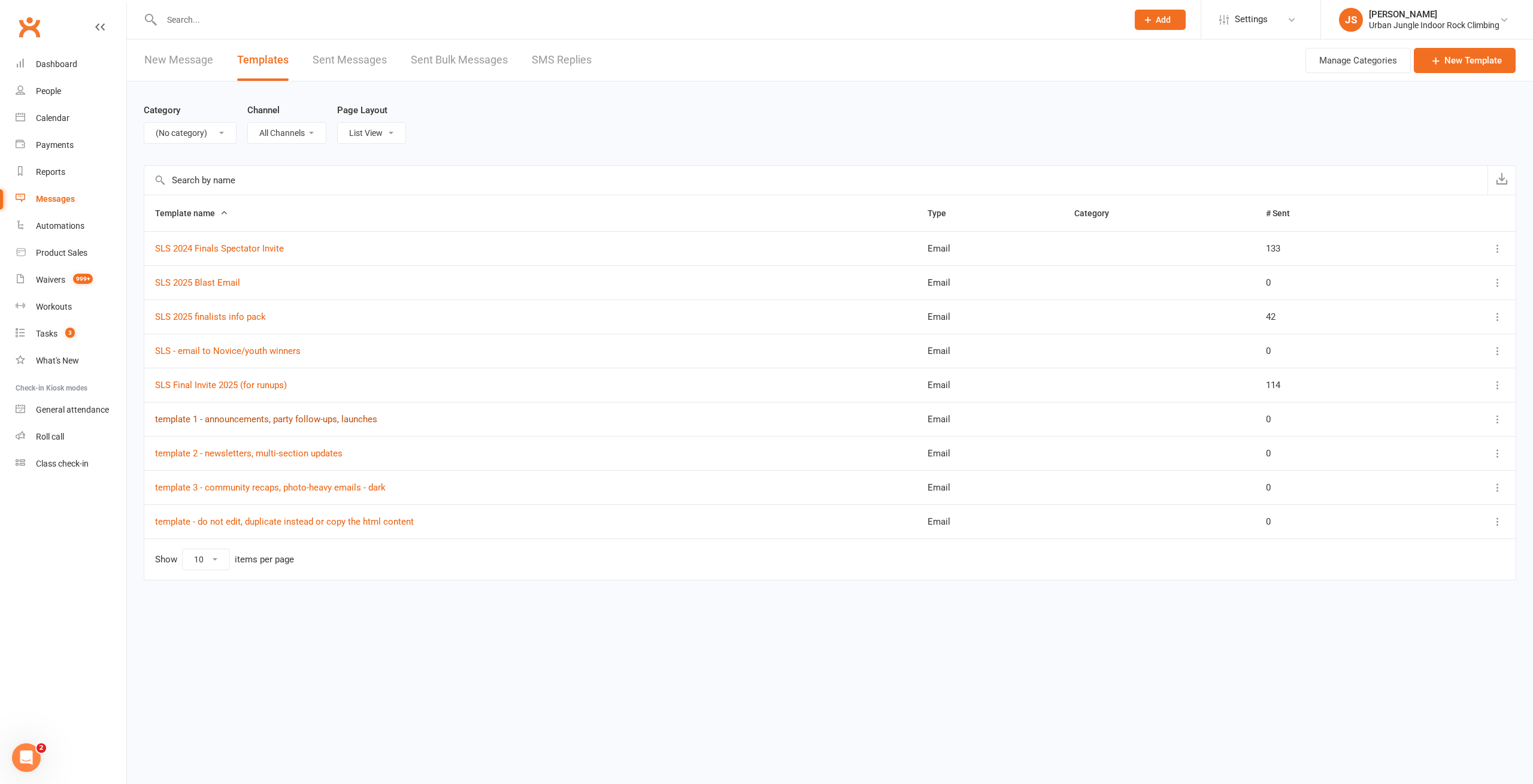
click at [229, 418] on link "template 1 - announcements, party follow-ups, launches" at bounding box center [266, 419] width 222 height 11
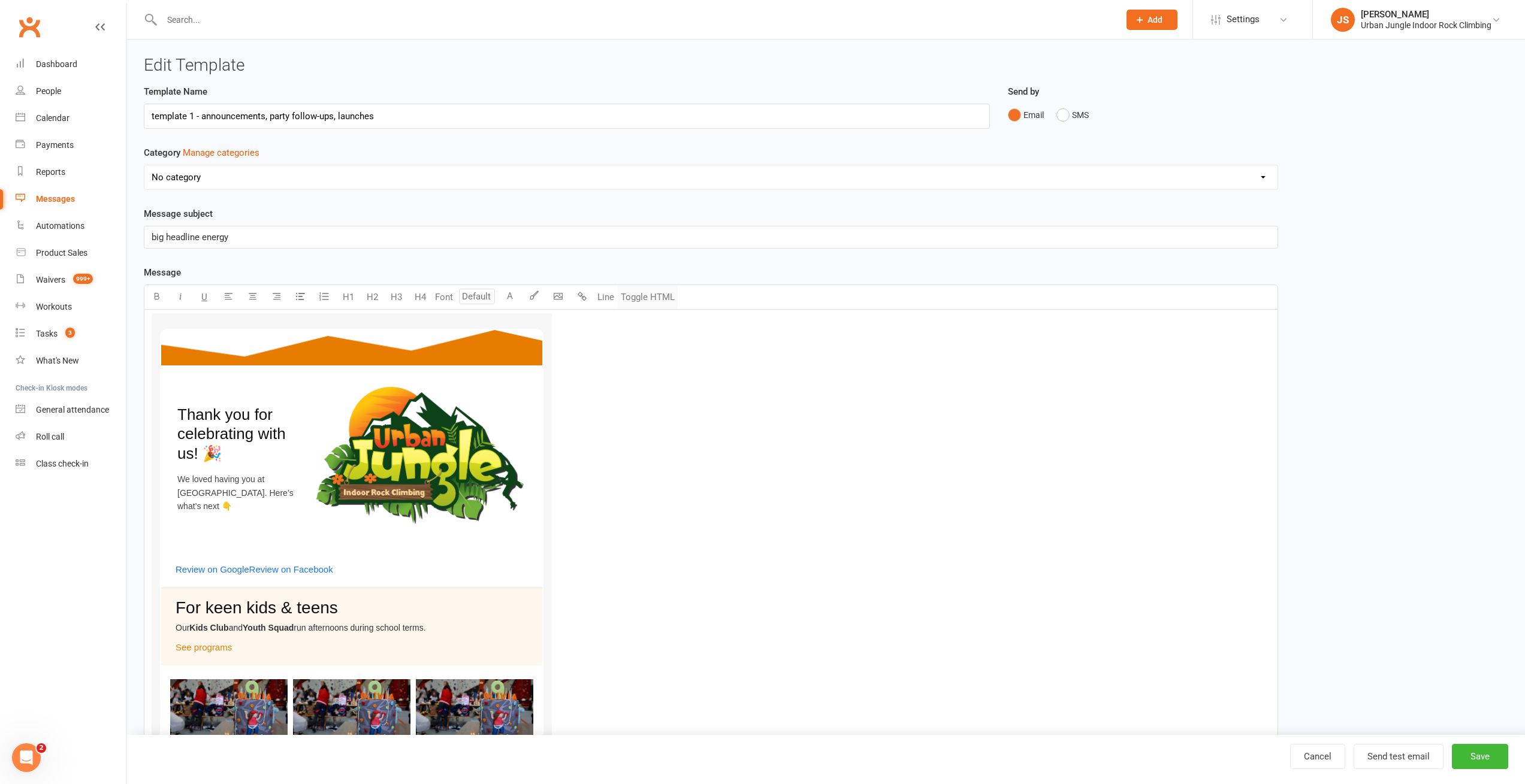
click at [651, 294] on button "Toggle HTML" at bounding box center [647, 297] width 60 height 24
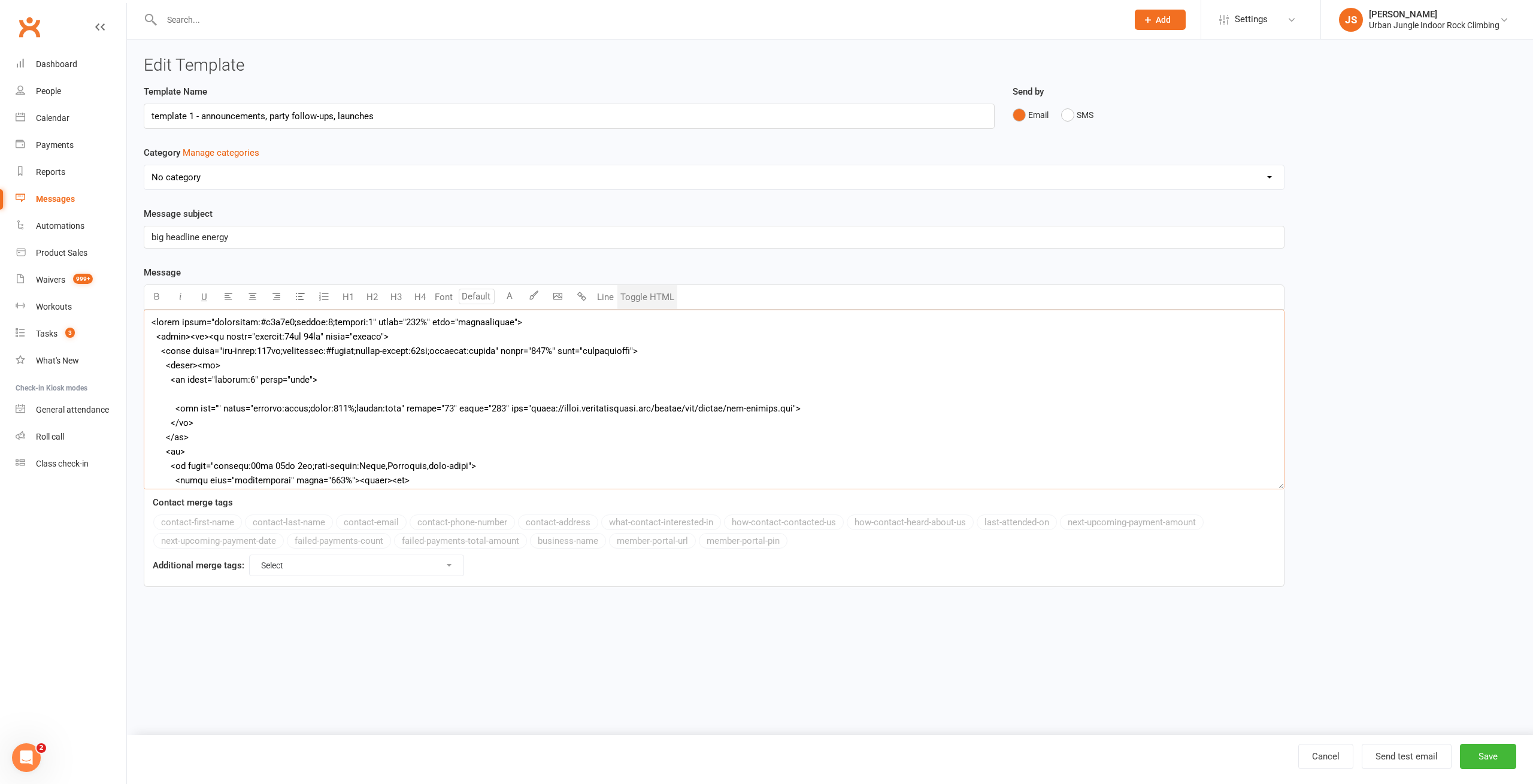
click at [521, 350] on textarea at bounding box center [714, 399] width 1141 height 179
click at [612, 408] on textarea "To enrich screen reader interactions, please activate Accessibility in Grammarl…" at bounding box center [714, 399] width 1141 height 179
type textarea "<lorem ipsum="dolorsitam:#c2a8e6;seddoe:9;tempori:8" utlab="118%" etdo="magnaal…"
click at [662, 298] on button "Toggle HTML" at bounding box center [647, 297] width 60 height 24
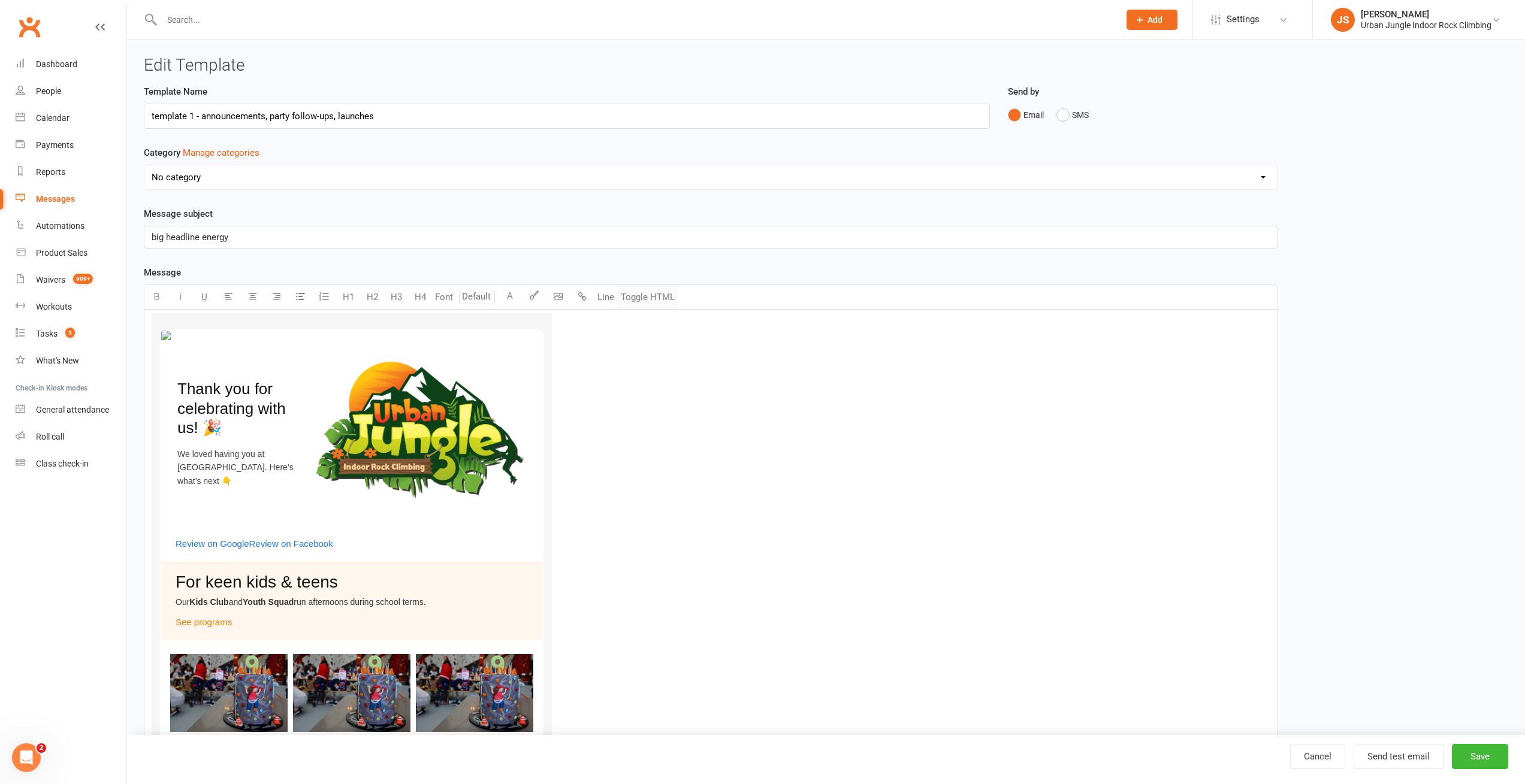
click at [644, 298] on button "Toggle HTML" at bounding box center [647, 297] width 60 height 24
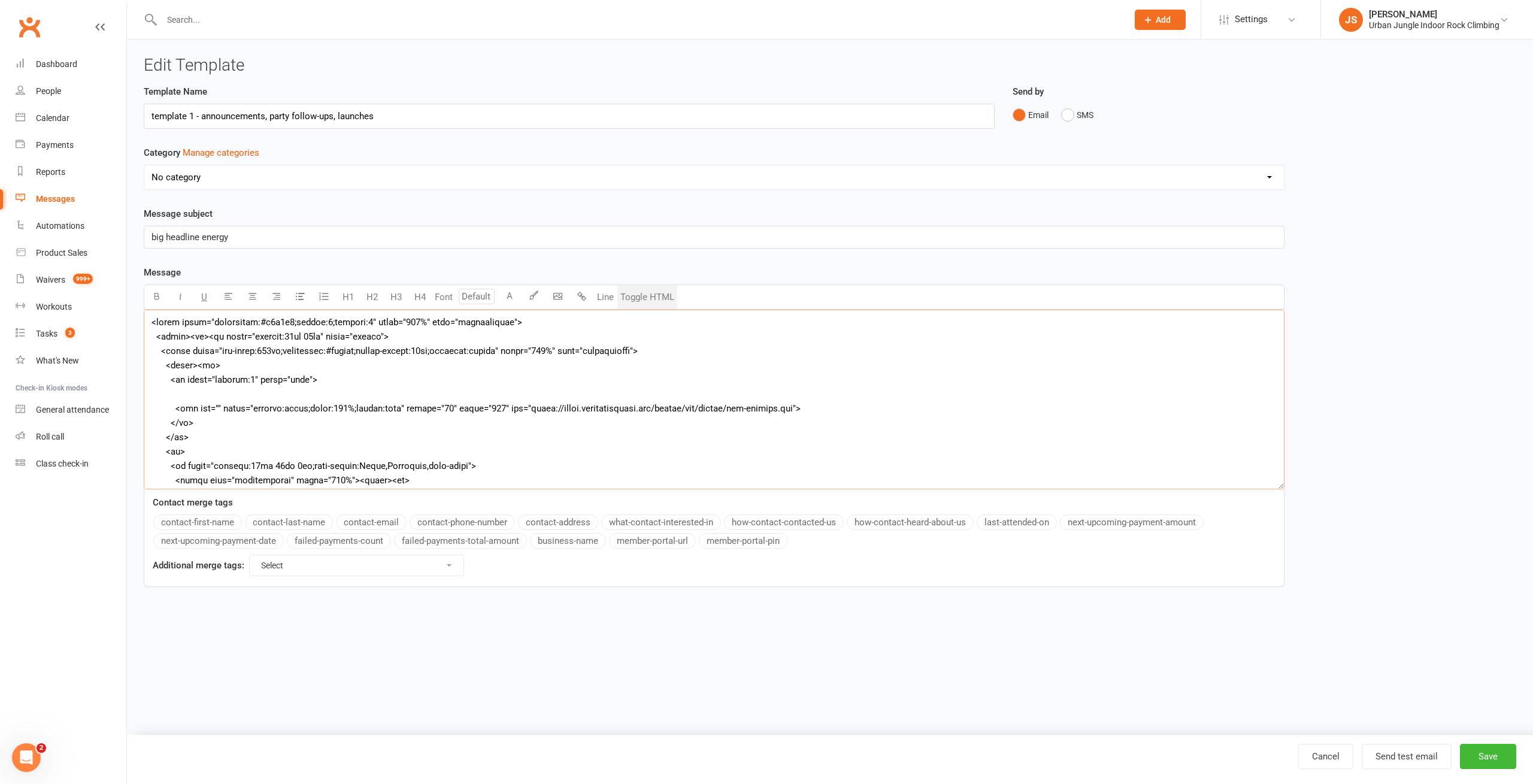
click at [218, 348] on textarea at bounding box center [714, 399] width 1141 height 179
click at [1420, 760] on button "Send test email" at bounding box center [1407, 756] width 90 height 25
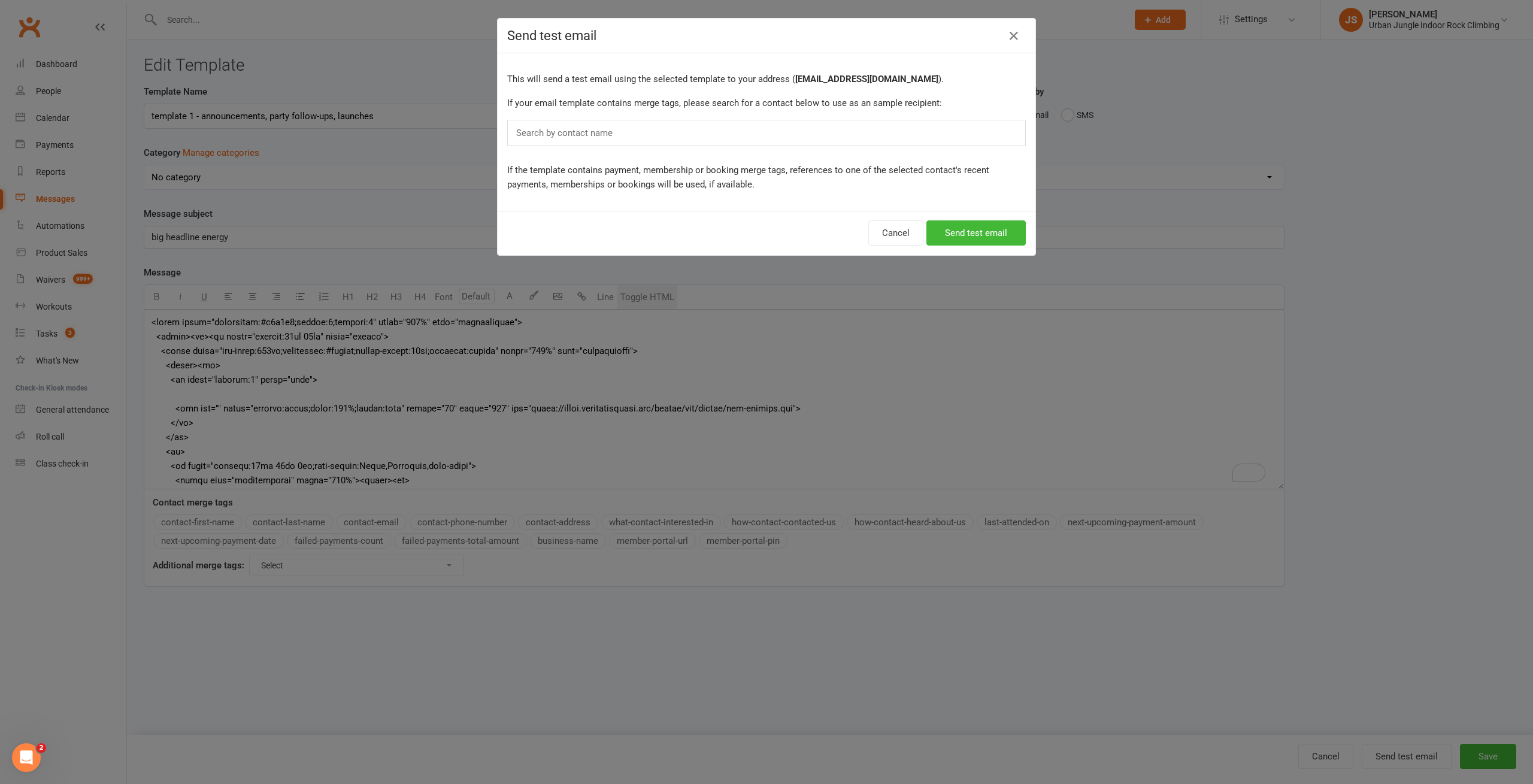
click at [628, 128] on div "Search by contact name" at bounding box center [766, 133] width 518 height 27
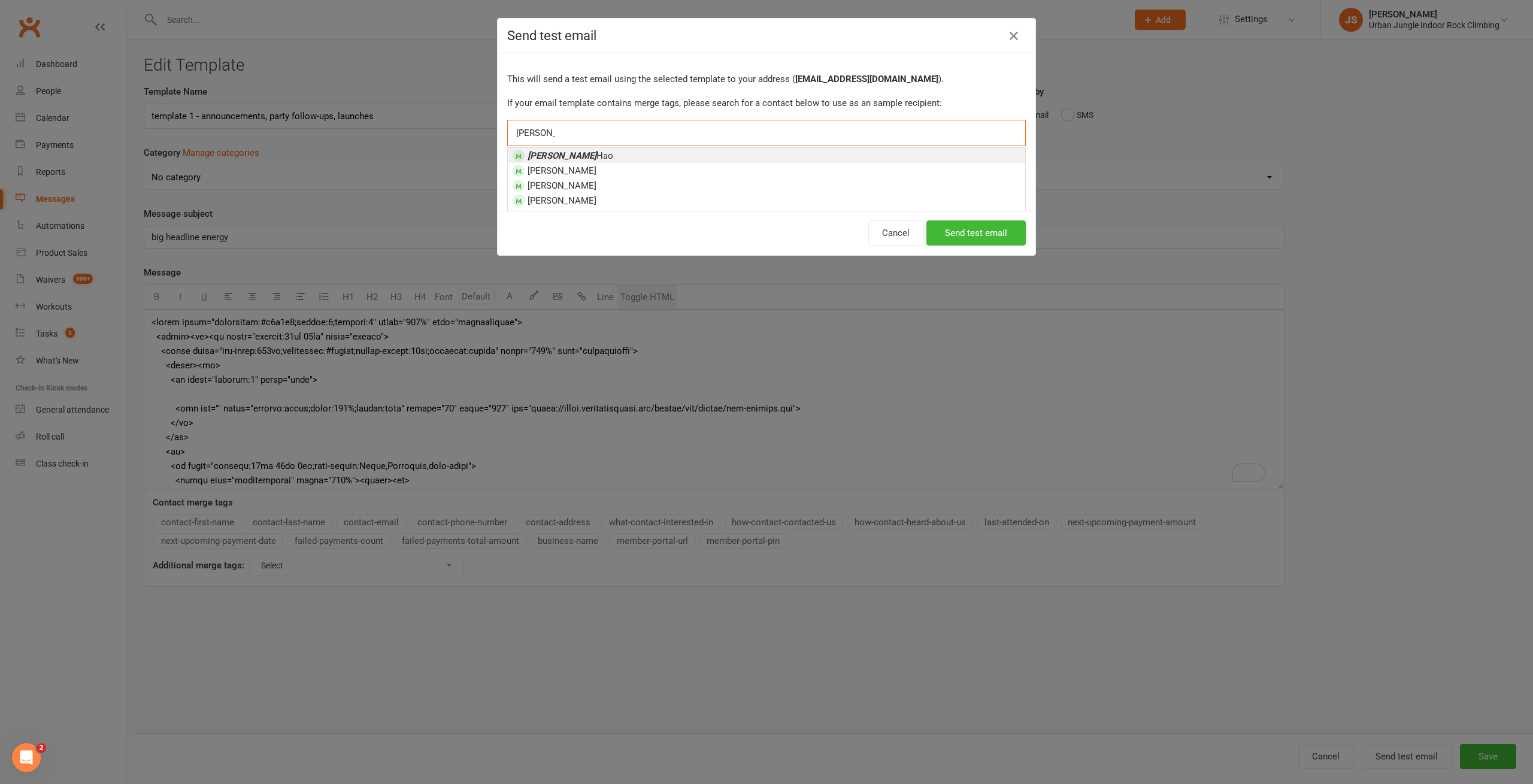
type input "[PERSON_NAME]"
click at [592, 153] on li "[PERSON_NAME] Hao" at bounding box center [766, 155] width 518 height 15
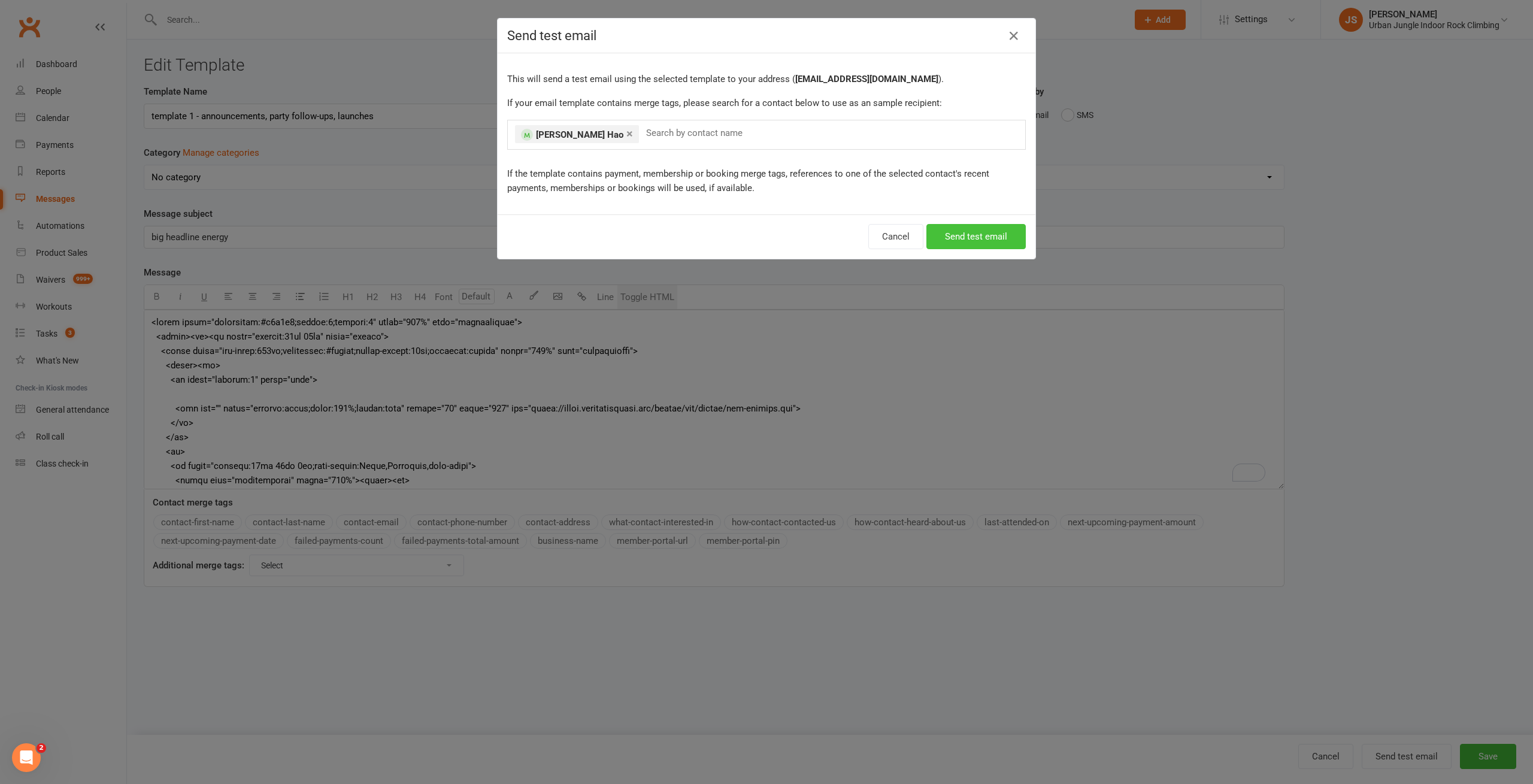
click at [972, 236] on button "Send test email" at bounding box center [976, 236] width 99 height 25
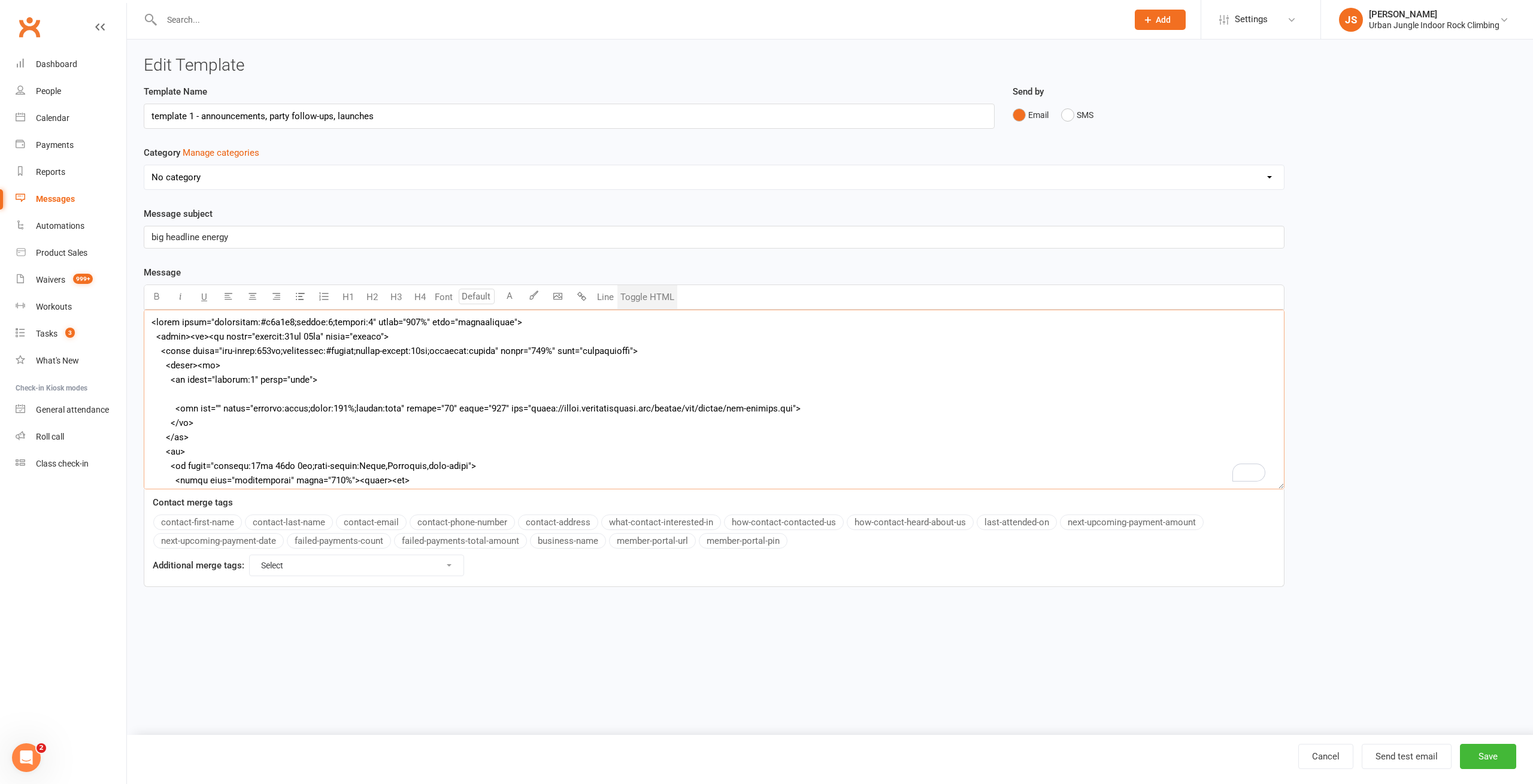
click at [752, 406] on textarea "To enrich screen reader interactions, please activate Accessibility in Grammarl…" at bounding box center [714, 399] width 1141 height 179
type textarea "<lorem ipsum="dolorsitam:#c2a9e7;seddoe:1;tempori:7" utlab="154%" etdo="magnaal…"
click at [1409, 756] on button "Send test email" at bounding box center [1407, 756] width 90 height 25
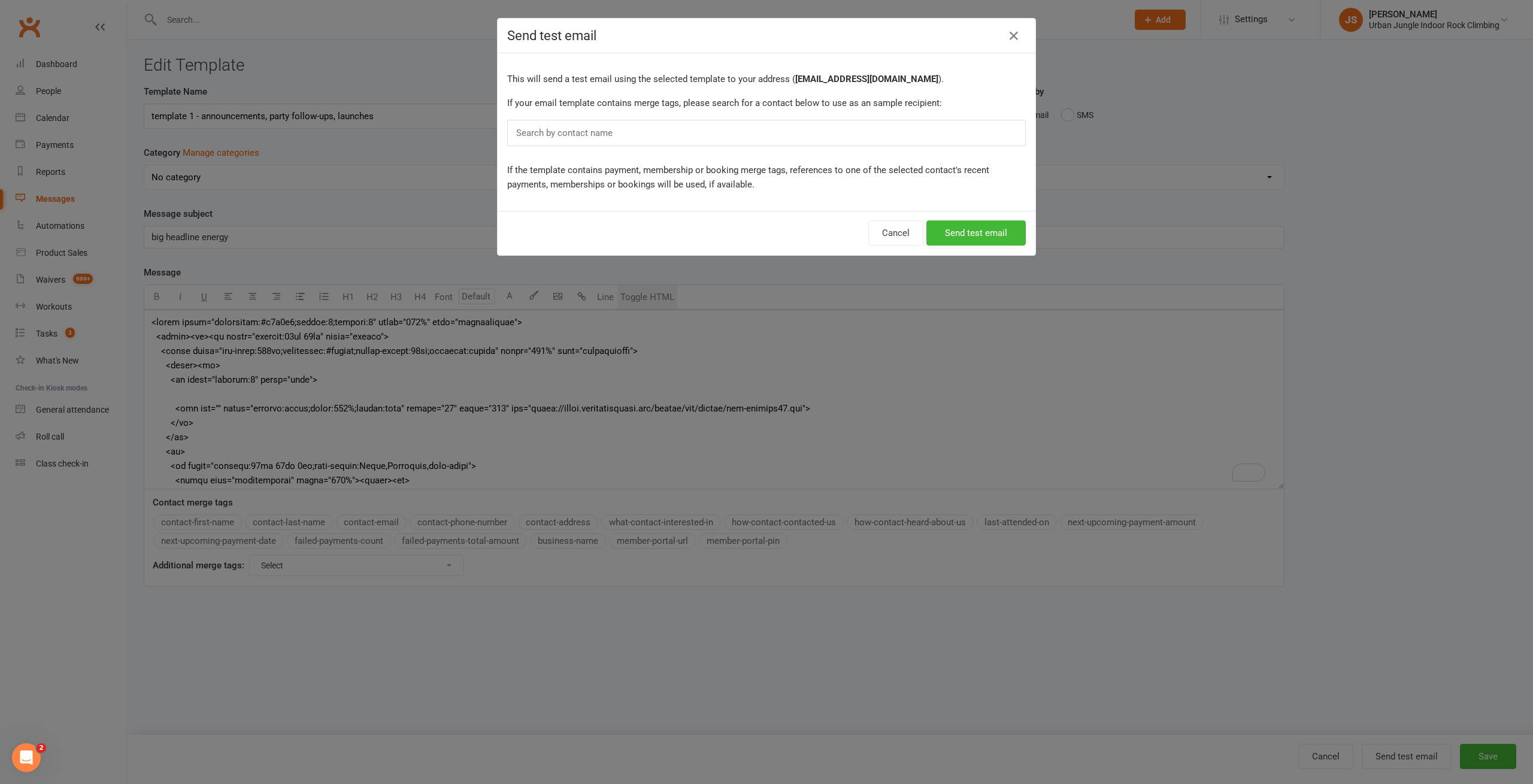
click at [791, 141] on div "Search by contact name" at bounding box center [766, 133] width 518 height 27
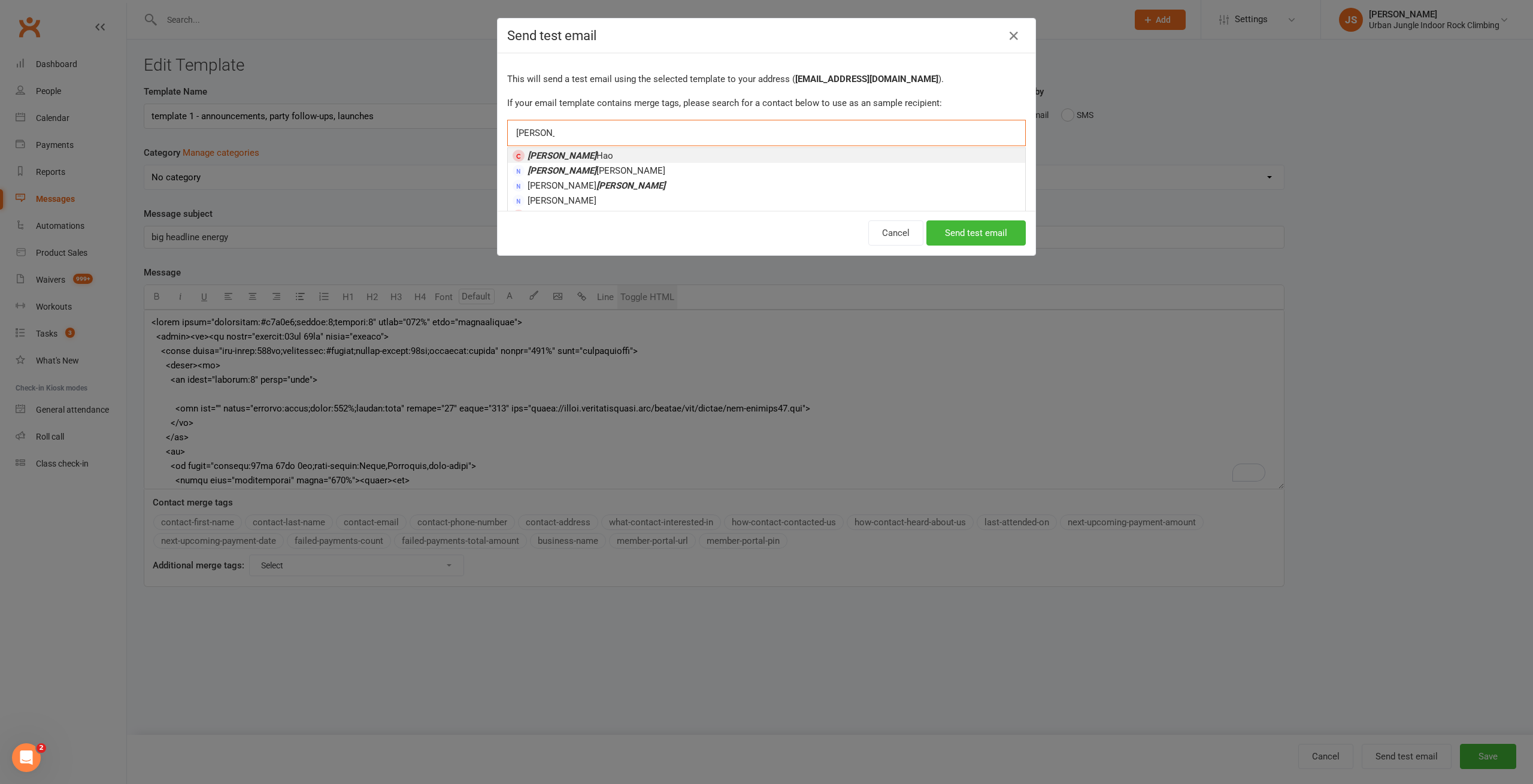
type input "[PERSON_NAME]"
click at [668, 151] on li "[PERSON_NAME]" at bounding box center [766, 155] width 518 height 15
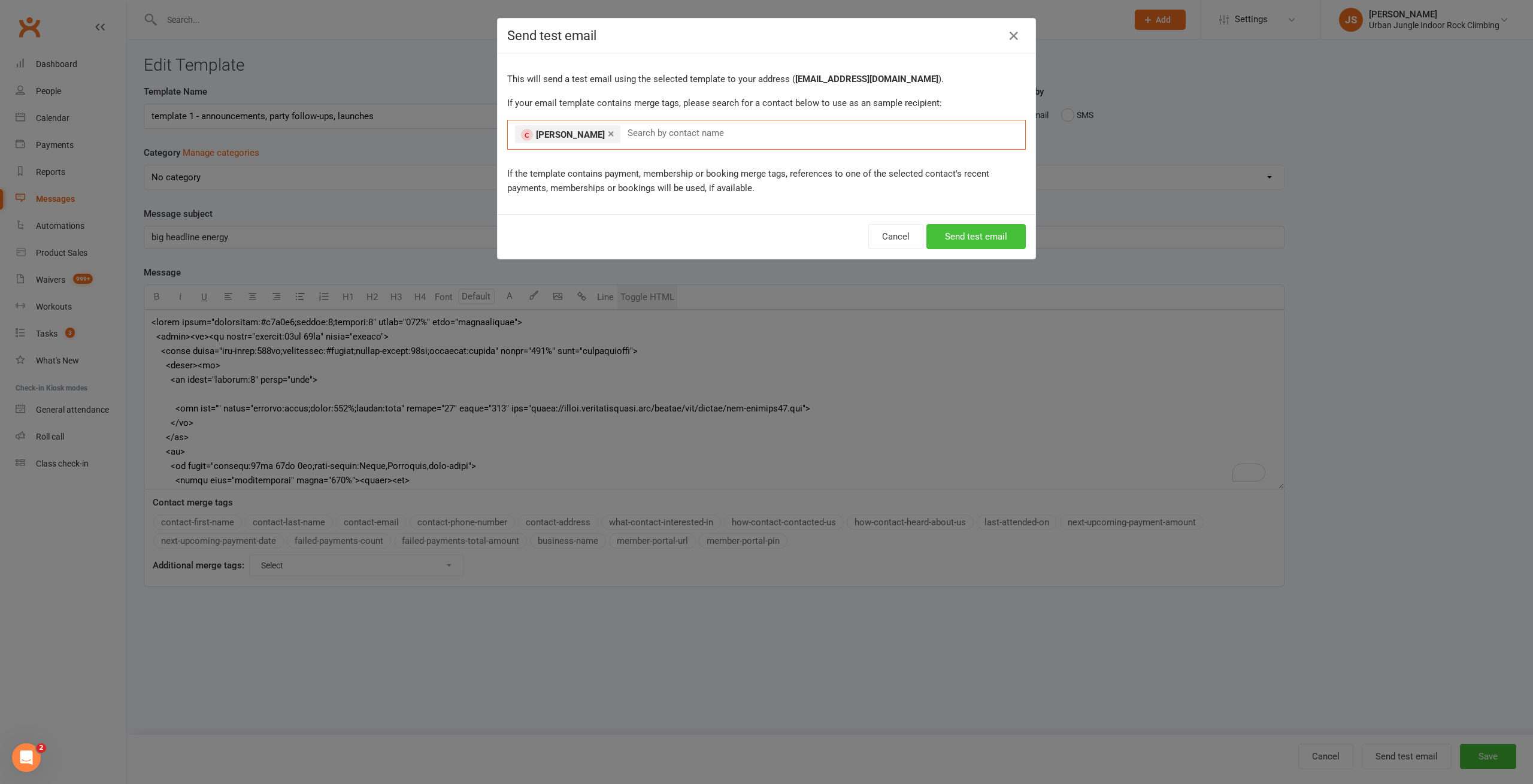
click at [982, 234] on button "Send test email" at bounding box center [976, 236] width 99 height 25
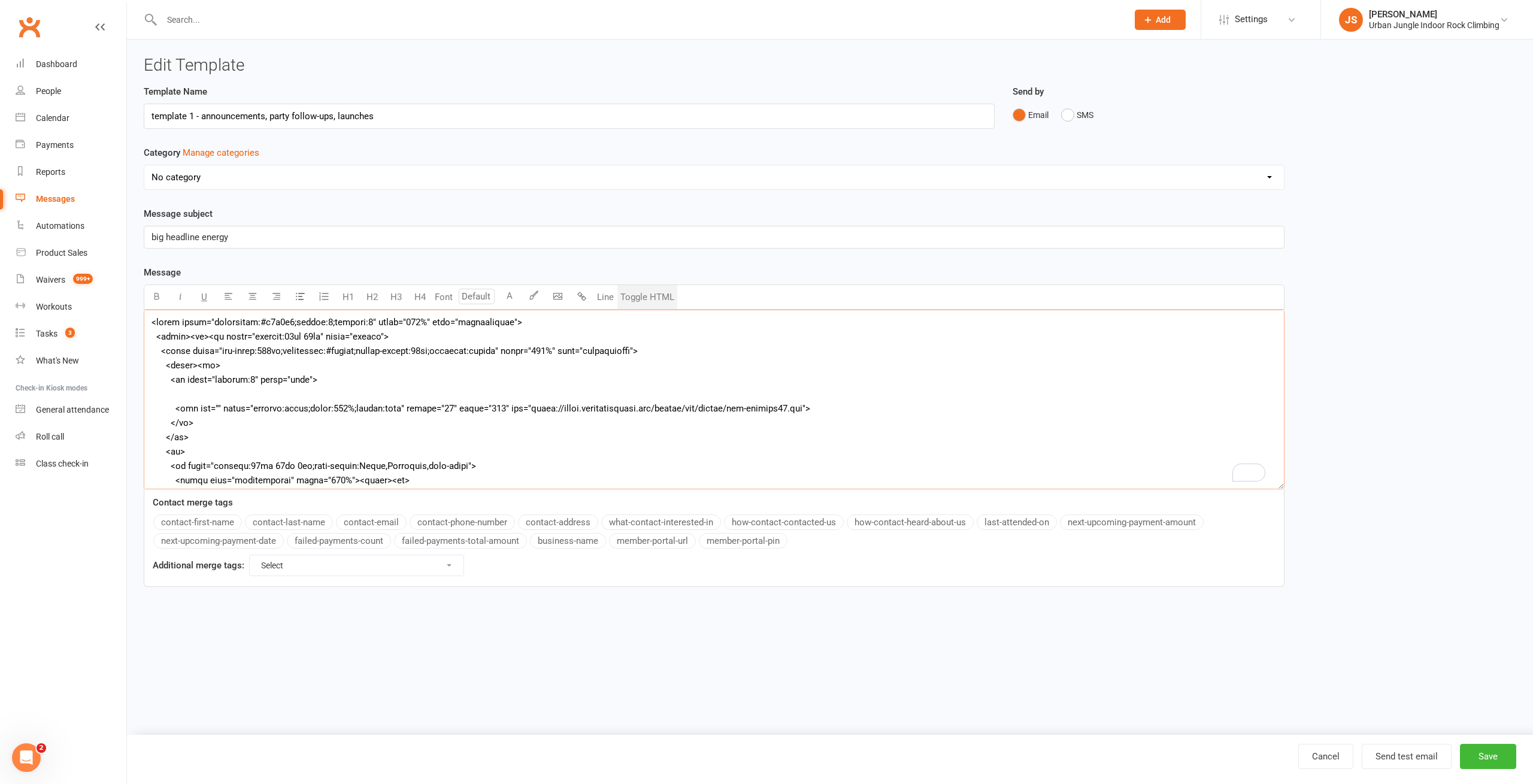
click at [751, 410] on textarea "To enrich screen reader interactions, please activate Accessibility in Grammarl…" at bounding box center [714, 399] width 1141 height 179
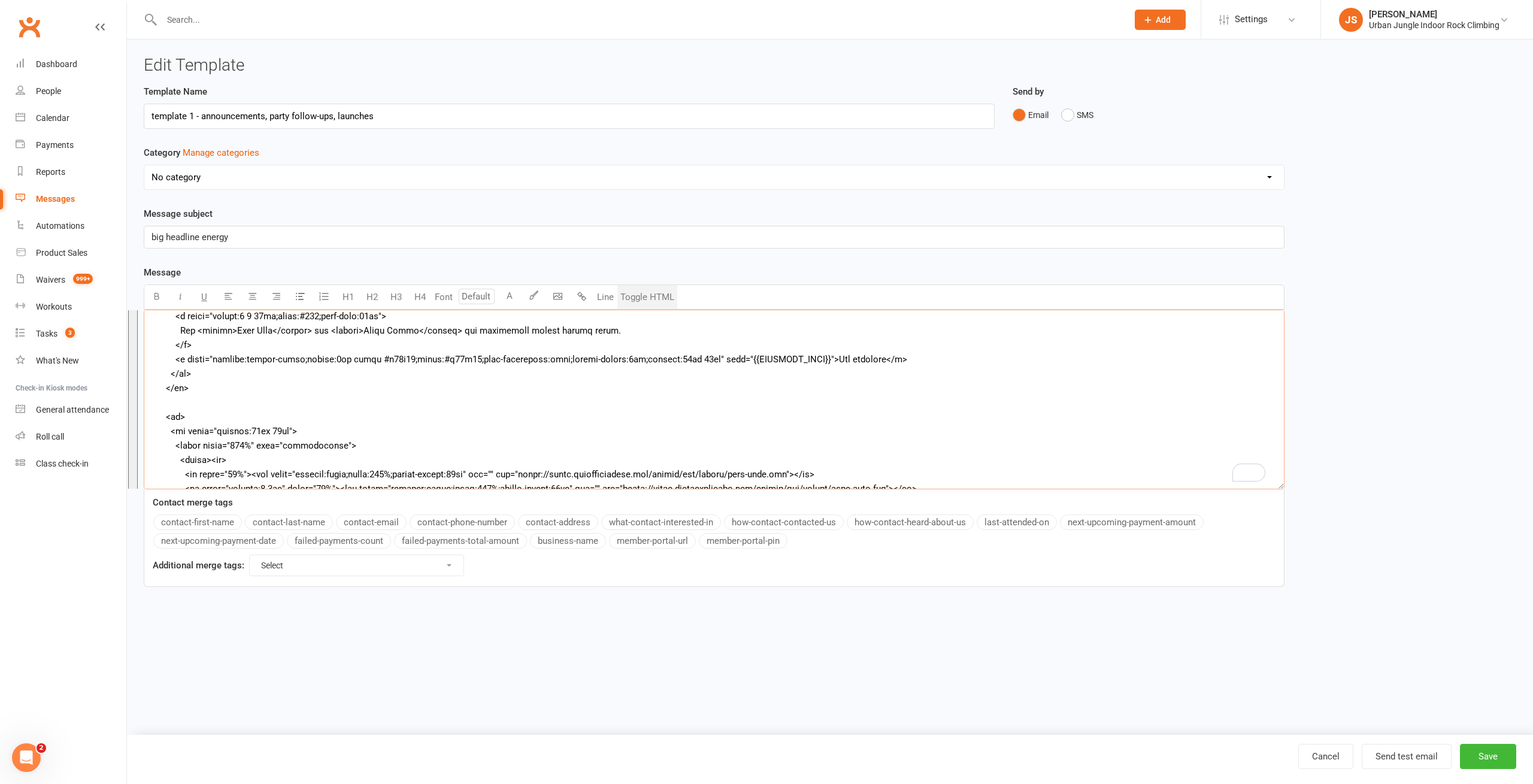
click at [457, 413] on textarea "To enrich screen reader interactions, please activate Accessibility in Grammarl…" at bounding box center [714, 399] width 1141 height 179
paste textarea "<tr> <td style="padding:24px 12px" align="center"> <table style="max-width:640p…"
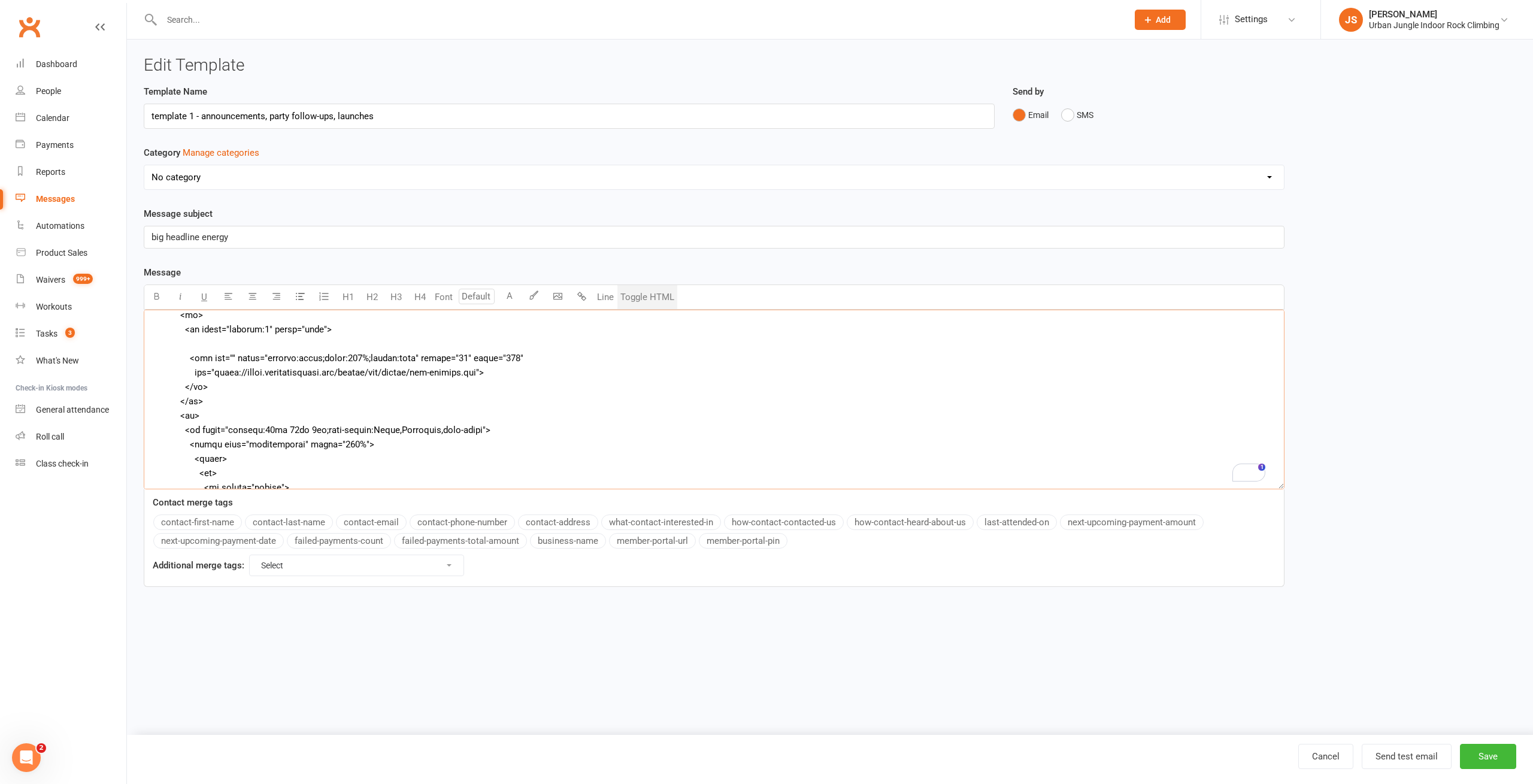
click at [531, 350] on textarea "To enrich screen reader interactions, please activate Accessibility in Grammarl…" at bounding box center [714, 399] width 1141 height 179
click at [574, 362] on textarea "To enrich screen reader interactions, please activate Accessibility in Grammarl…" at bounding box center [714, 399] width 1141 height 179
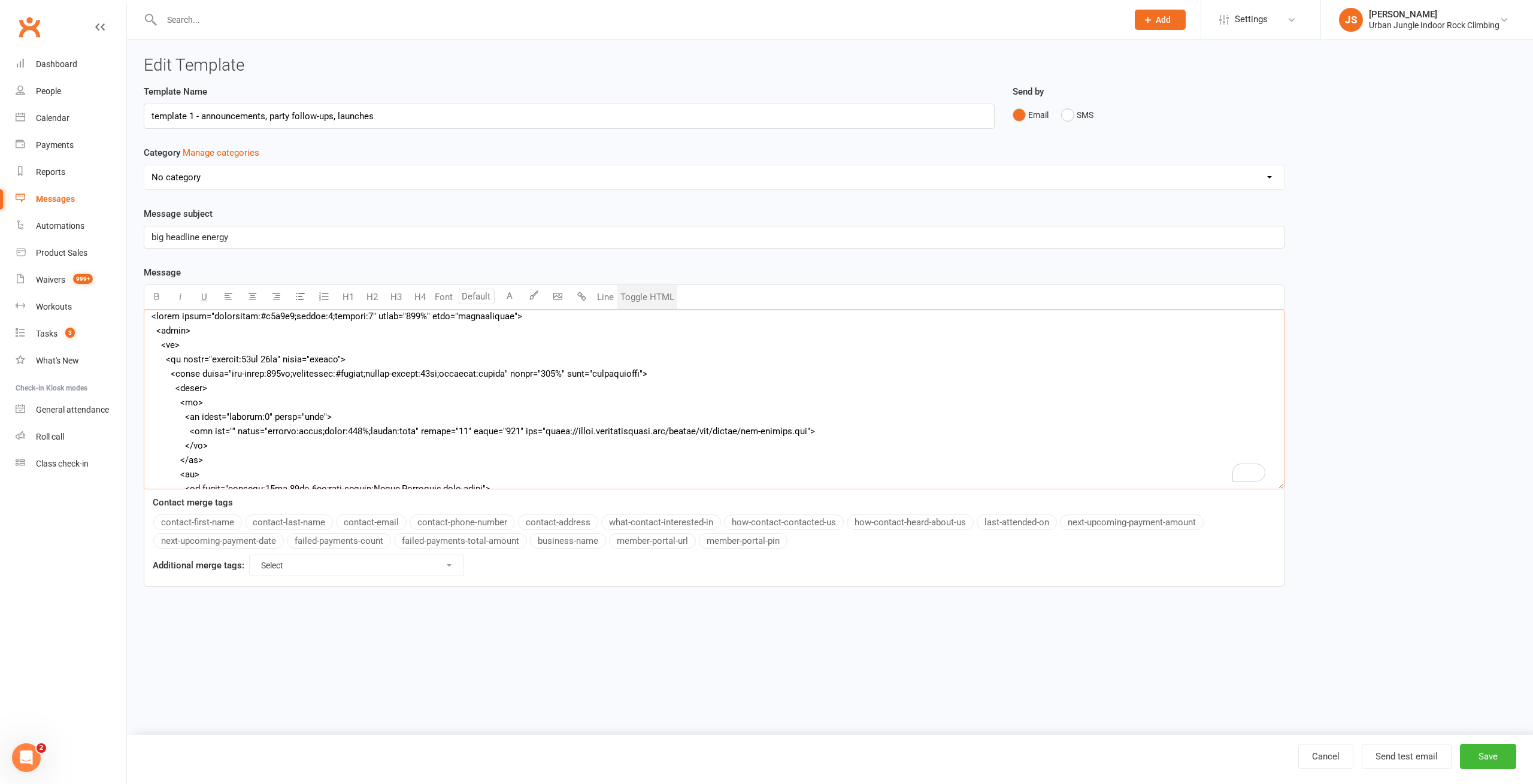
type textarea "<lorem ipsum="dolorsitam:#c9a2e2;seddoe:0;tempori:6" utlab="389%" etdo="magnaal…"
click at [654, 294] on button "Toggle HTML" at bounding box center [647, 297] width 60 height 24
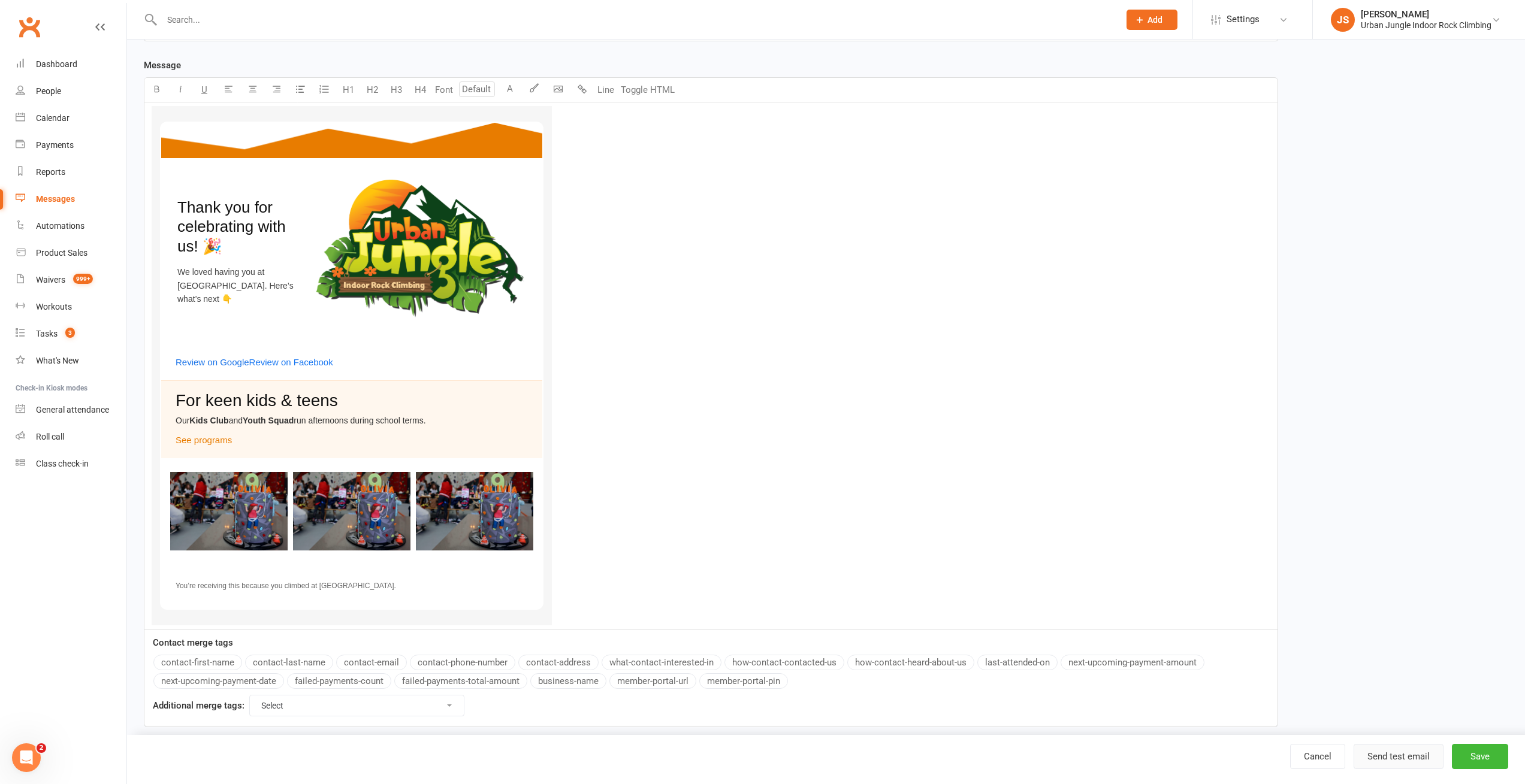
click at [1395, 756] on button "Send test email" at bounding box center [1398, 756] width 90 height 25
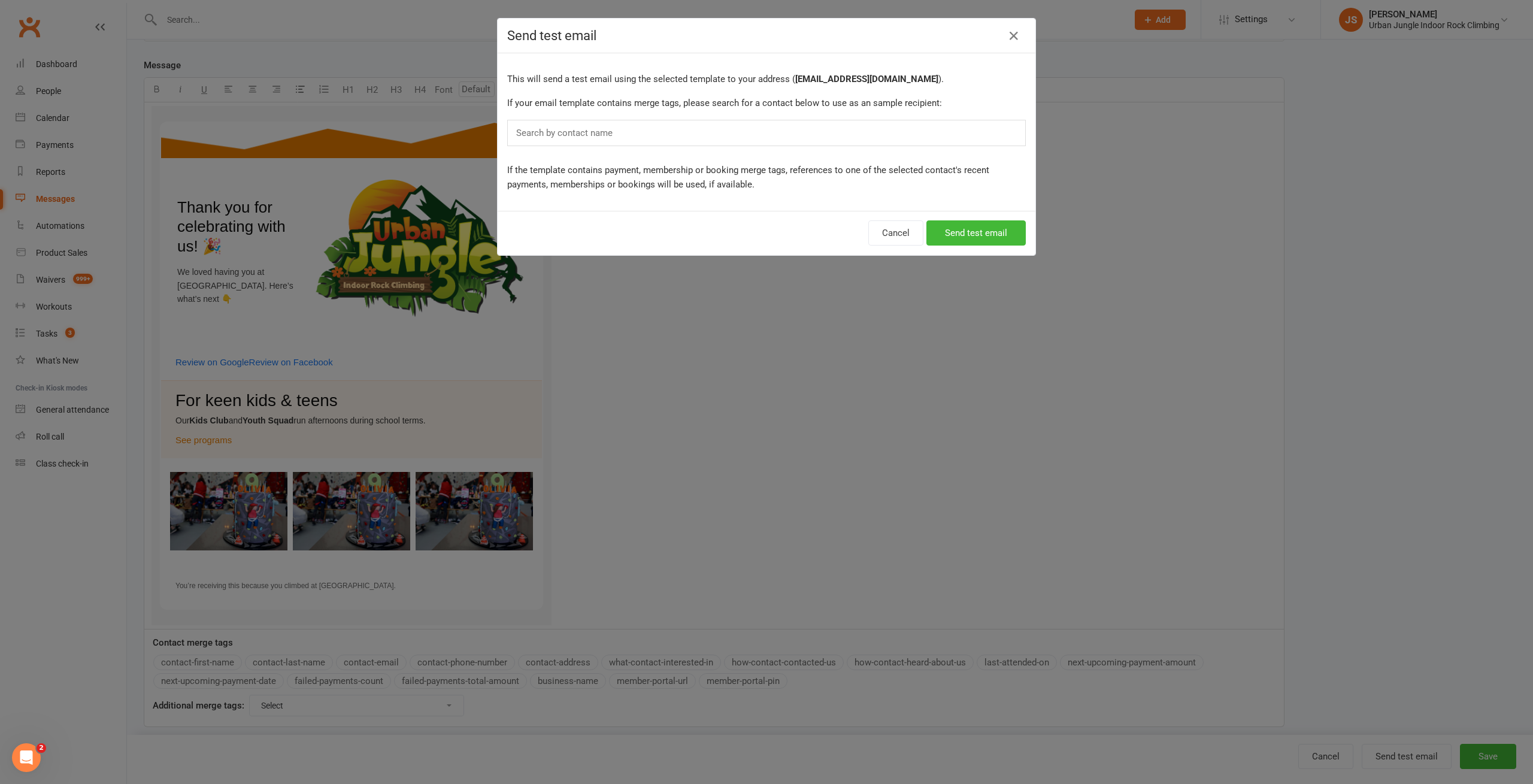
click at [630, 131] on div "Search by contact name" at bounding box center [766, 133] width 518 height 27
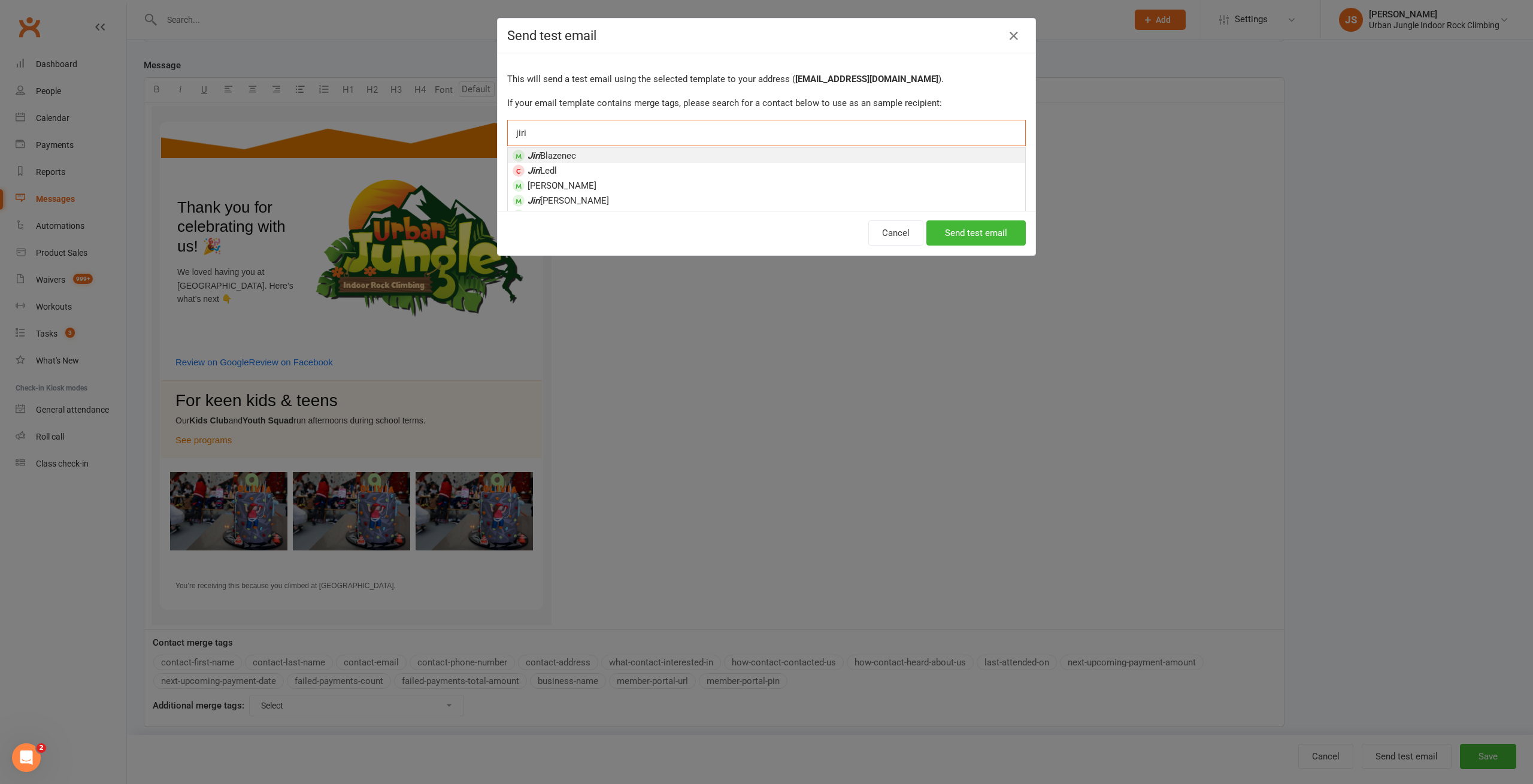
type input "jiri"
click at [611, 151] on li "[PERSON_NAME]" at bounding box center [766, 155] width 518 height 15
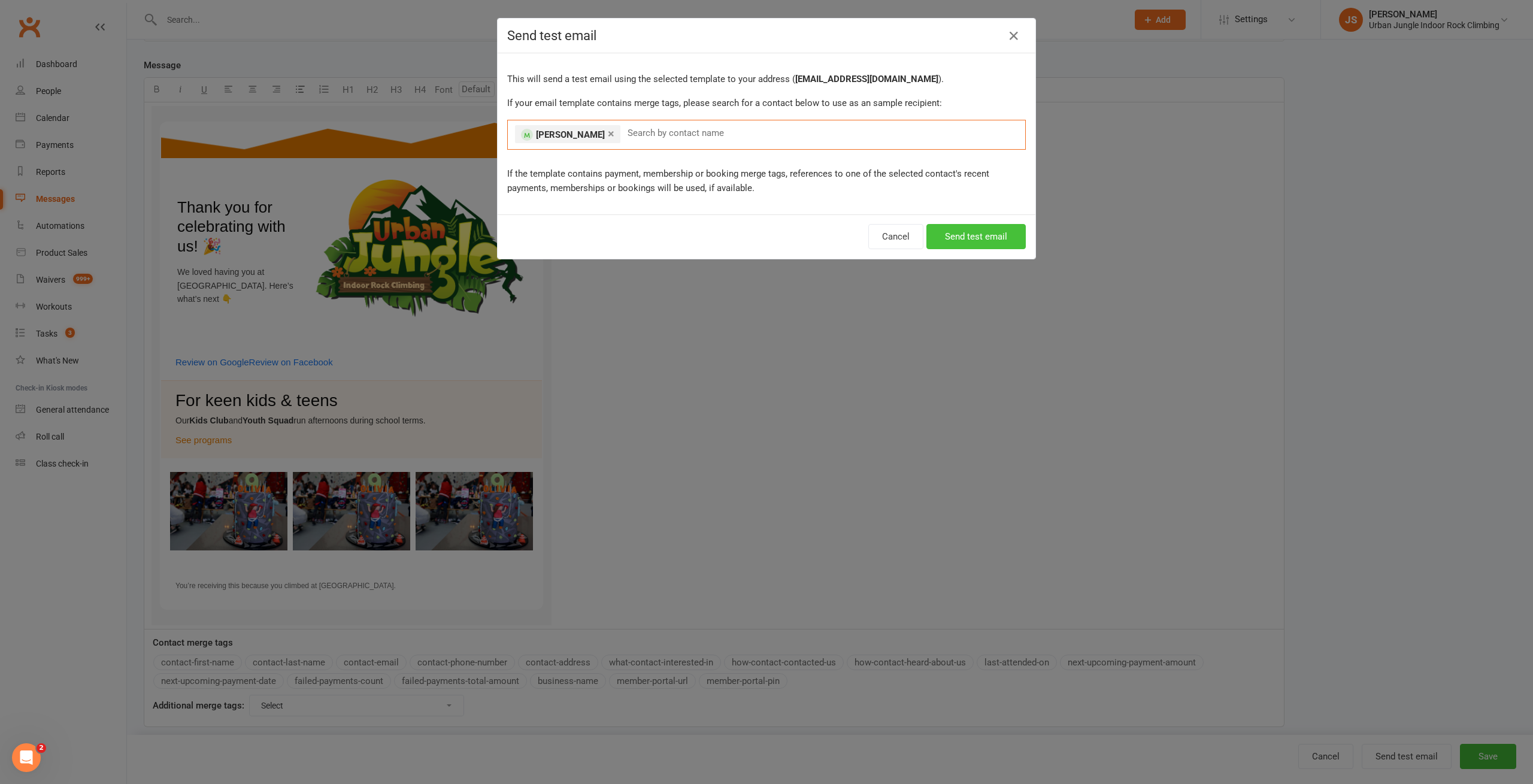
click at [955, 238] on button "Send test email" at bounding box center [976, 236] width 99 height 25
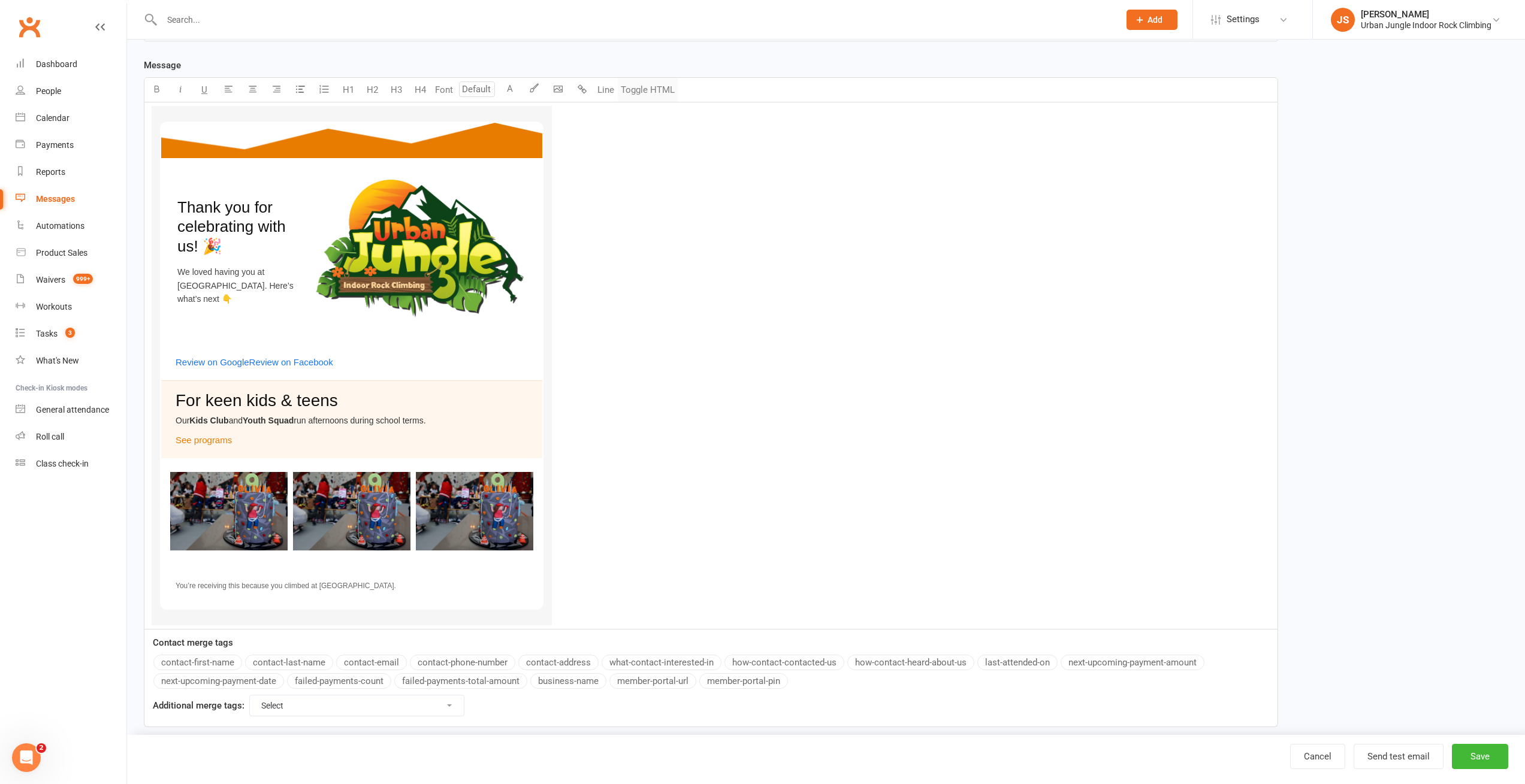
click at [638, 88] on button "Toggle HTML" at bounding box center [647, 89] width 60 height 24
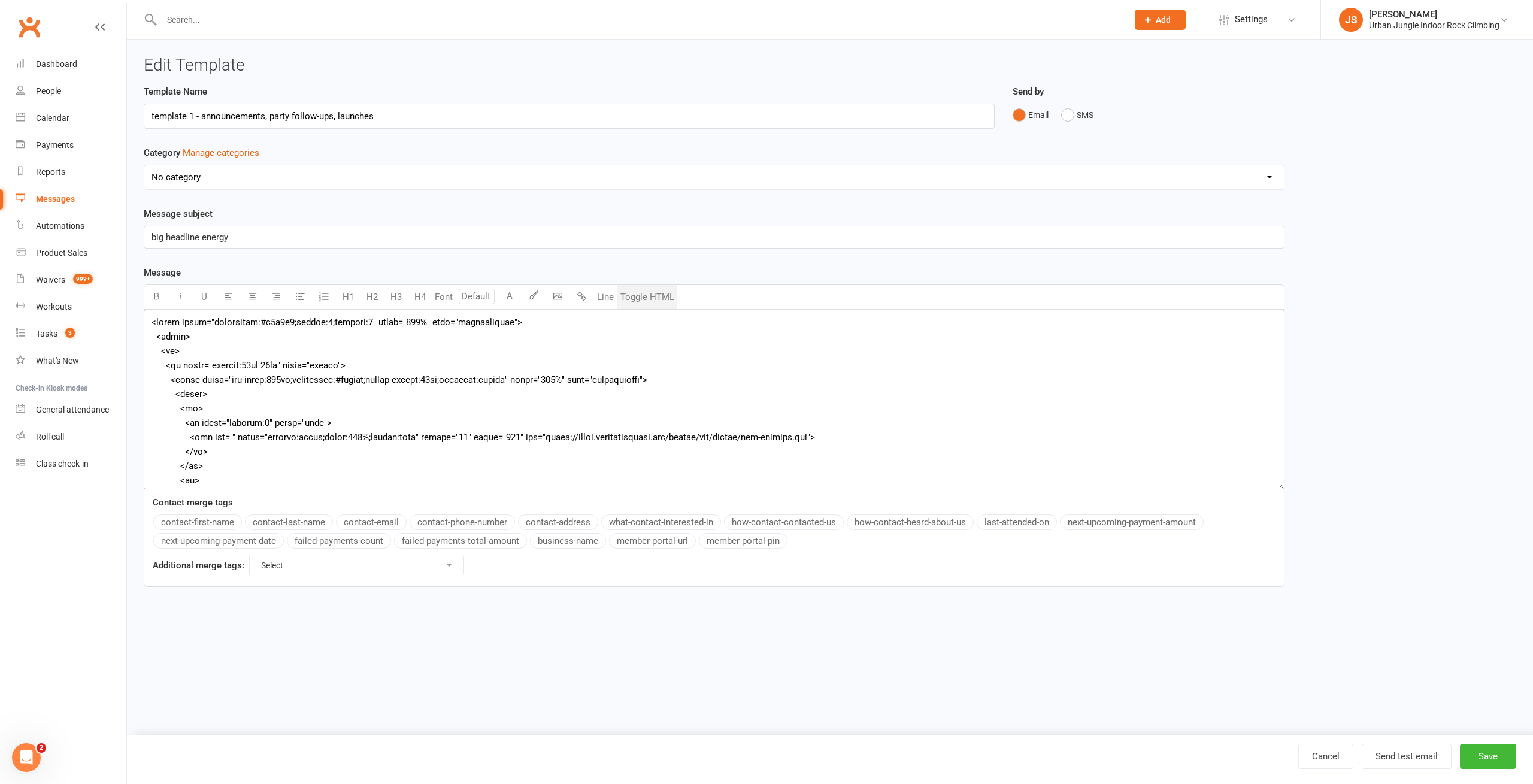
click at [236, 363] on textarea at bounding box center [714, 399] width 1141 height 179
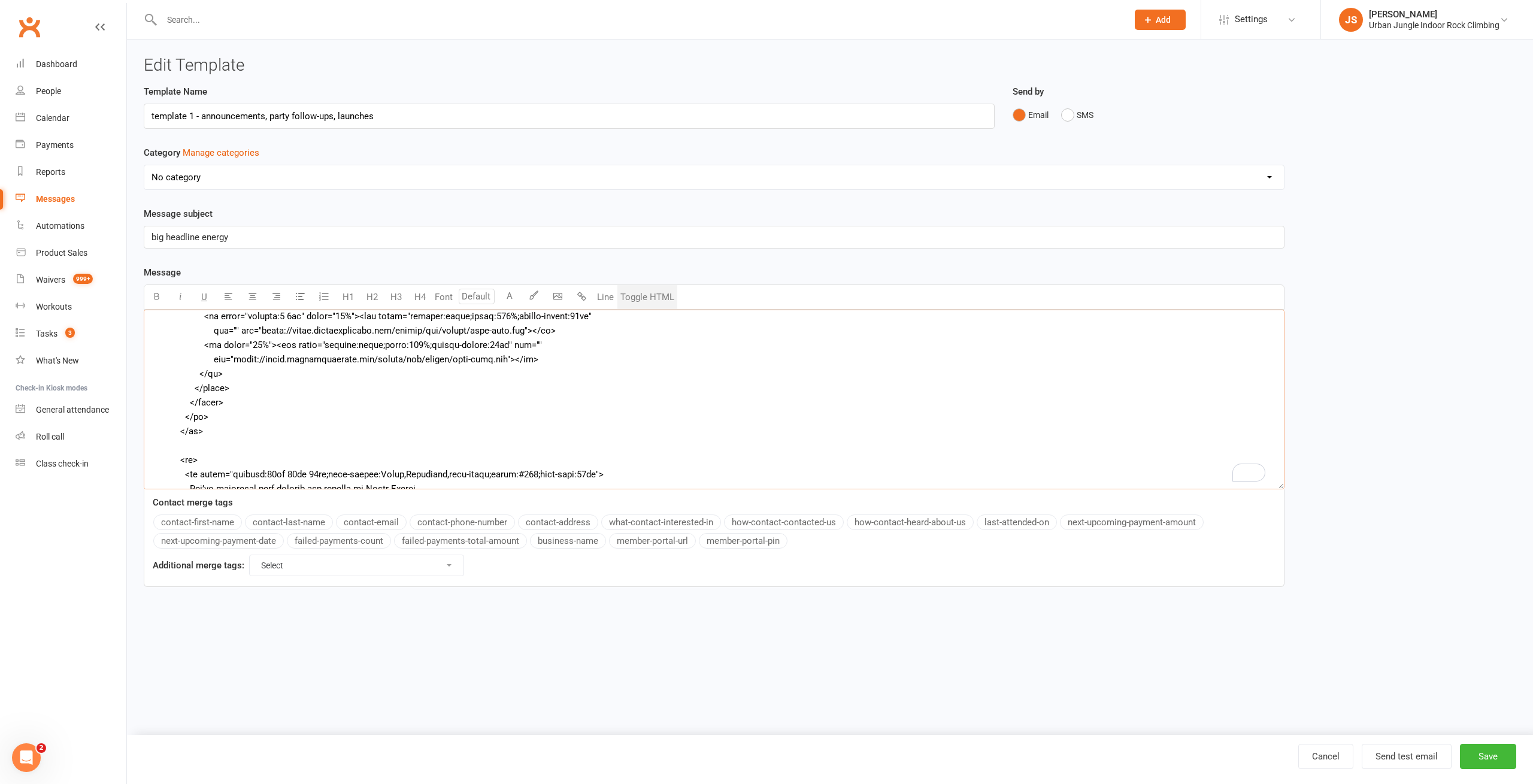
scroll to position [854, 0]
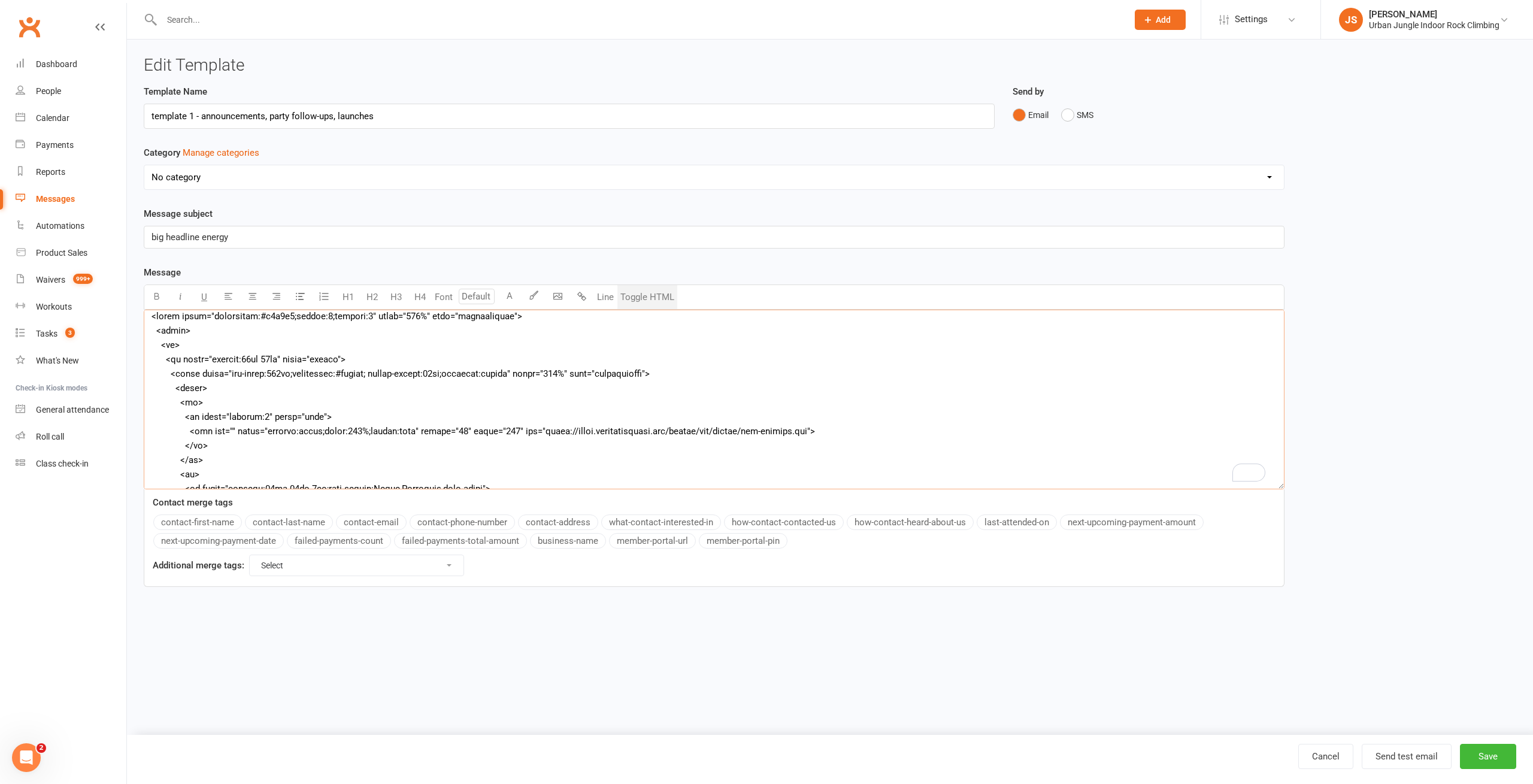
paste textarea "width: 0border-"
type textarea "<lorem ipsum="dolorsitam:#c3a6e7;seddoe:4;tempori:4" utlab="834%" etdo="magnaal…"
click at [1496, 756] on button "Save" at bounding box center [1488, 756] width 56 height 25
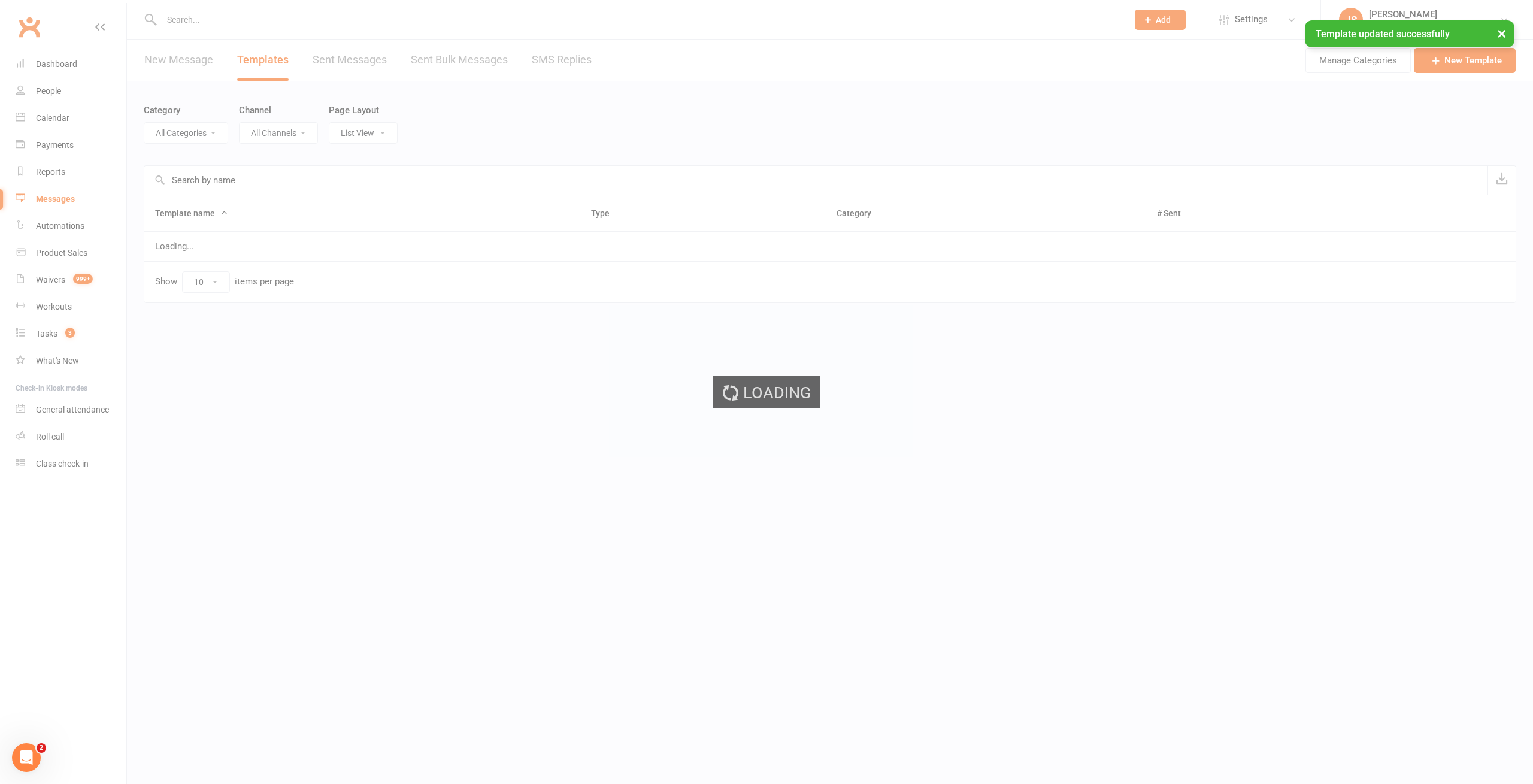
select select "-1"
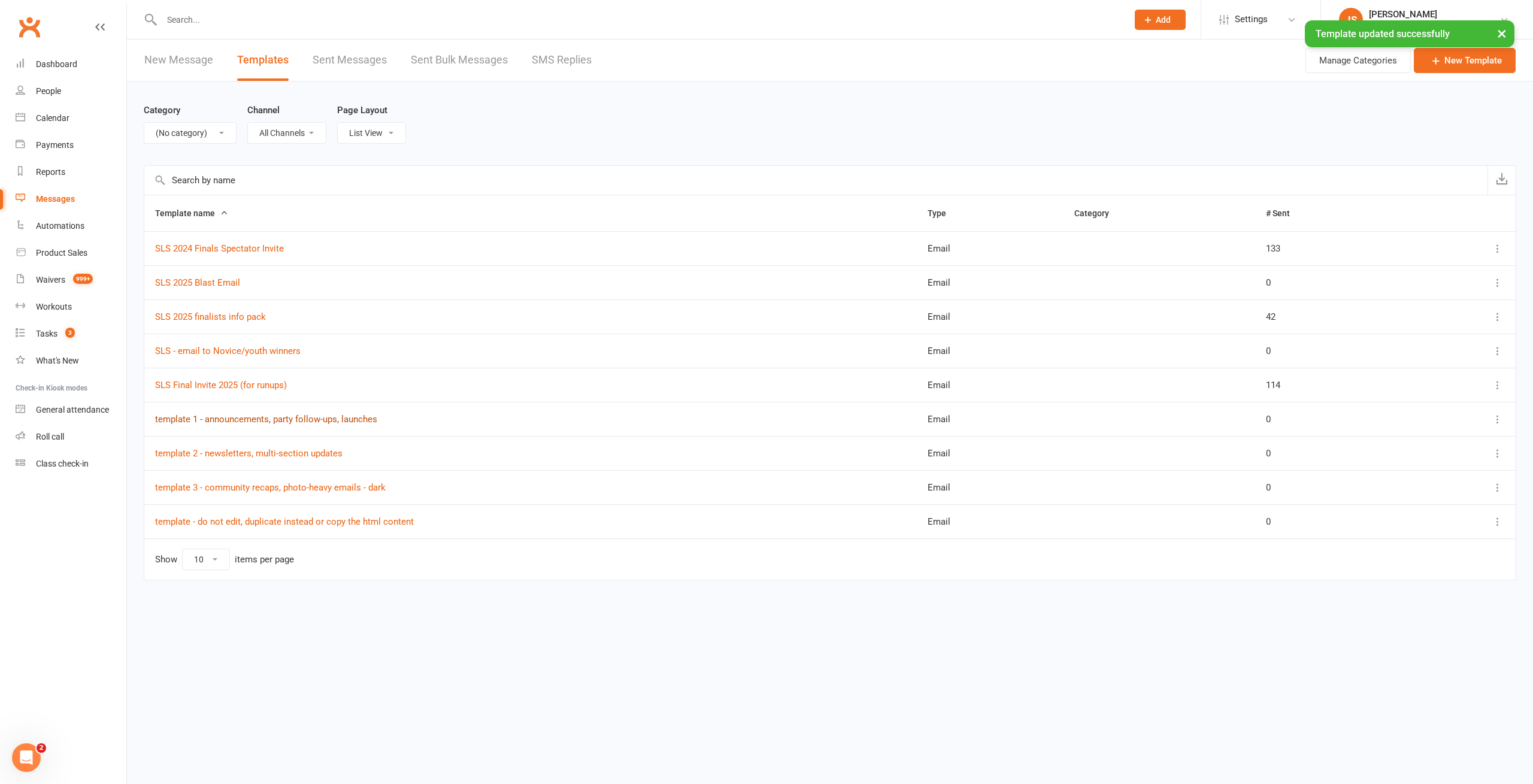
click at [232, 420] on link "template 1 - announcements, party follow-ups, launches" at bounding box center [266, 419] width 222 height 11
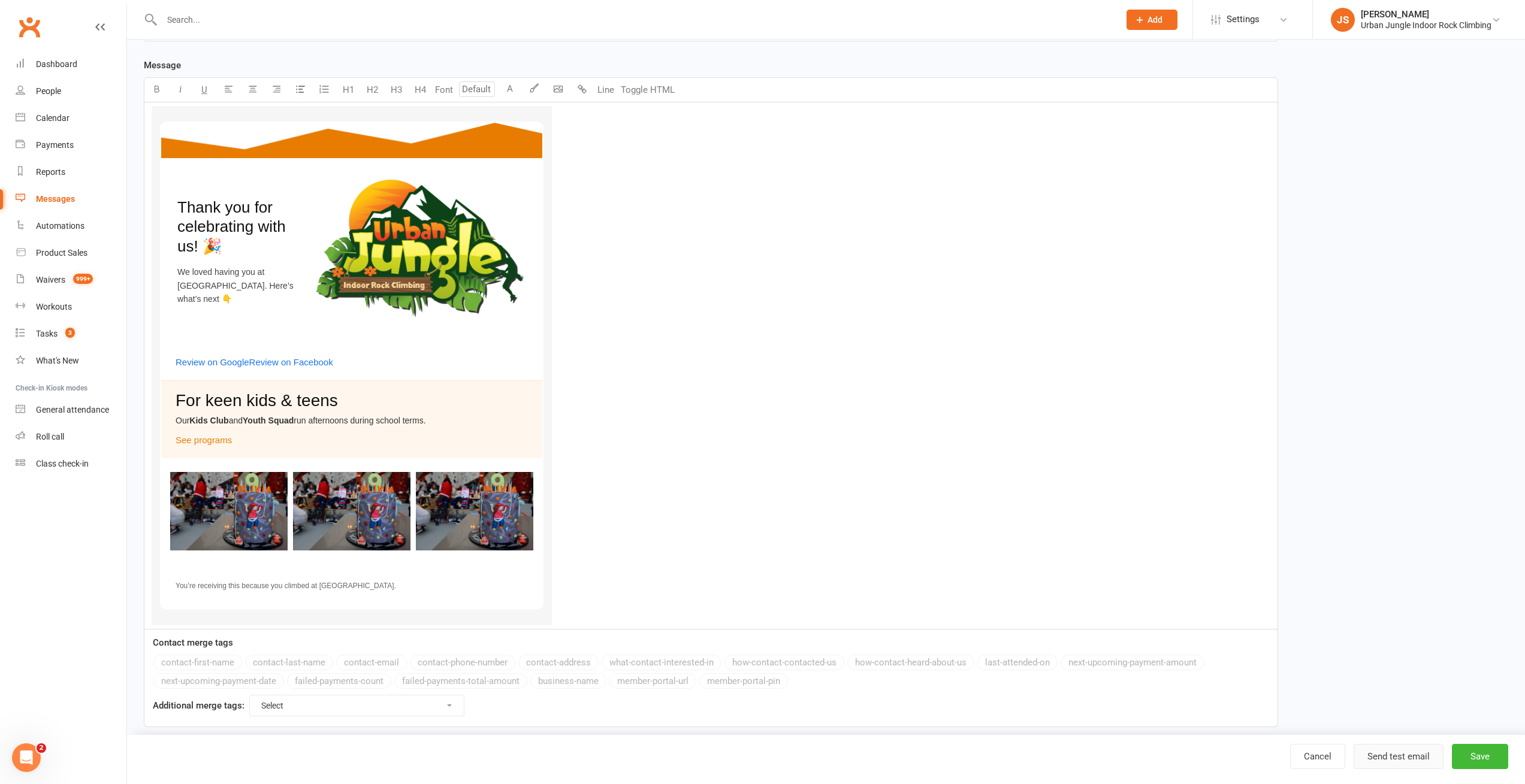
click at [1409, 752] on button "Send test email" at bounding box center [1398, 756] width 90 height 25
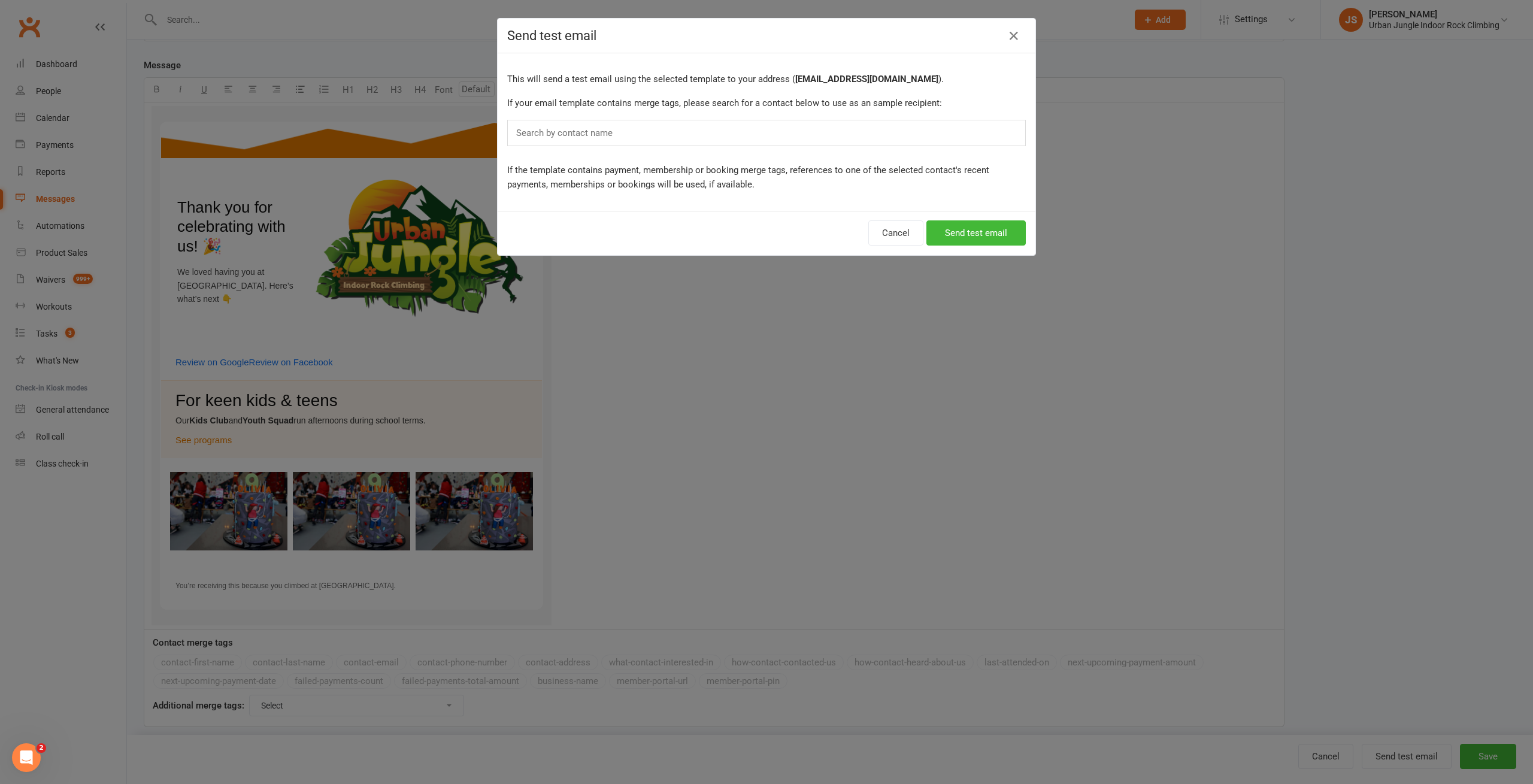
click at [738, 141] on div "Search by contact name" at bounding box center [766, 133] width 518 height 27
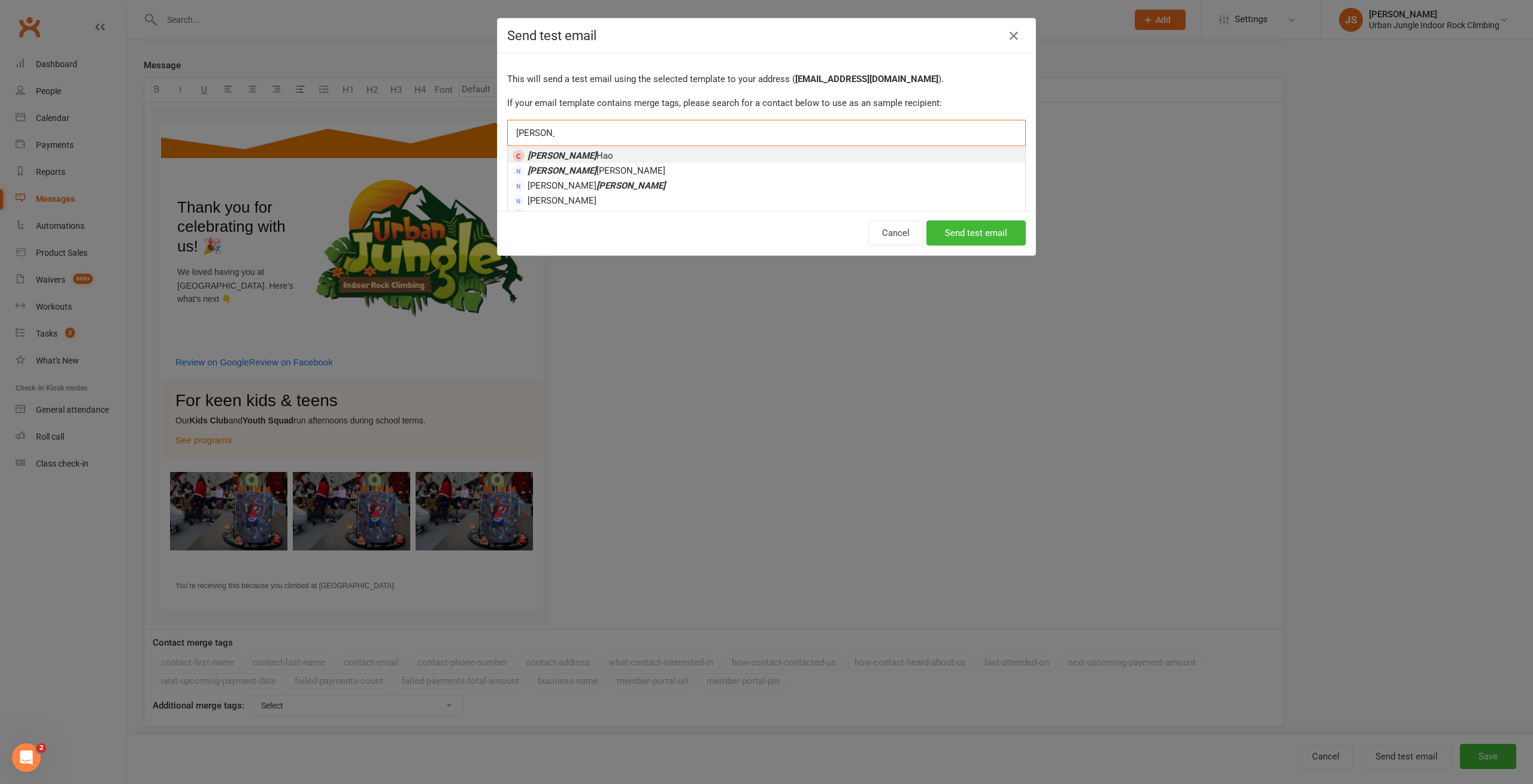
type input "[PERSON_NAME]"
click at [650, 154] on li "[PERSON_NAME]" at bounding box center [766, 155] width 518 height 15
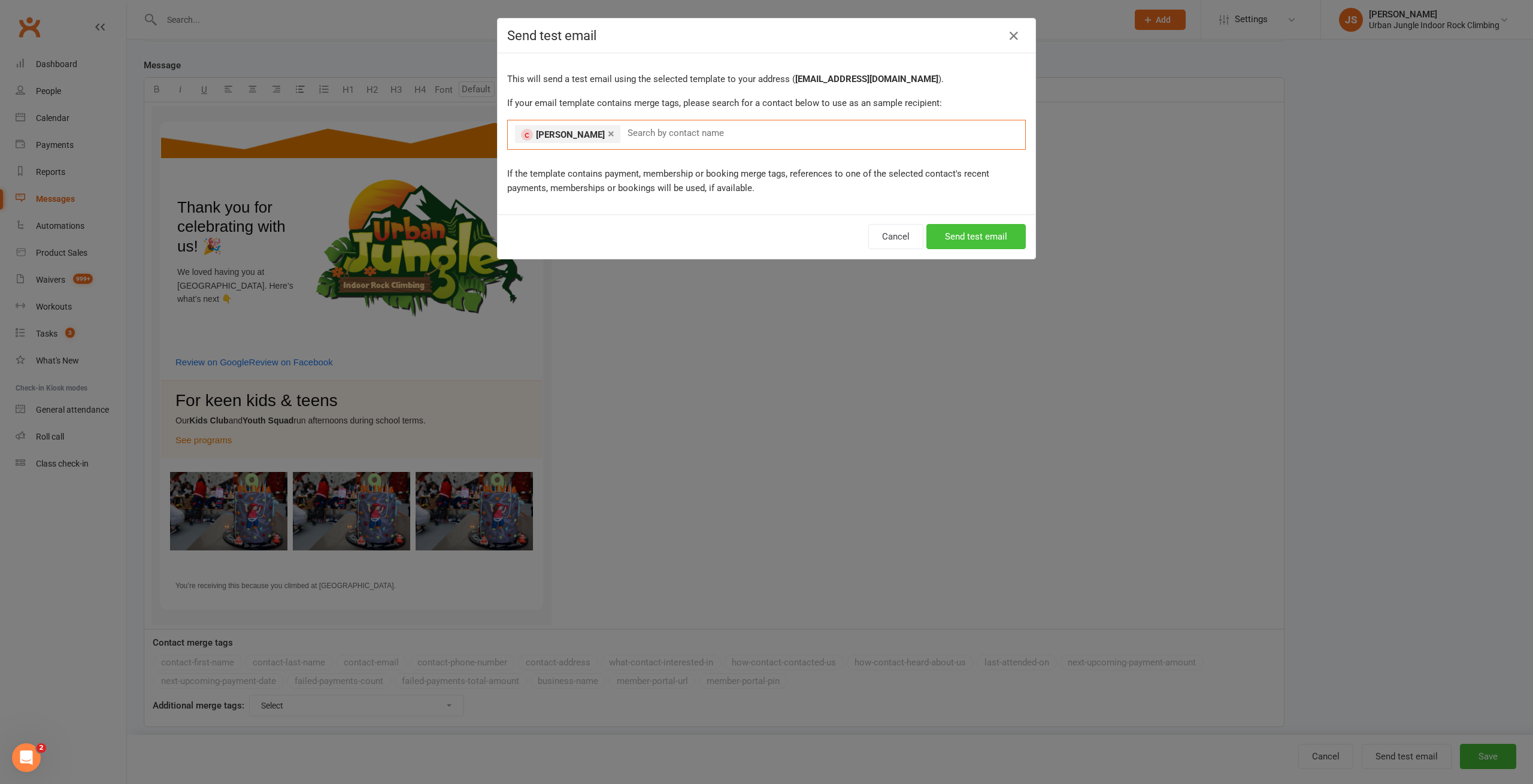
click at [983, 234] on button "Send test email" at bounding box center [976, 236] width 99 height 25
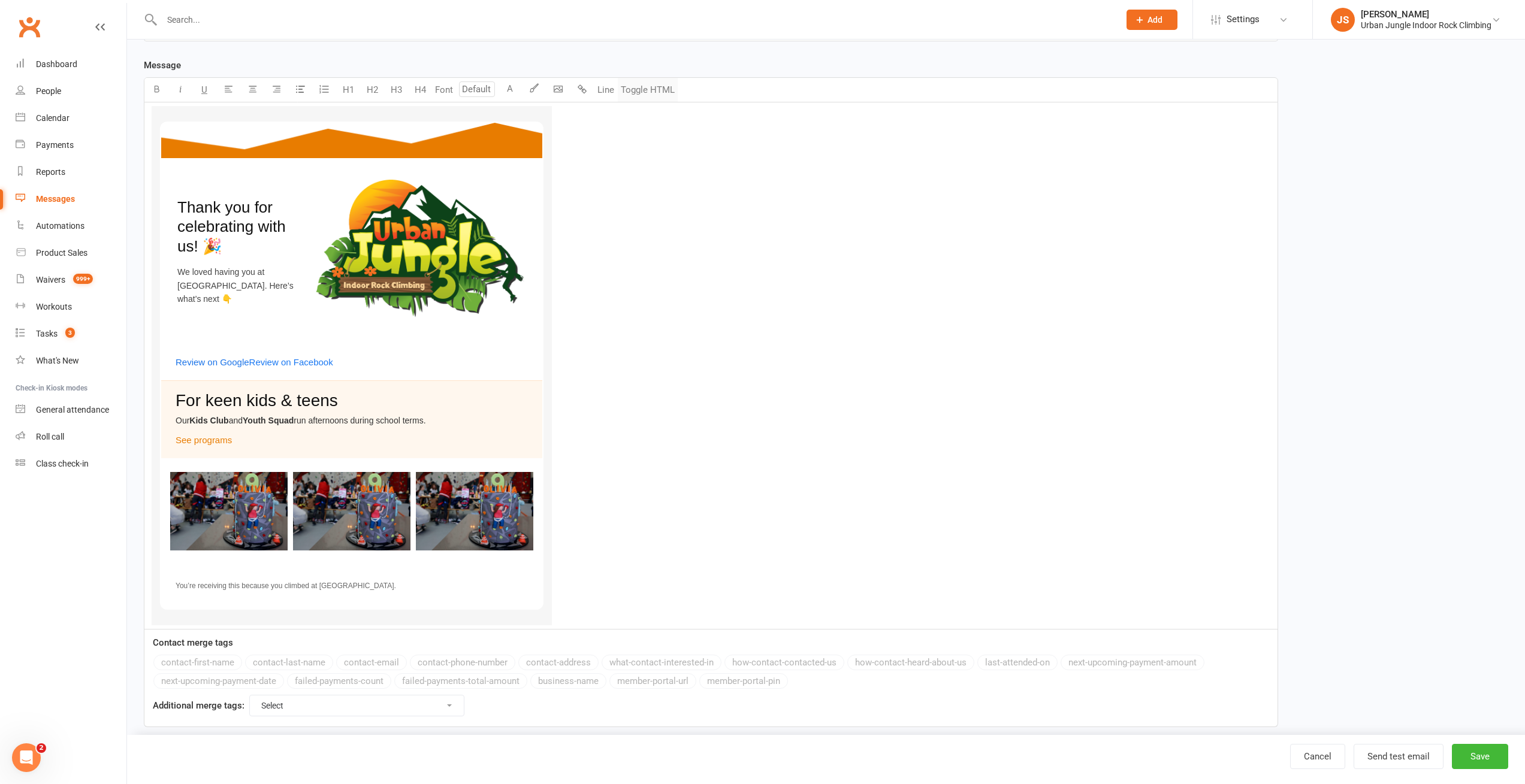
click at [641, 83] on button "Toggle HTML" at bounding box center [647, 89] width 60 height 24
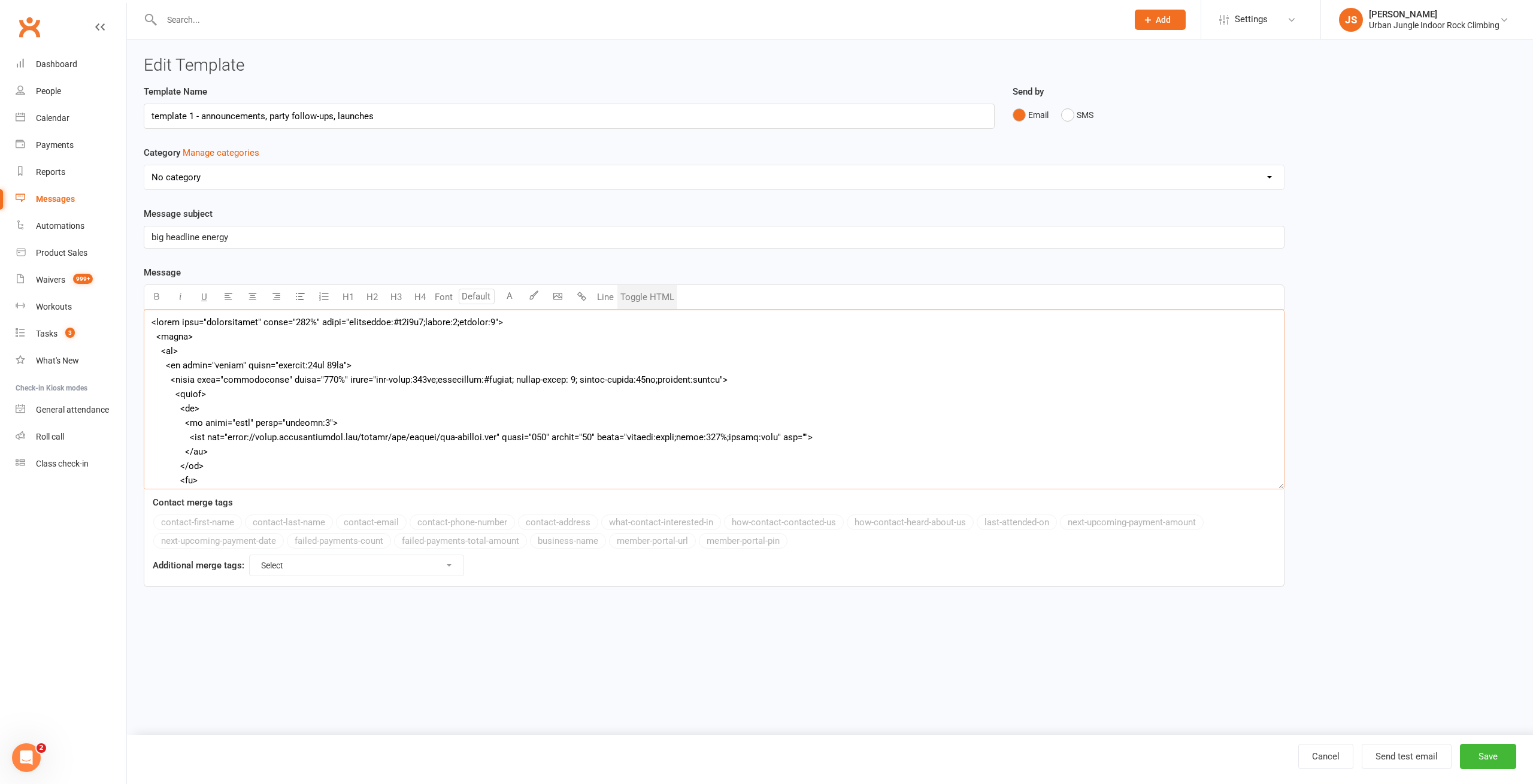
click at [562, 382] on textarea at bounding box center [714, 399] width 1141 height 179
type textarea "<lorem ipsu="dolorsitamet" conse="632%" adipi="elitseddoe:#t4i2u5;labore:3;etdo…"
click at [1423, 757] on button "Send test email" at bounding box center [1407, 756] width 90 height 25
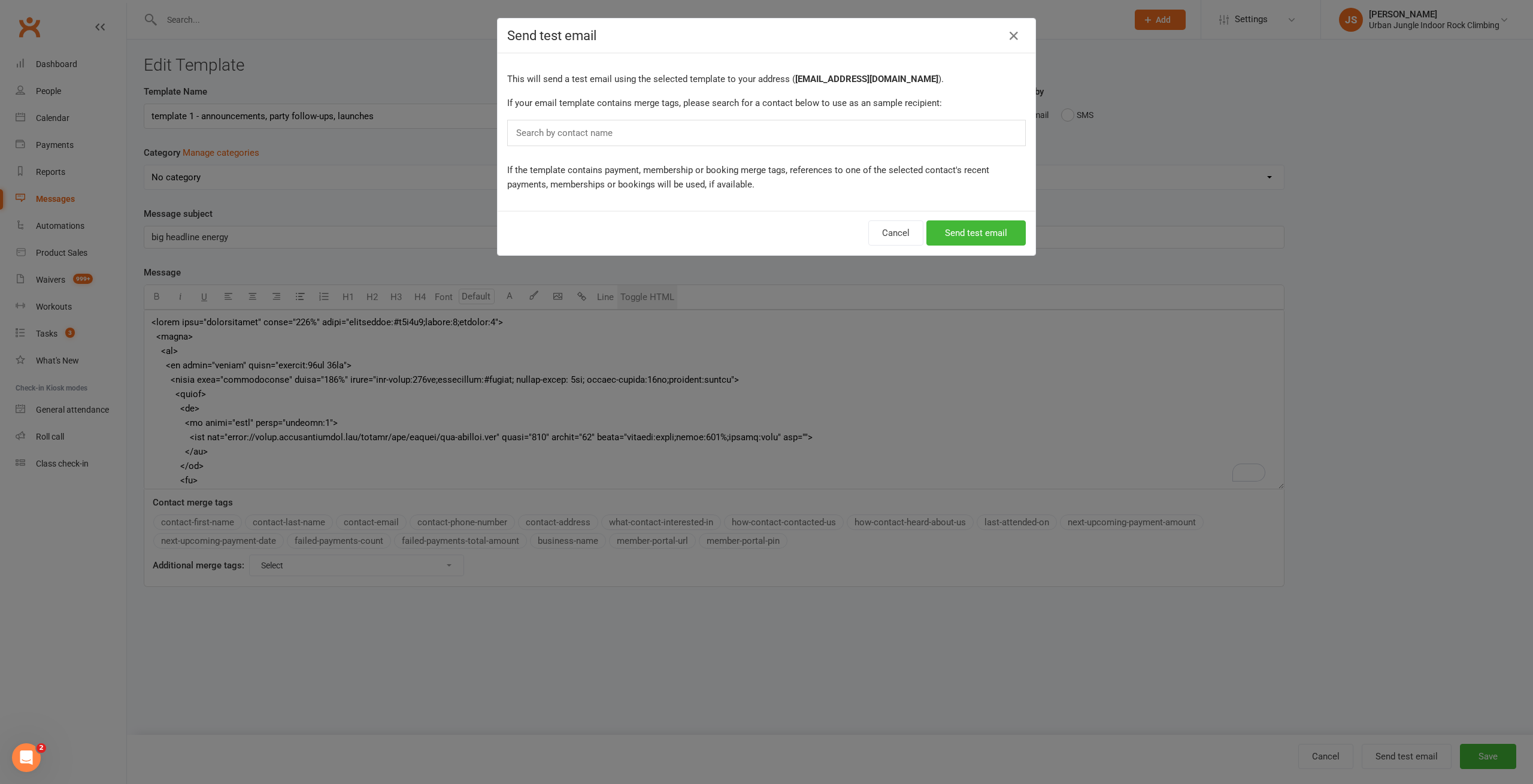
click at [658, 133] on div "Search by contact name" at bounding box center [766, 133] width 518 height 27
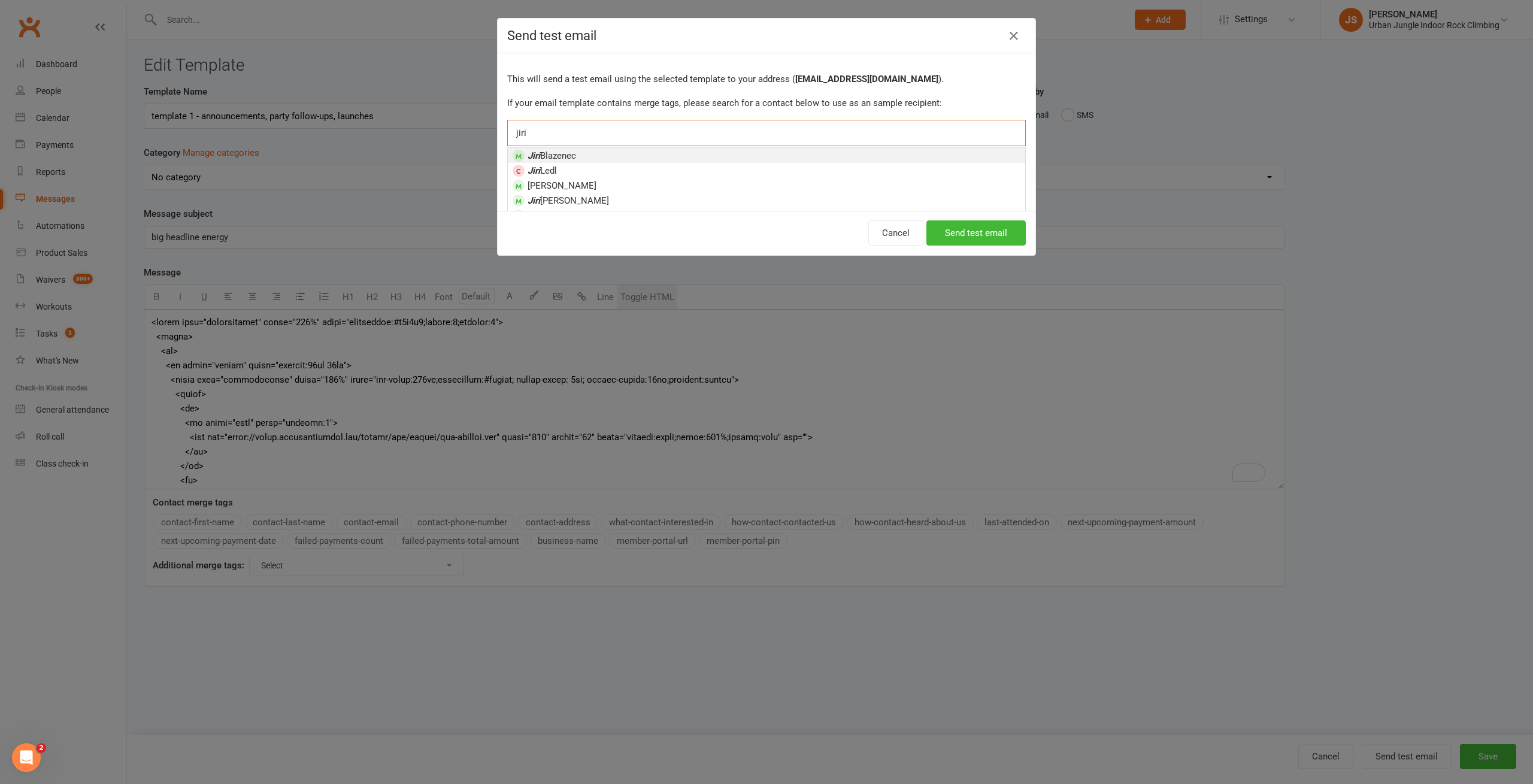
type input "jiri"
click at [577, 156] on li "[PERSON_NAME]" at bounding box center [766, 155] width 518 height 15
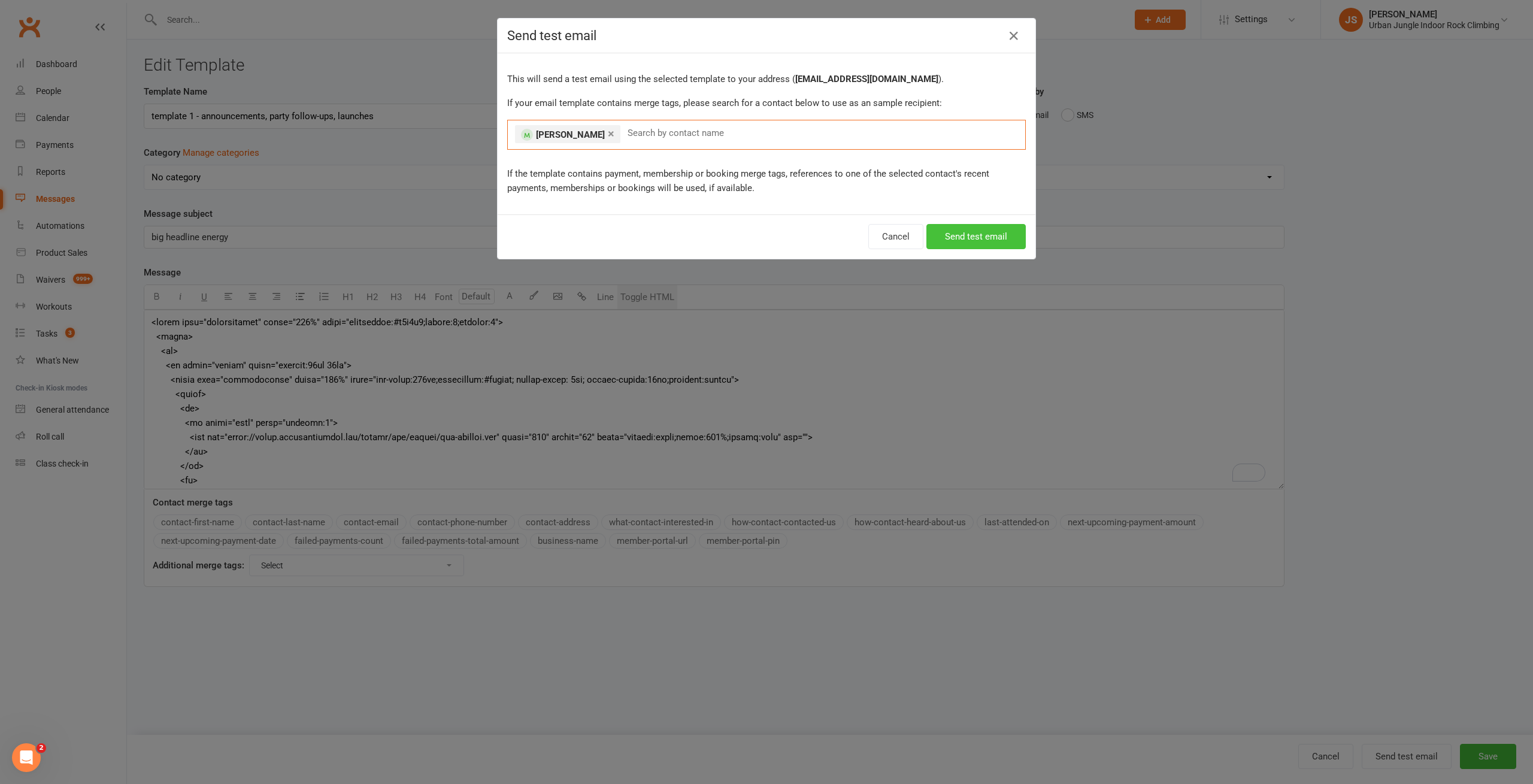
click at [987, 240] on button "Send test email" at bounding box center [976, 236] width 99 height 25
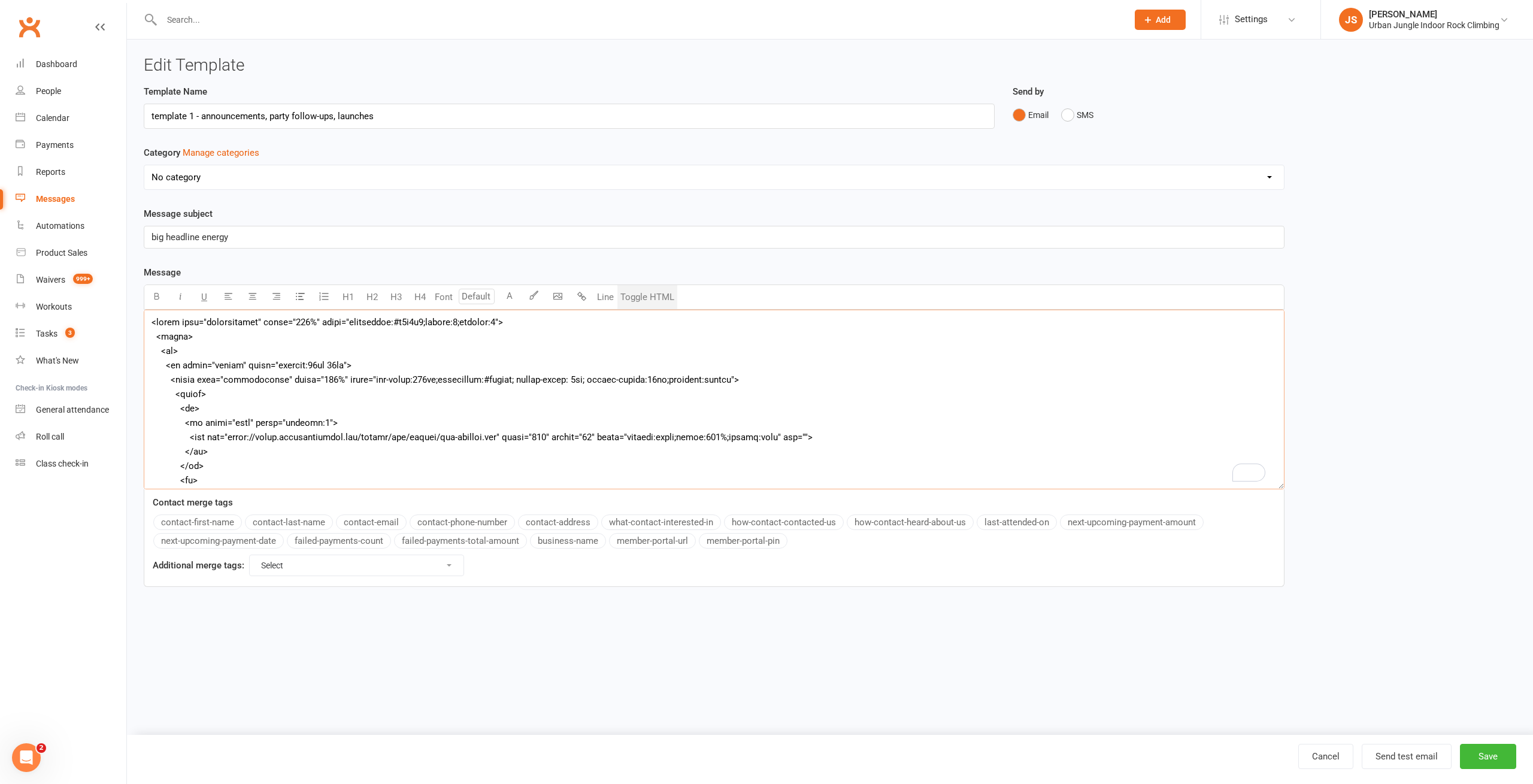
click at [461, 379] on textarea "To enrich screen reader interactions, please activate Accessibility in Grammarl…" at bounding box center [714, 399] width 1141 height 179
paste textarea "border-color: #f6f6f6;"
type textarea "<lorem ipsu="dolorsitamet" conse="733%" adipi="elitseddoe:#t5i9u4;labore:3;etdo…"
click at [1409, 750] on button "Send test email" at bounding box center [1407, 756] width 90 height 25
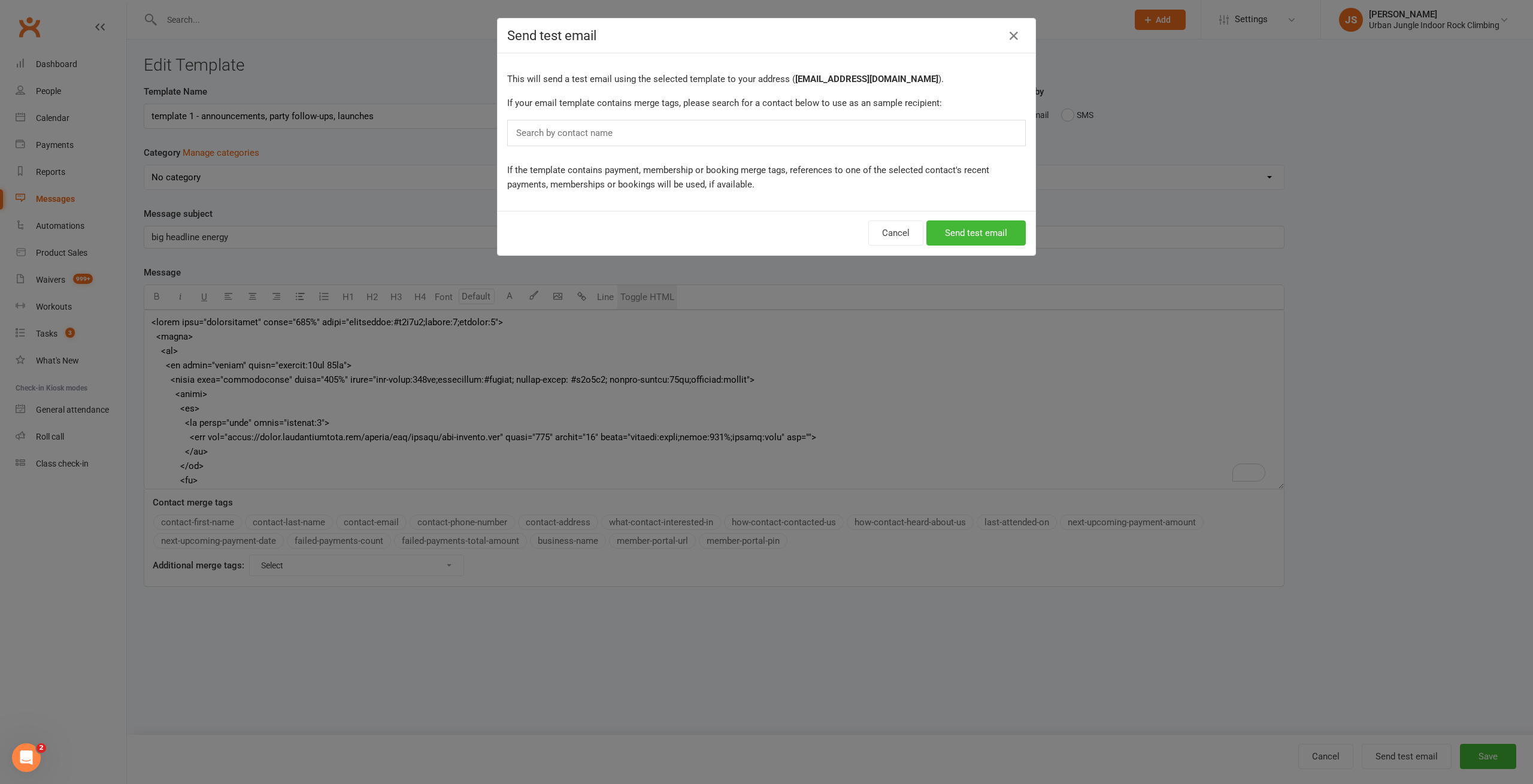
click at [875, 135] on div "Search by contact name" at bounding box center [766, 133] width 518 height 27
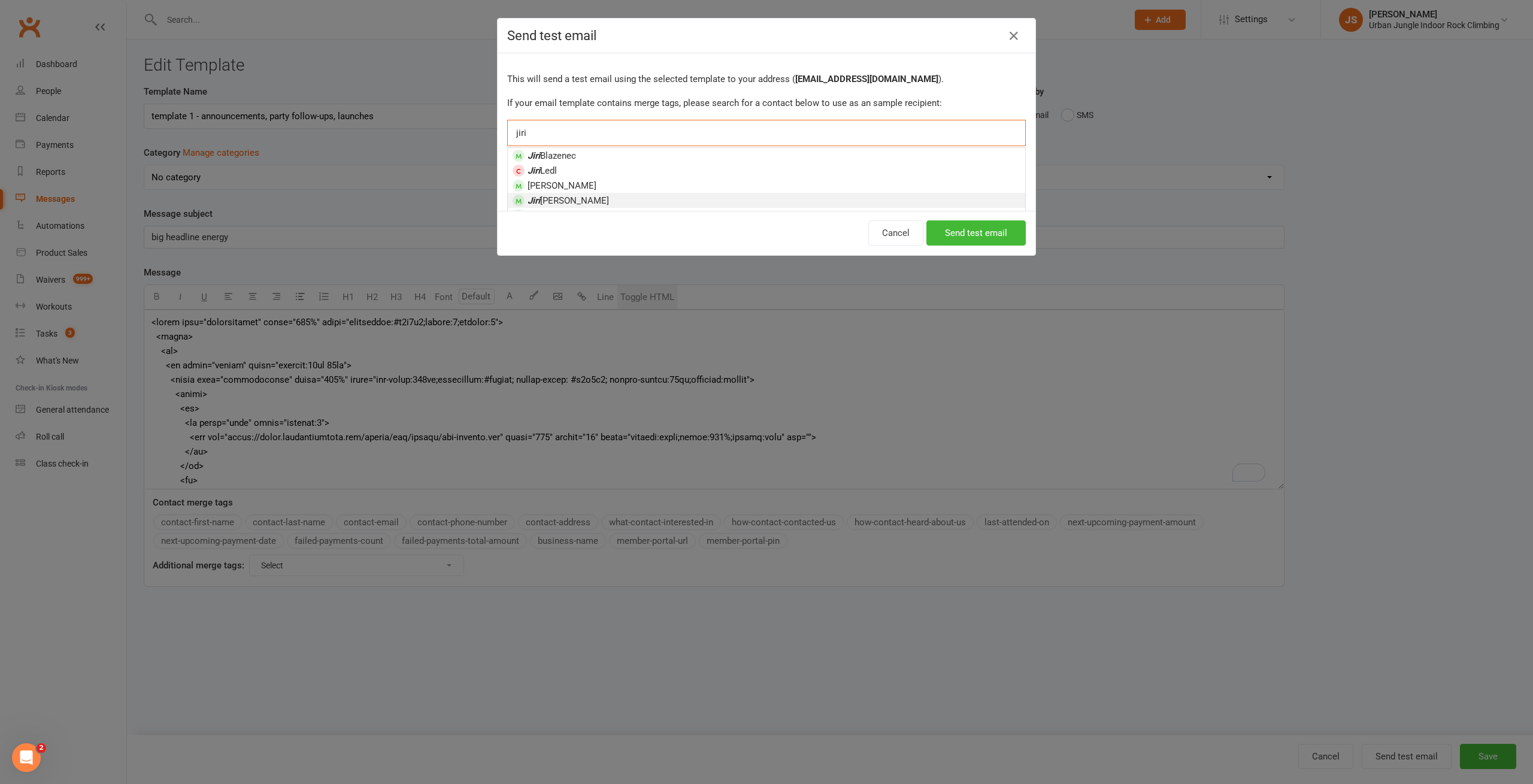
type input "jiri"
click at [556, 200] on span "[PERSON_NAME]" at bounding box center [568, 200] width 81 height 11
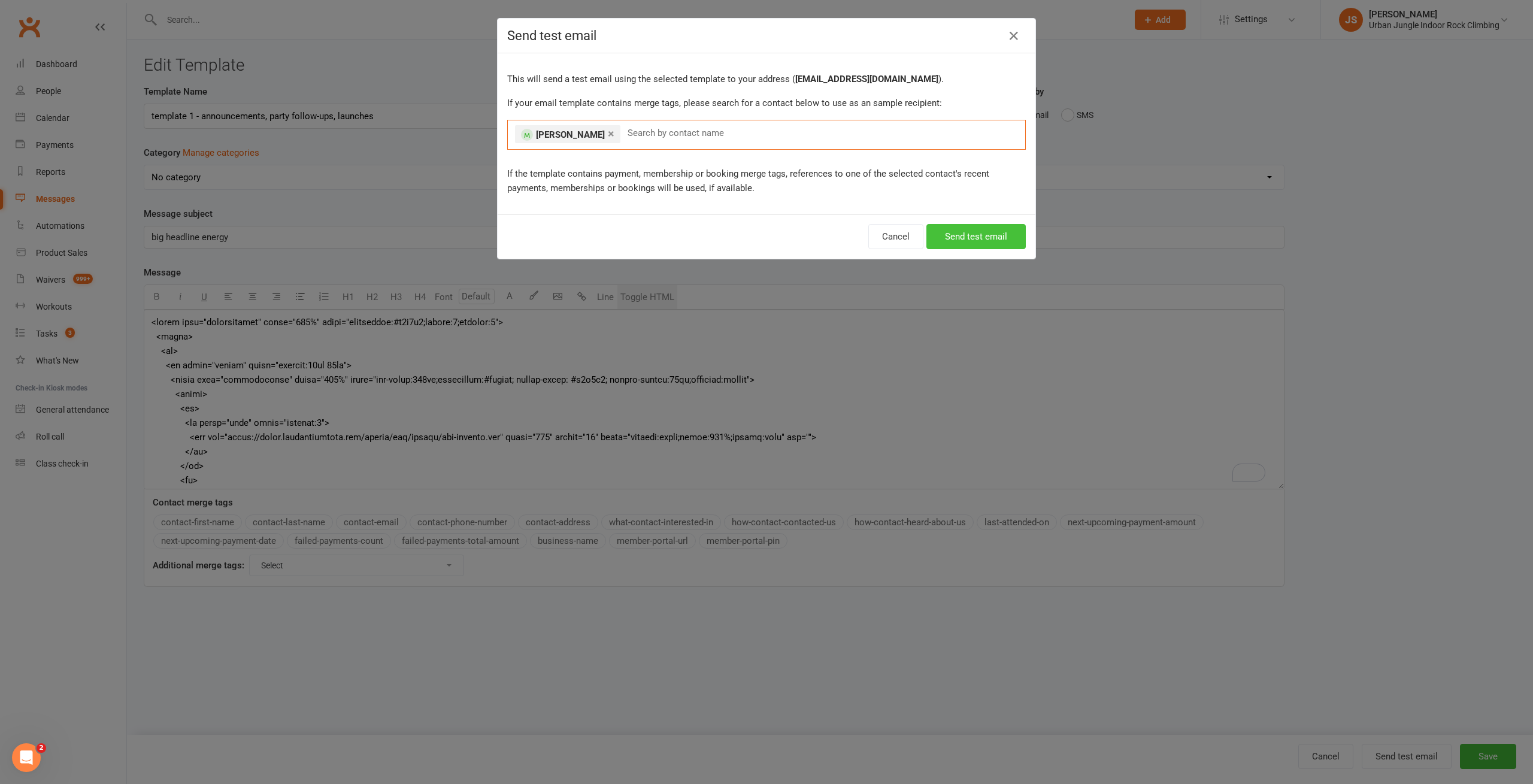
click at [953, 241] on button "Send test email" at bounding box center [976, 236] width 99 height 25
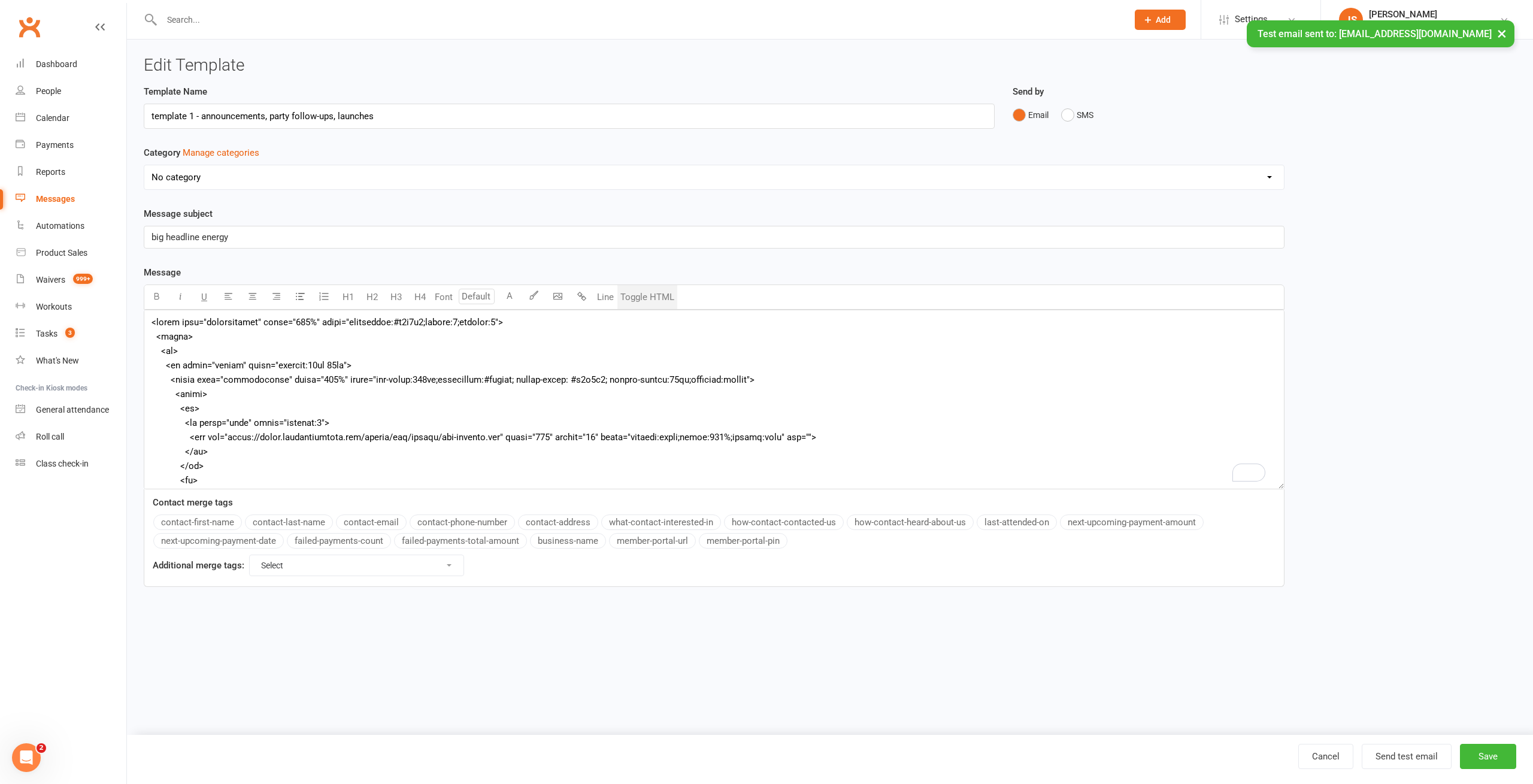
click at [1407, 193] on div "Template Name template 1 - announcements, party follow-ups, launches Send by Em…" at bounding box center [830, 344] width 1391 height 519
click at [1498, 751] on button "Save" at bounding box center [1488, 756] width 56 height 25
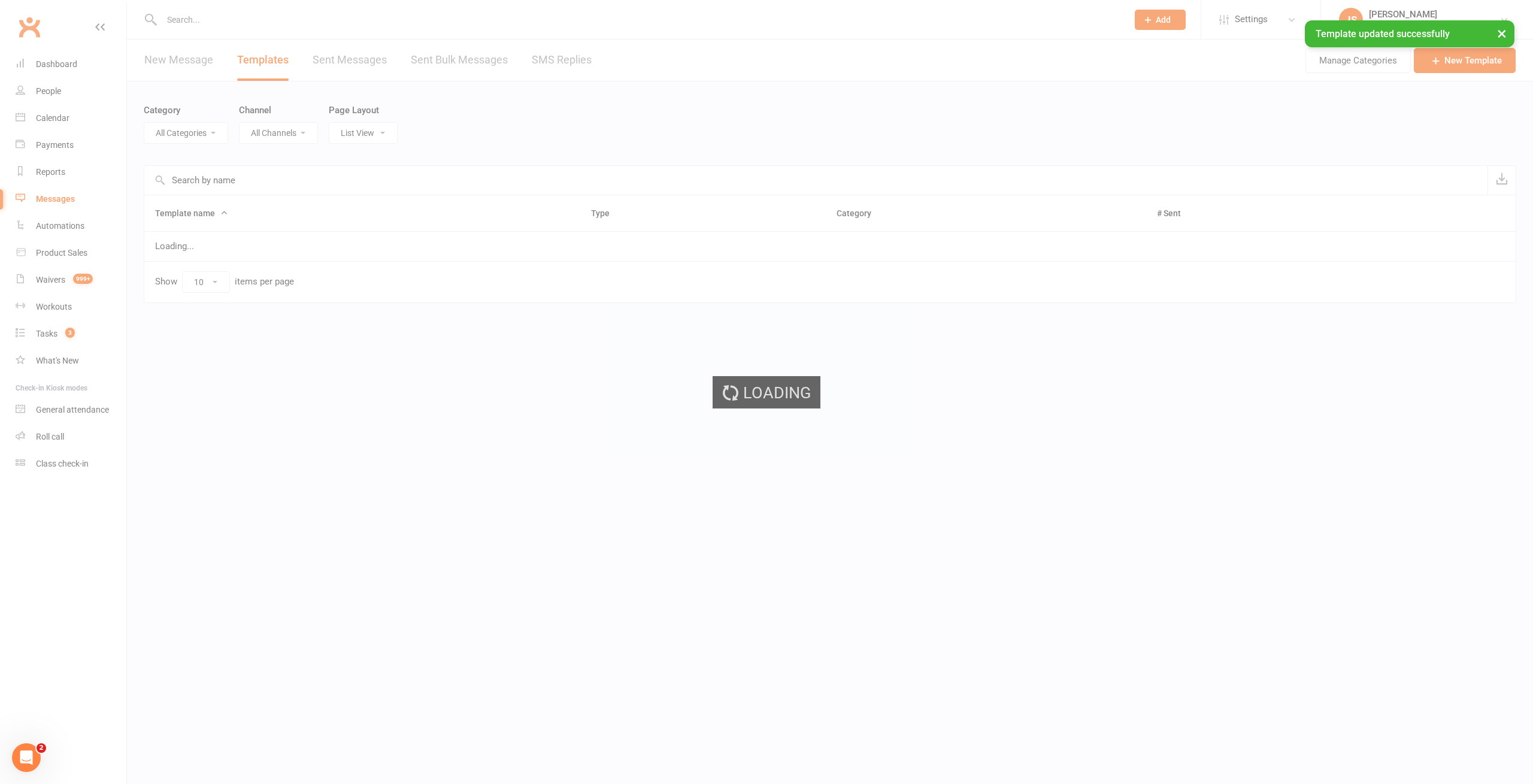
select select "-1"
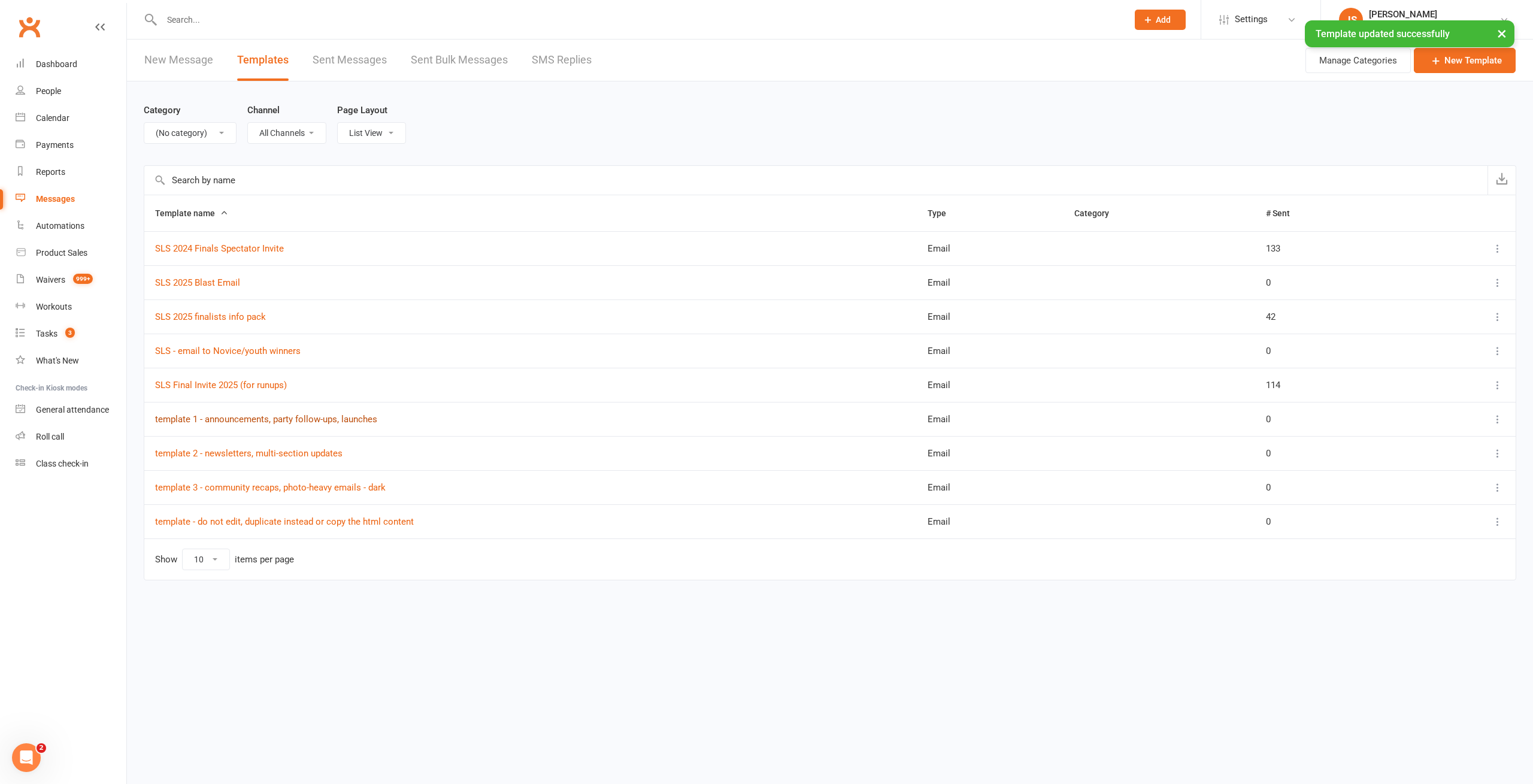
click at [225, 414] on link "template 1 - announcements, party follow-ups, launches" at bounding box center [266, 419] width 222 height 11
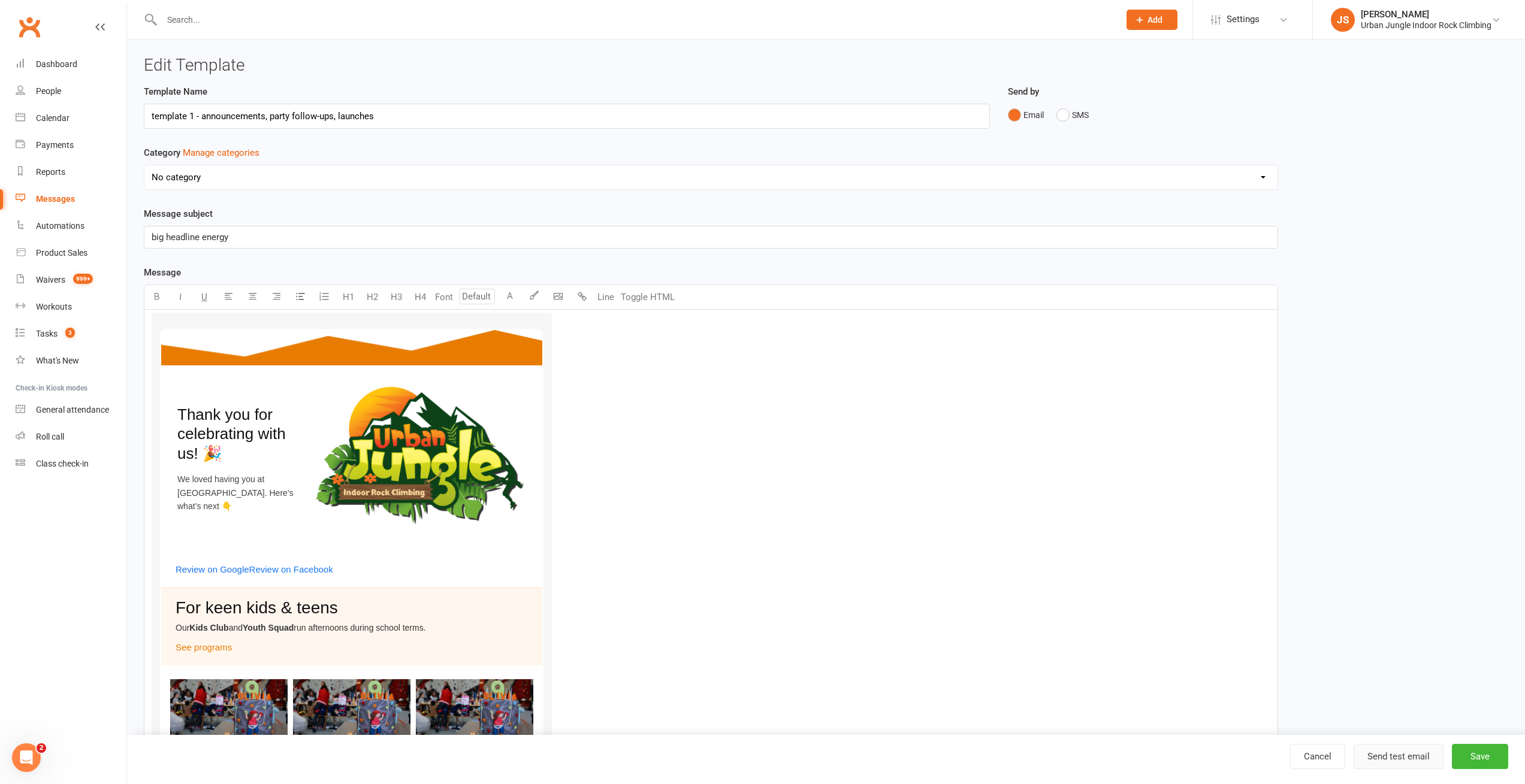
click at [1409, 757] on button "Send test email" at bounding box center [1398, 756] width 90 height 25
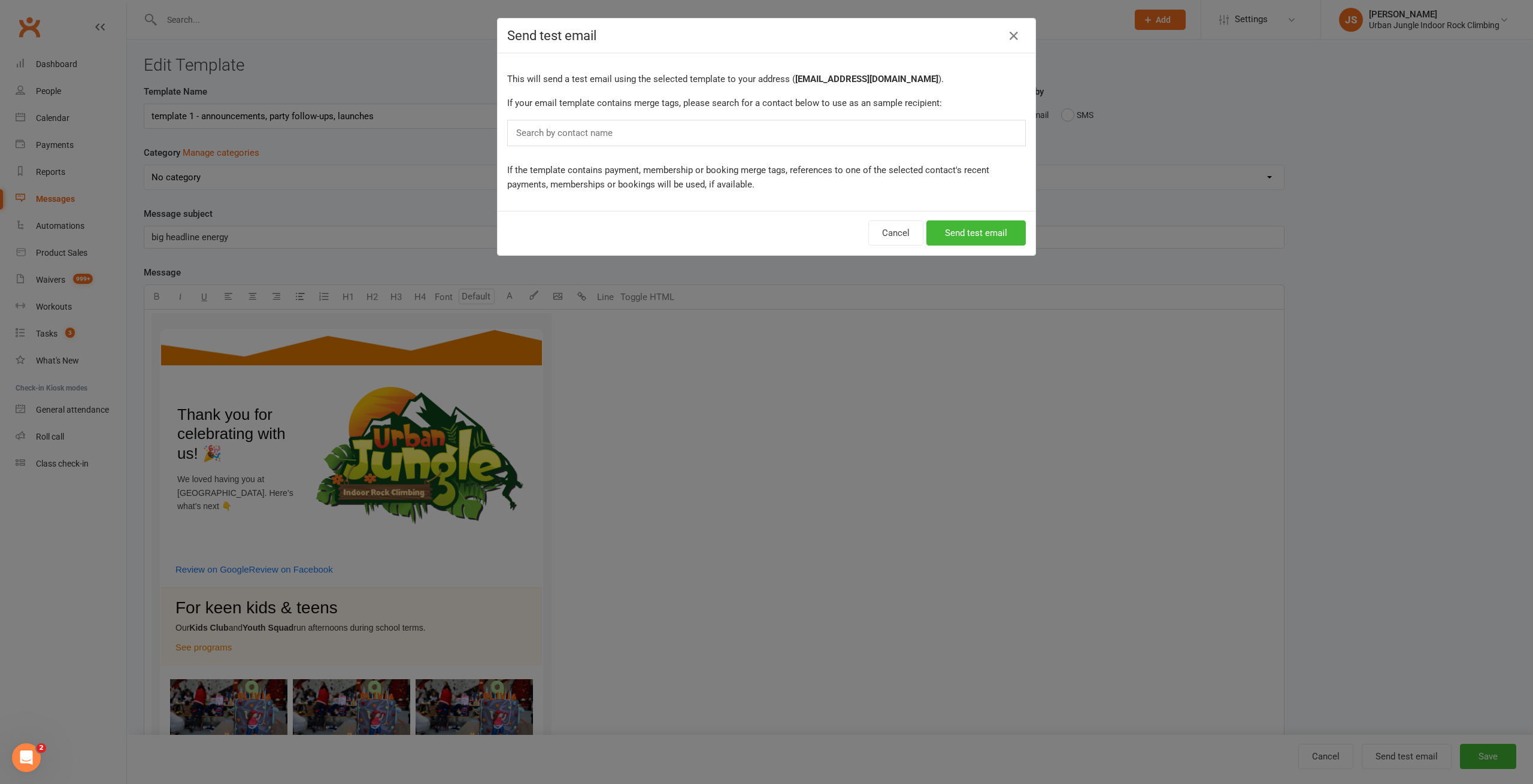
click at [773, 139] on div "Search by contact name" at bounding box center [766, 133] width 518 height 27
type input "jiri"
click at [656, 187] on li "[PERSON_NAME]" at bounding box center [766, 185] width 518 height 15
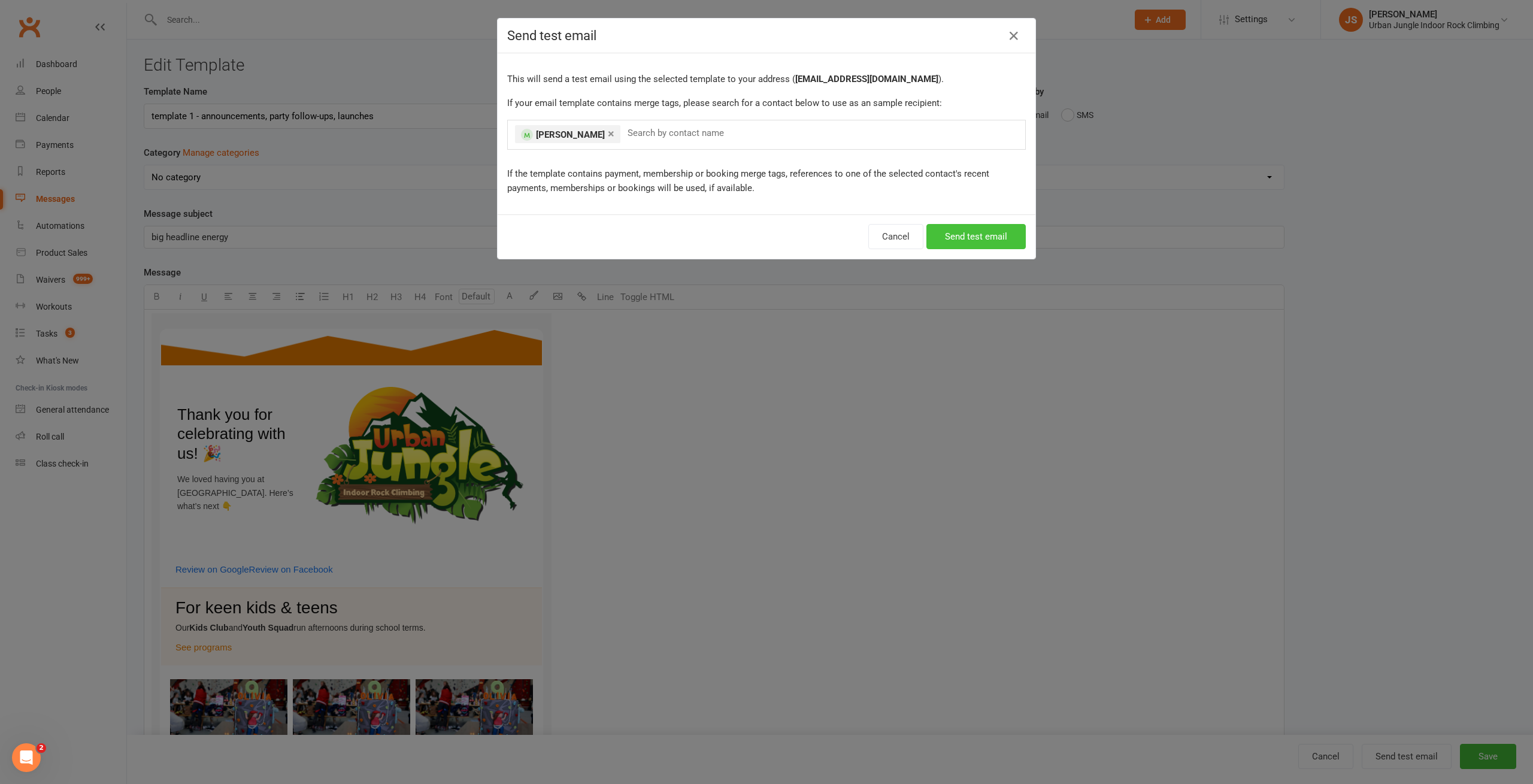
click at [976, 237] on button "Send test email" at bounding box center [976, 236] width 99 height 25
